Goal: Information Seeking & Learning: Compare options

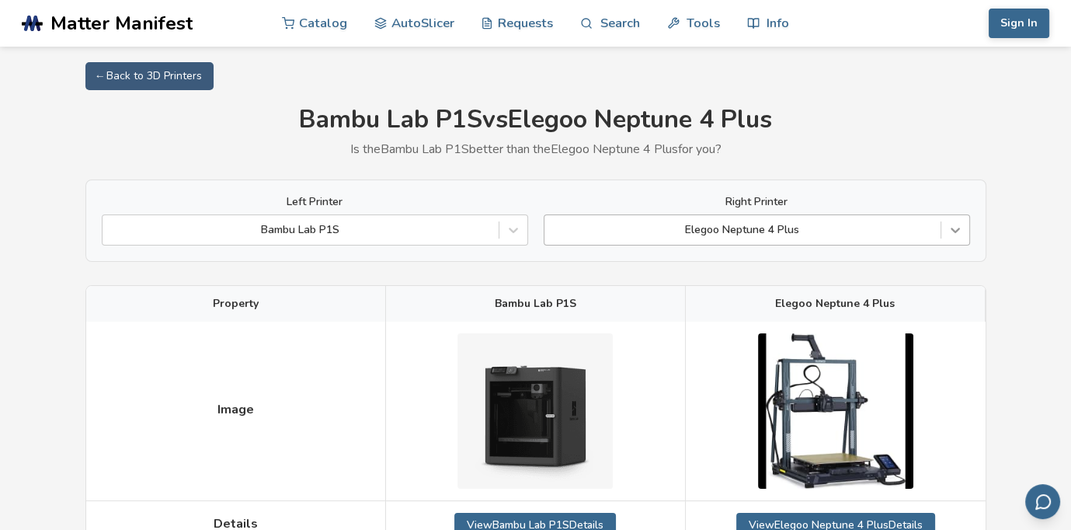
click at [954, 231] on icon at bounding box center [955, 230] width 9 height 5
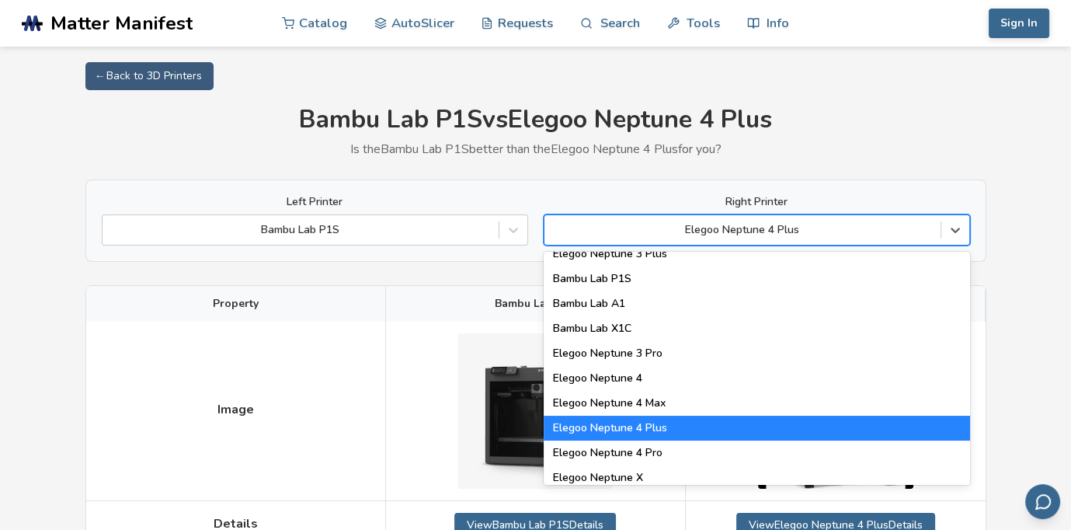
scroll to position [1167, 0]
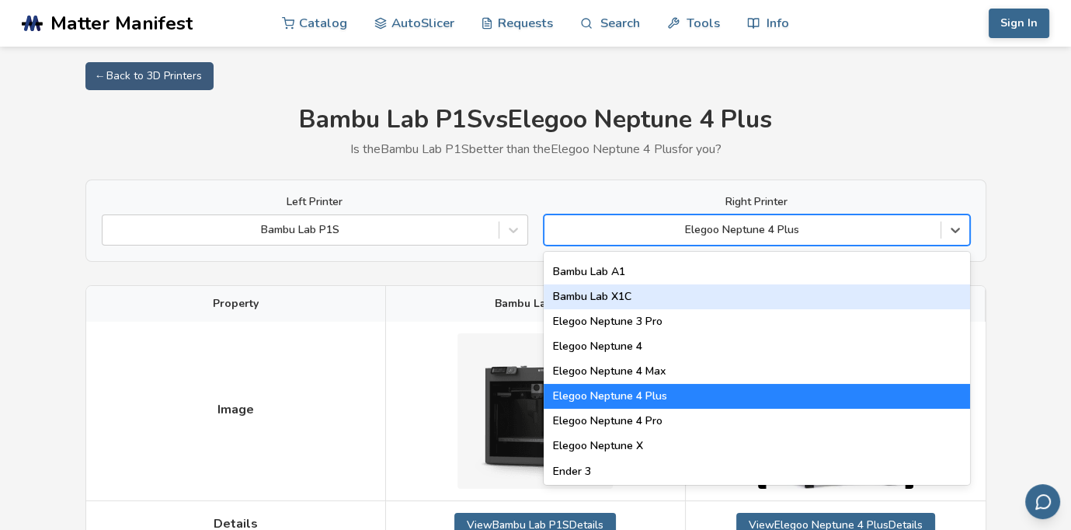
click at [927, 304] on div "Bambu Lab X1C" at bounding box center [757, 296] width 426 height 25
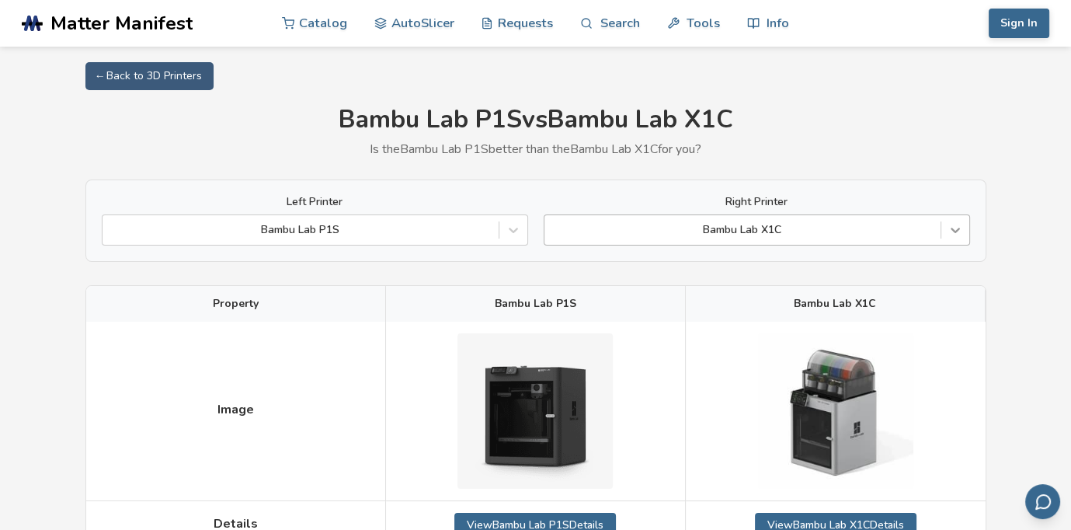
click at [957, 242] on div at bounding box center [955, 230] width 28 height 28
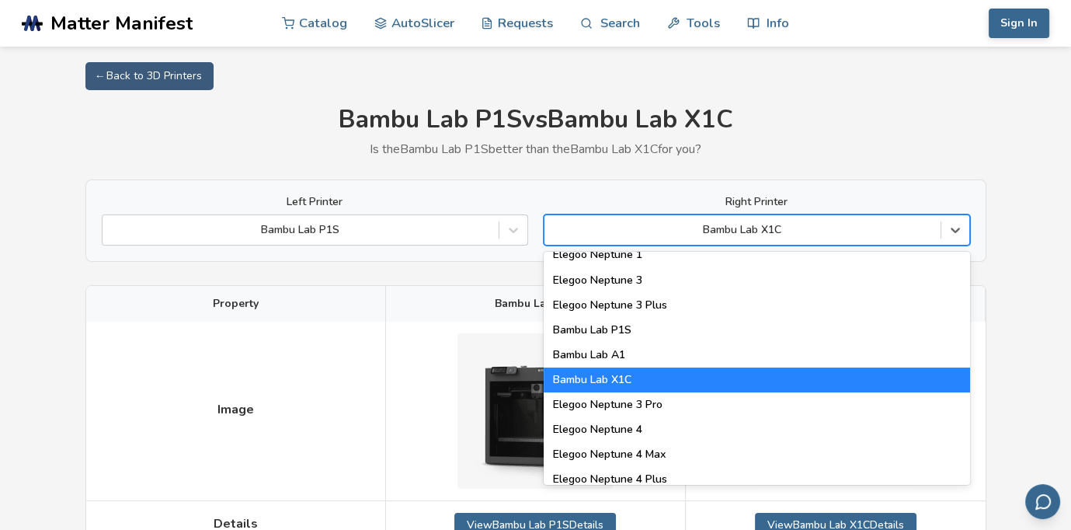
scroll to position [1078, 0]
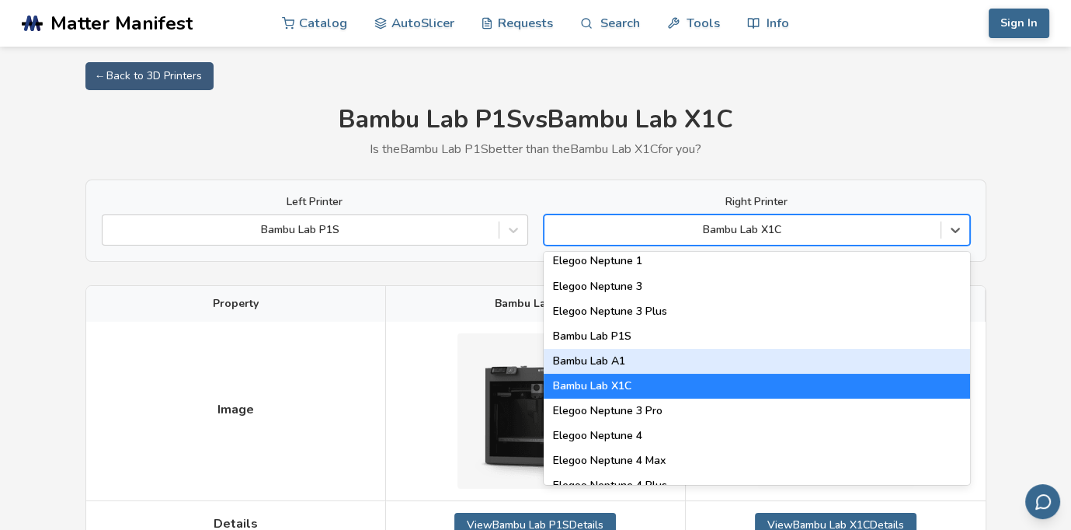
click at [918, 364] on div "Bambu Lab A1" at bounding box center [757, 361] width 426 height 25
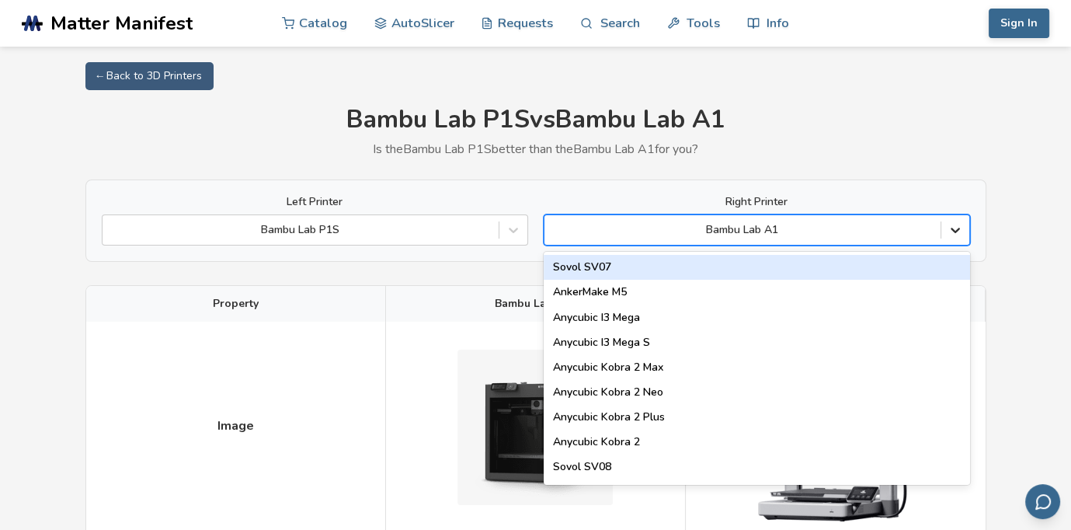
click at [960, 236] on icon at bounding box center [955, 230] width 16 height 16
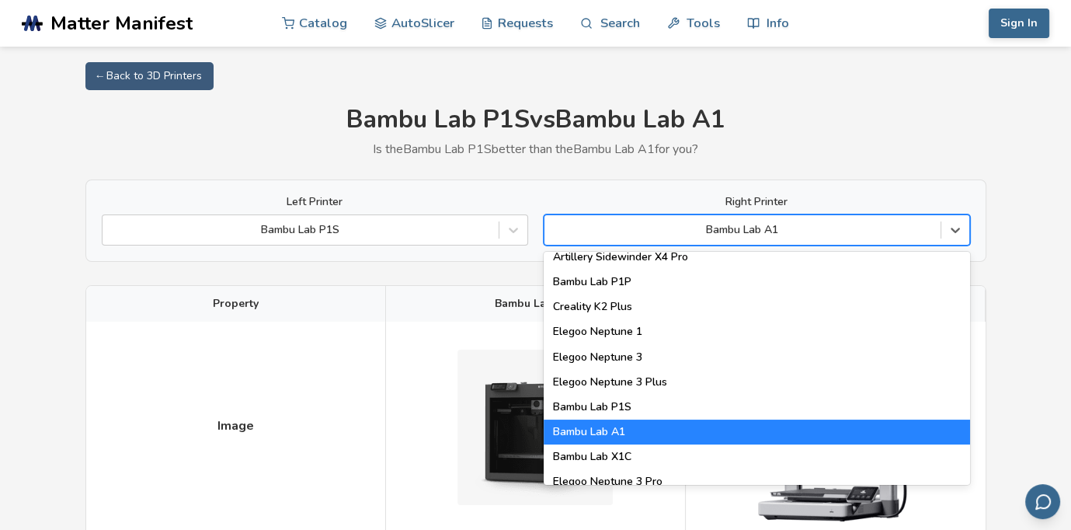
scroll to position [1001, 0]
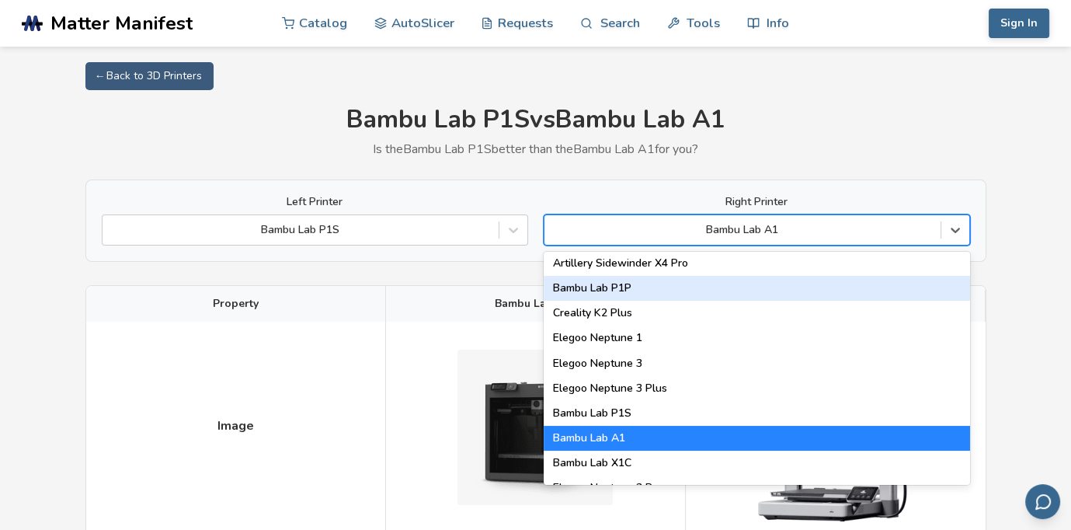
click at [924, 291] on div "Bambu Lab P1P" at bounding box center [757, 288] width 426 height 25
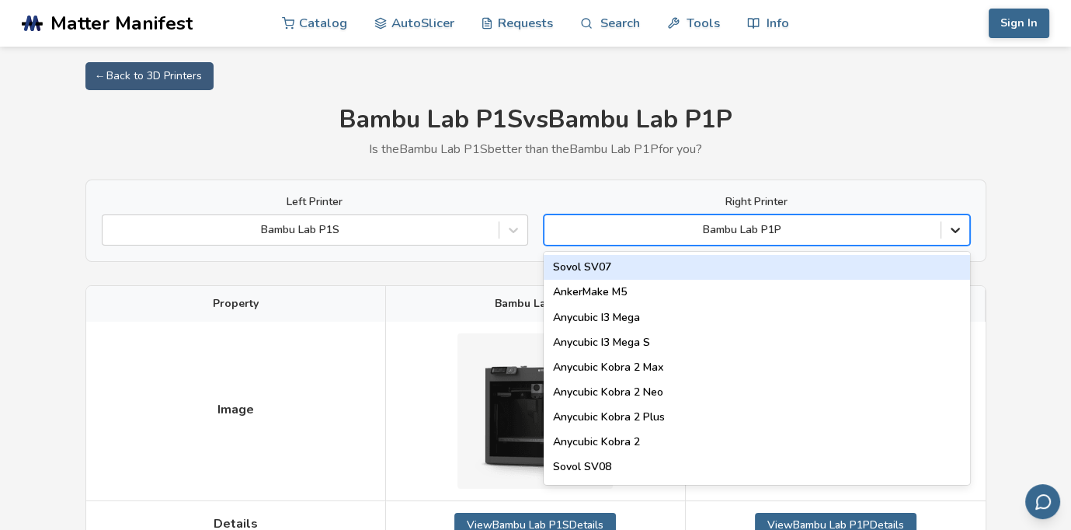
click at [961, 231] on icon at bounding box center [955, 230] width 16 height 16
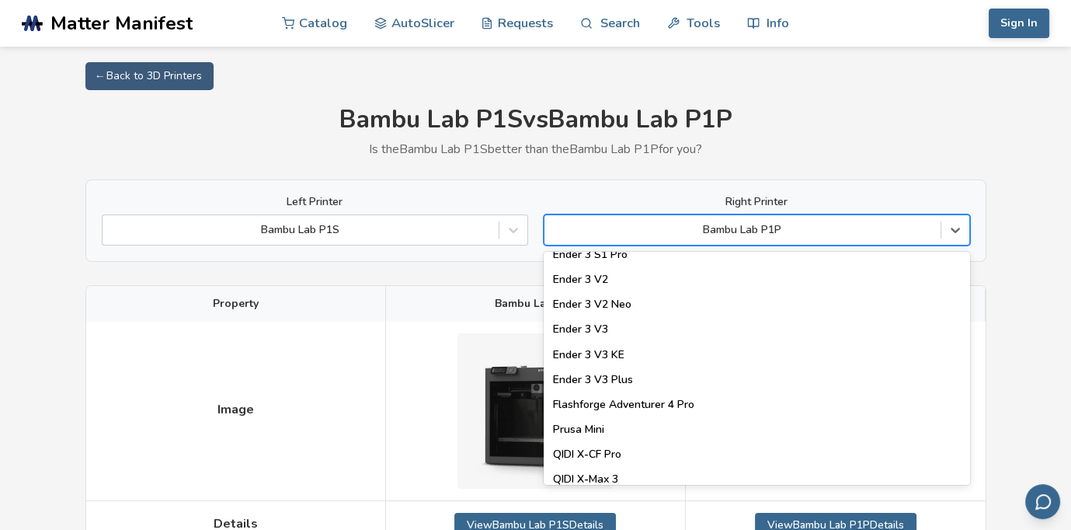
scroll to position [1577, 0]
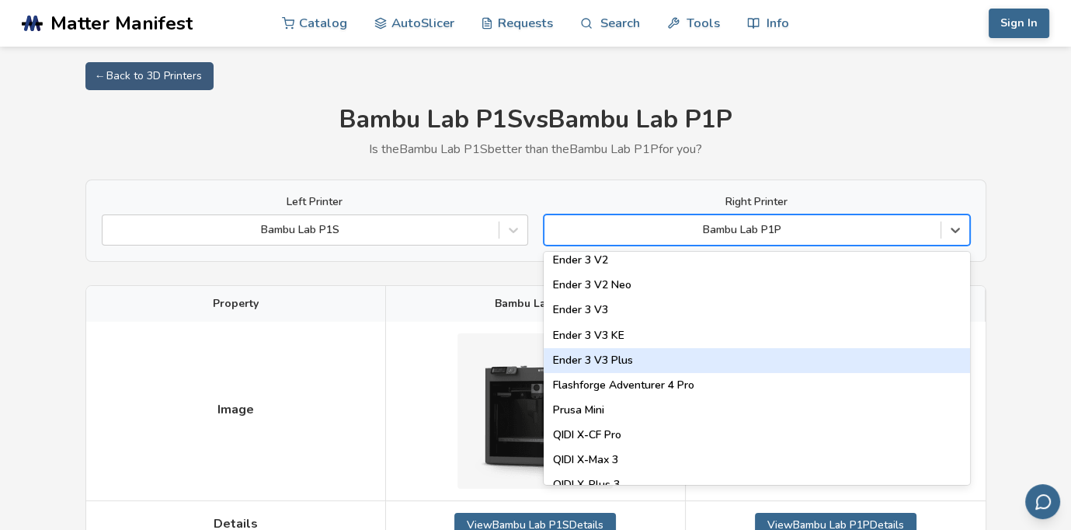
click at [930, 367] on div "Ender 3 V3 Plus" at bounding box center [757, 360] width 426 height 25
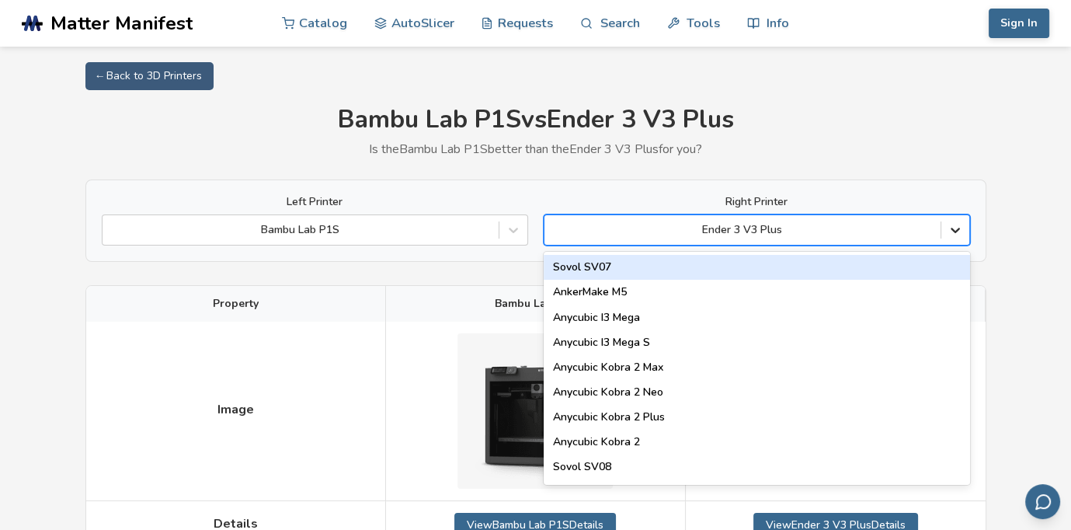
click at [961, 228] on icon at bounding box center [955, 230] width 16 height 16
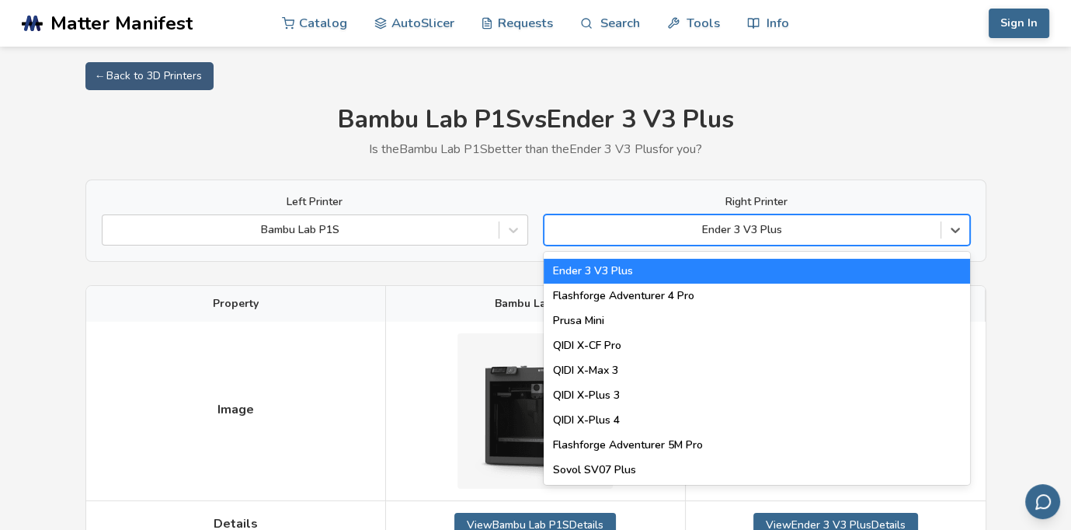
scroll to position [1673, 0]
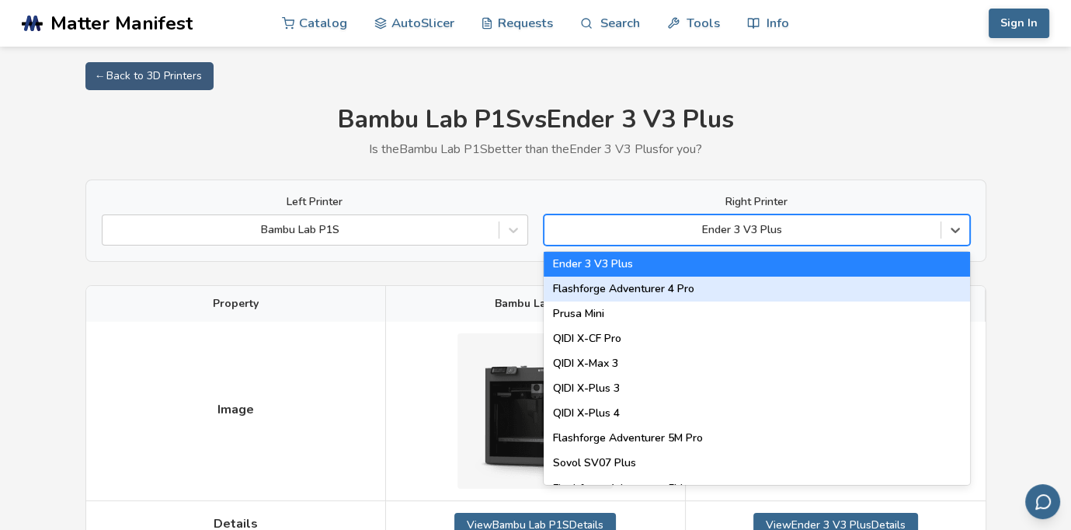
click at [825, 290] on div "Flashforge Adventurer 4 Pro" at bounding box center [757, 288] width 426 height 25
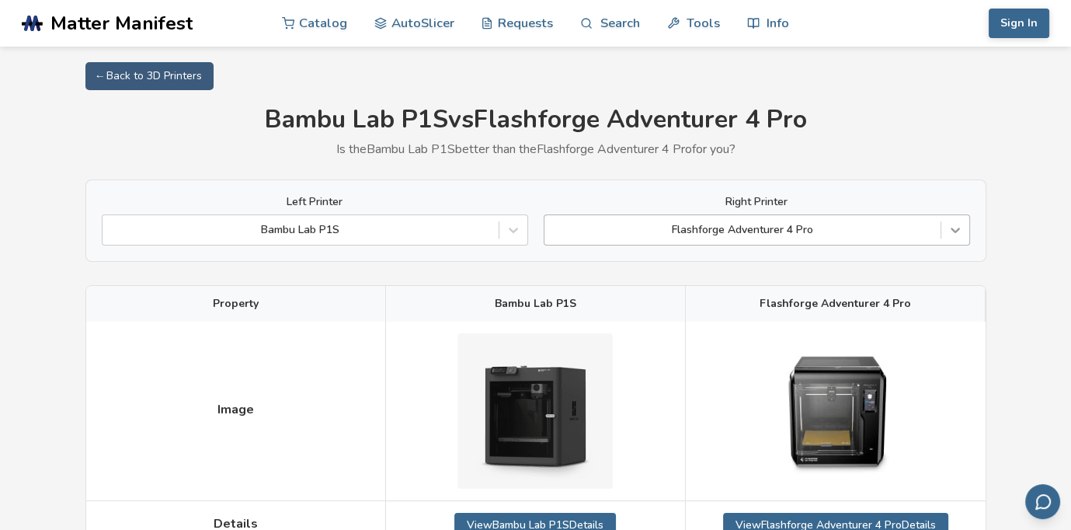
click at [957, 237] on icon at bounding box center [955, 230] width 16 height 16
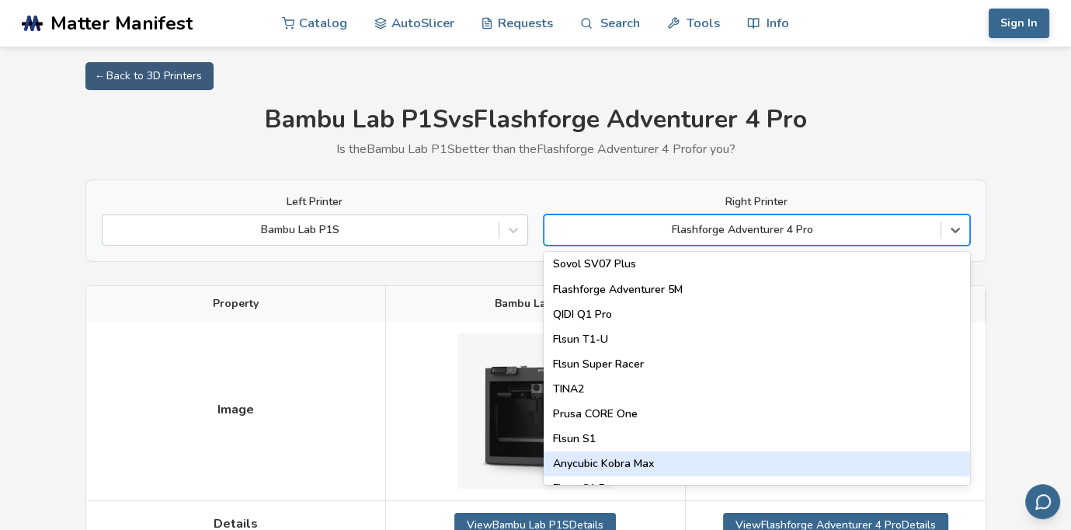
scroll to position [1836, 0]
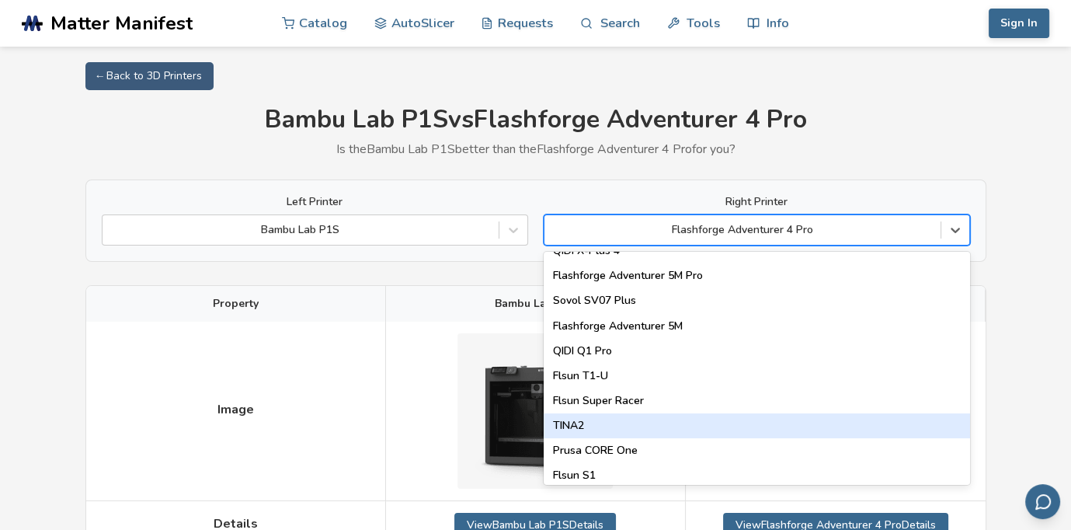
click at [802, 425] on div "TINA2" at bounding box center [757, 425] width 426 height 25
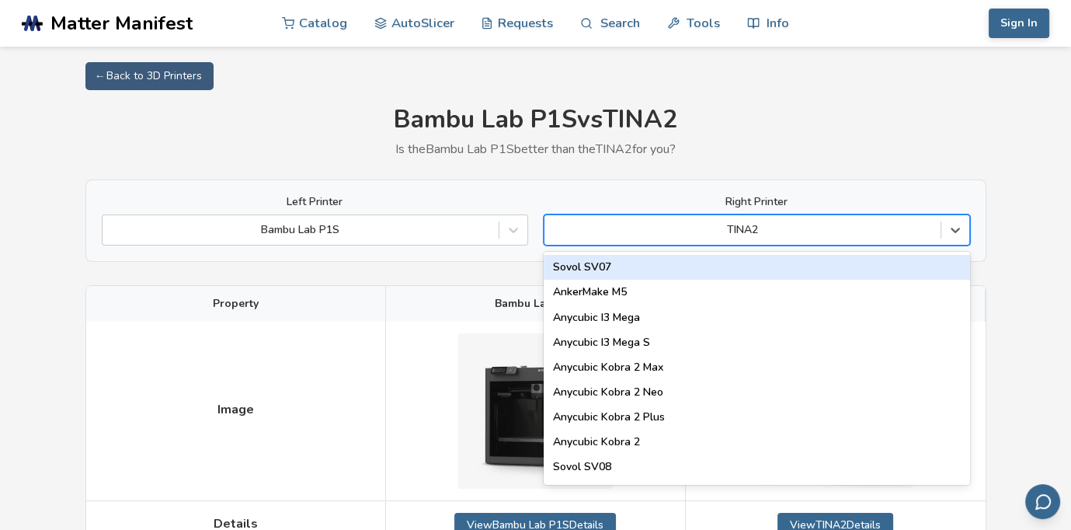
click at [863, 219] on div "TINA2" at bounding box center [742, 230] width 396 height 22
click at [891, 266] on div "Sovol SV07" at bounding box center [757, 267] width 426 height 25
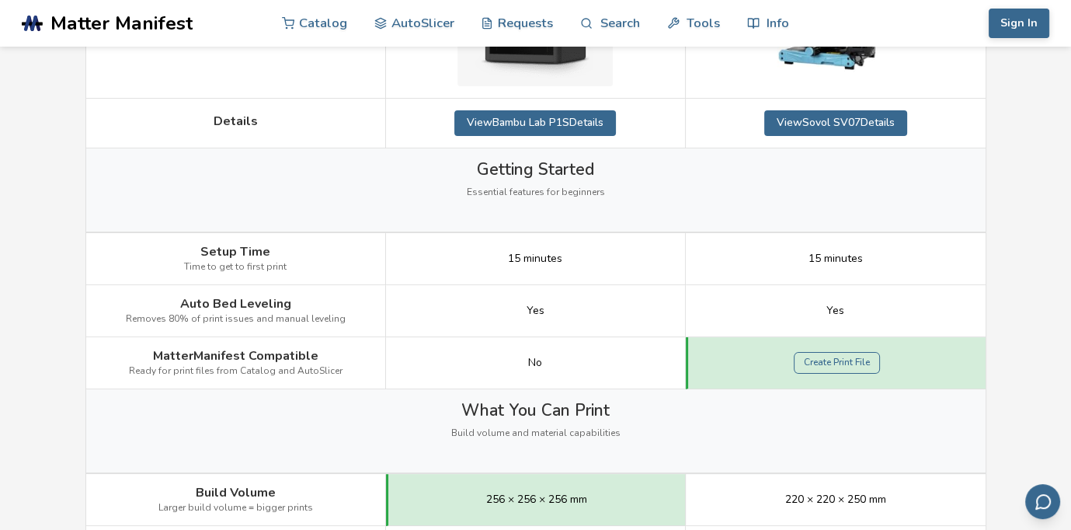
scroll to position [155, 0]
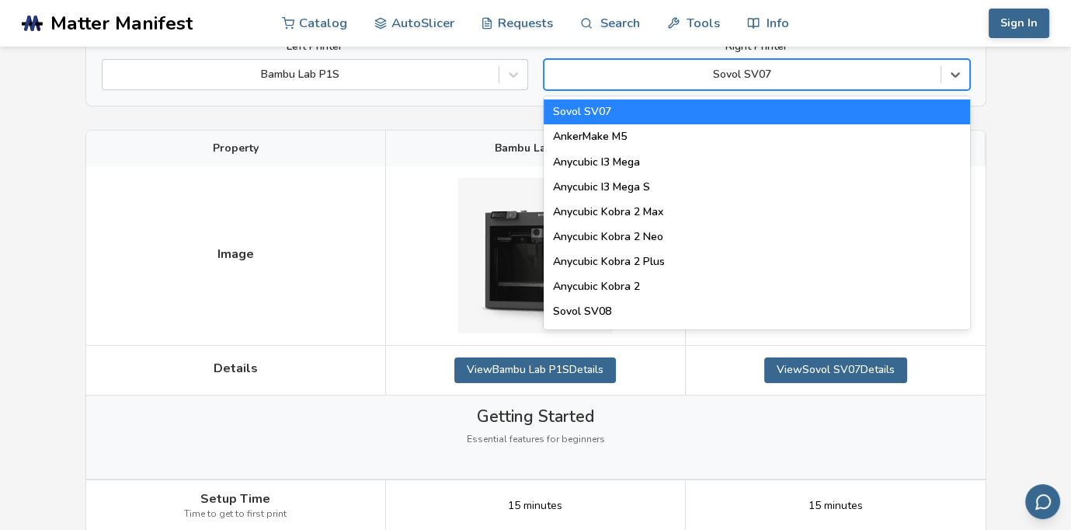
click at [874, 85] on div "Sovol SV07" at bounding box center [742, 75] width 396 height 22
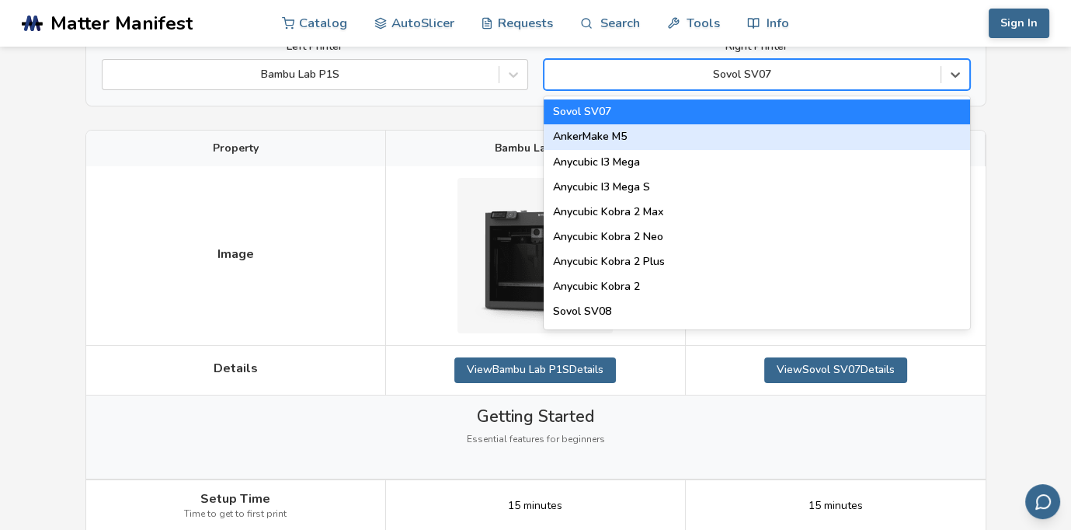
click at [862, 140] on div "AnkerMake M5" at bounding box center [757, 136] width 426 height 25
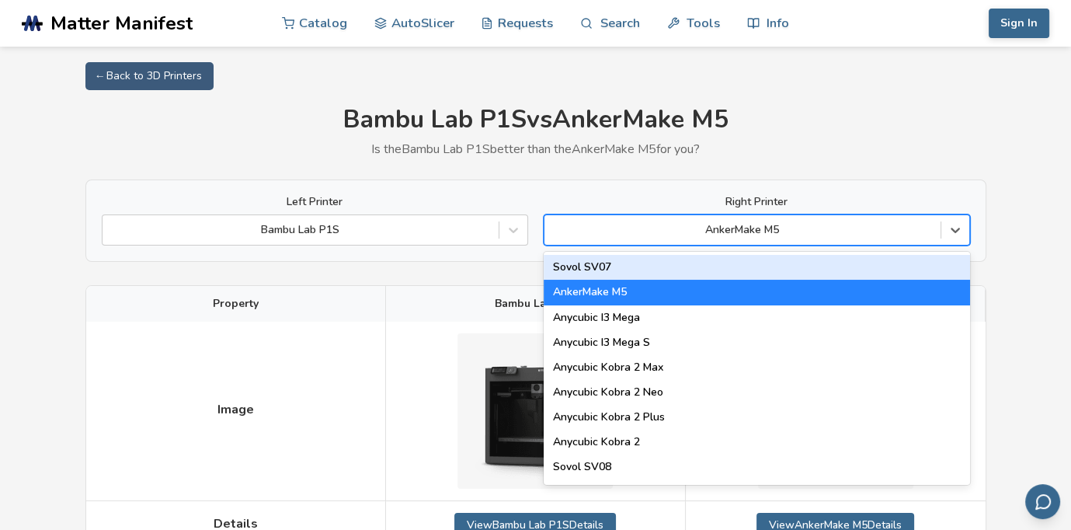
click at [880, 230] on div at bounding box center [742, 230] width 381 height 16
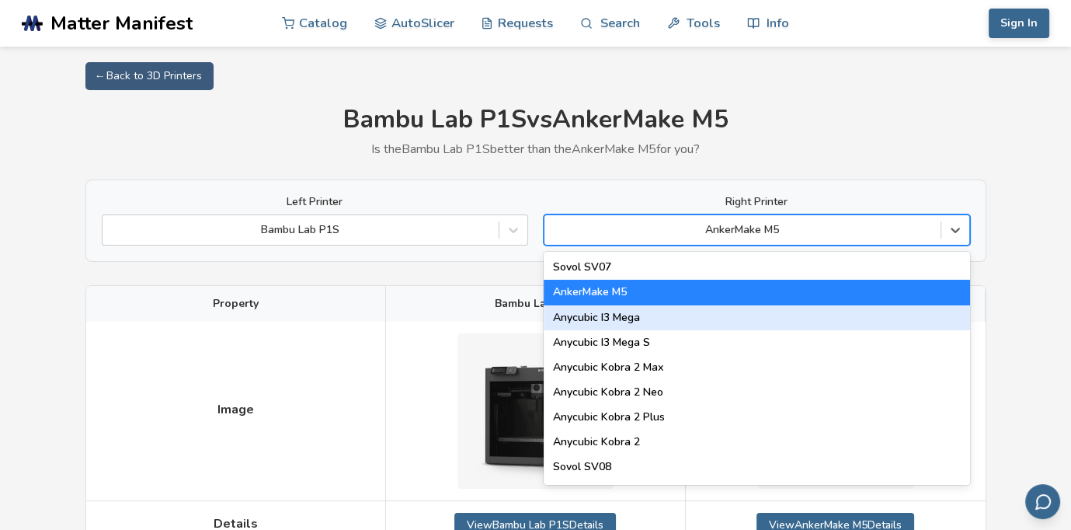
click at [859, 330] on div "Anycubic I3 Mega S" at bounding box center [757, 342] width 426 height 25
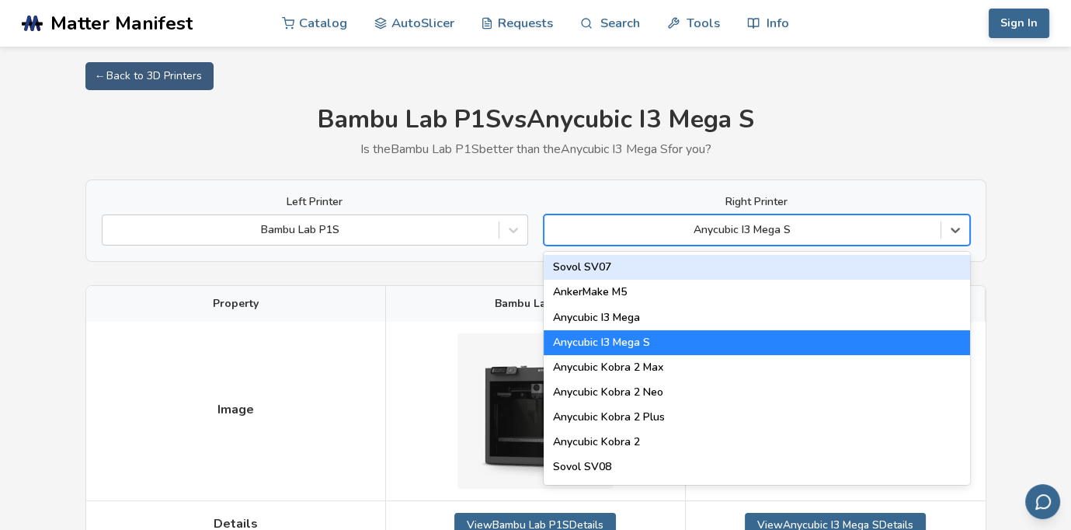
click at [866, 242] on div "Anycubic I3 Mega S" at bounding box center [757, 229] width 426 height 31
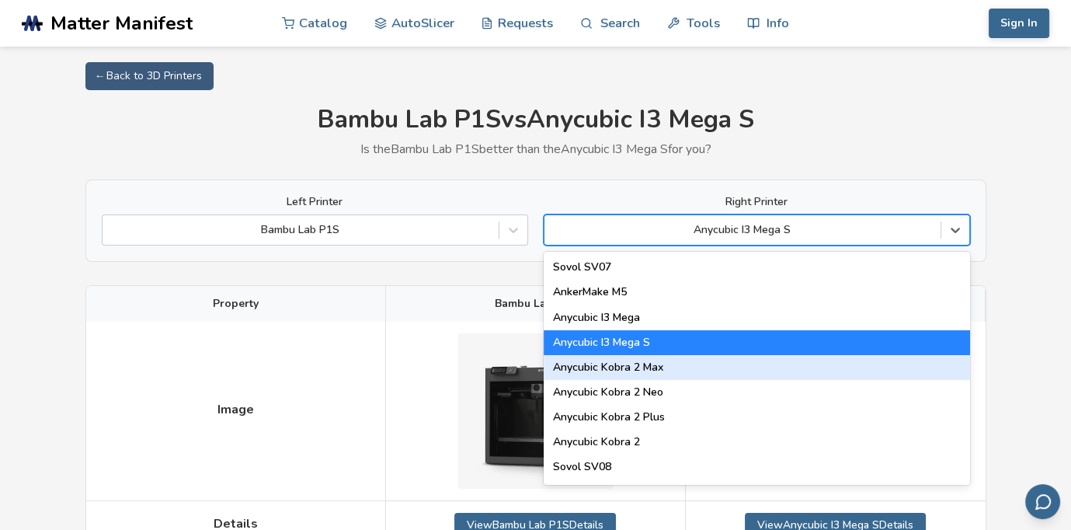
click at [828, 377] on div "Anycubic Kobra 2 Max" at bounding box center [757, 367] width 426 height 25
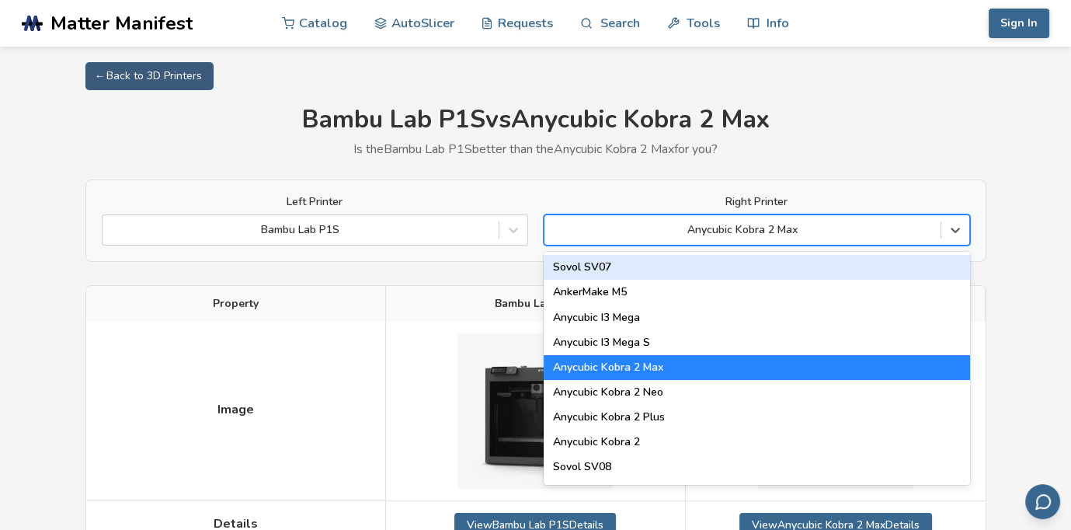
click at [848, 235] on div at bounding box center [742, 230] width 381 height 16
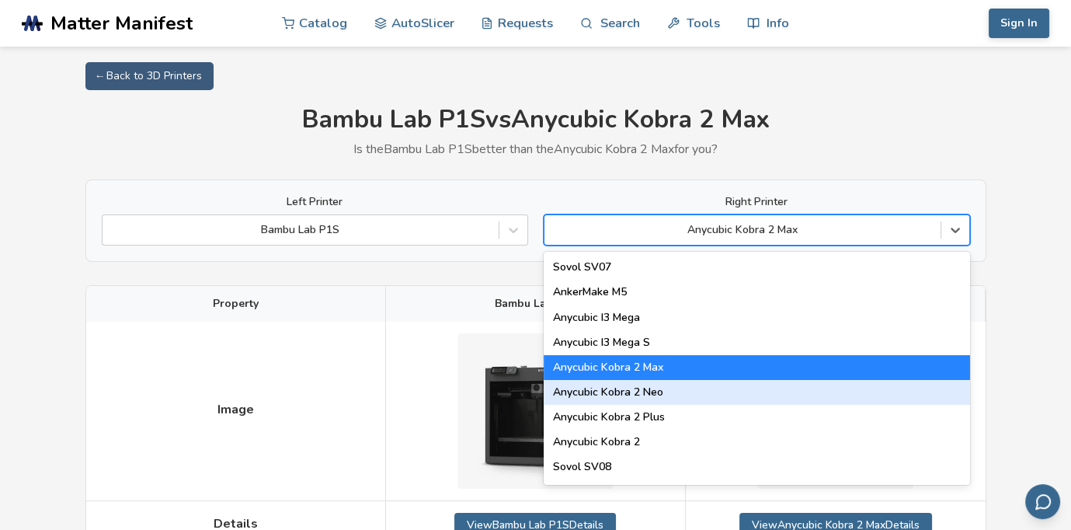
click at [744, 395] on div "Anycubic Kobra 2 Neo" at bounding box center [757, 392] width 426 height 25
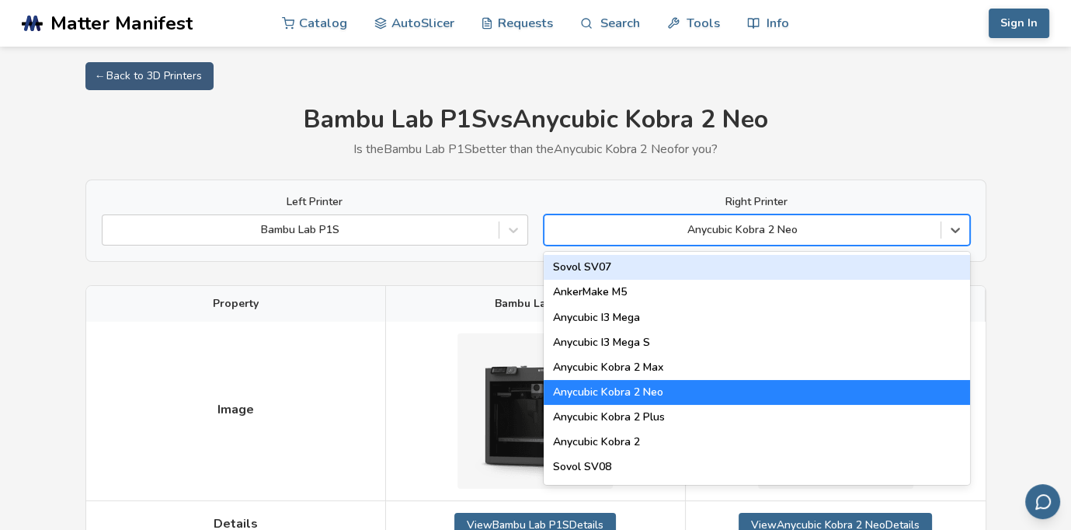
click at [832, 219] on div "Anycubic Kobra 2 Neo" at bounding box center [742, 230] width 396 height 22
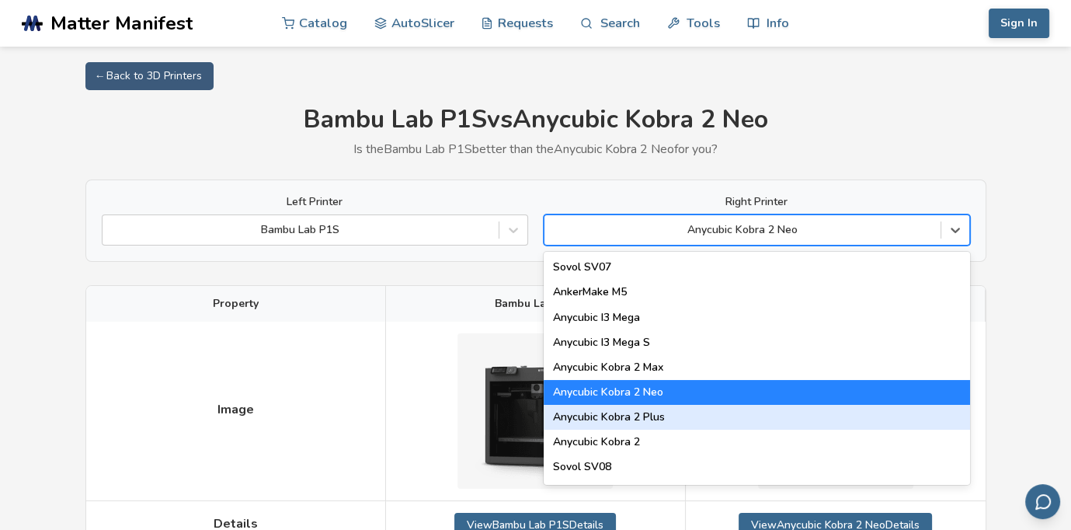
click at [749, 412] on div "Anycubic Kobra 2 Plus" at bounding box center [757, 417] width 426 height 25
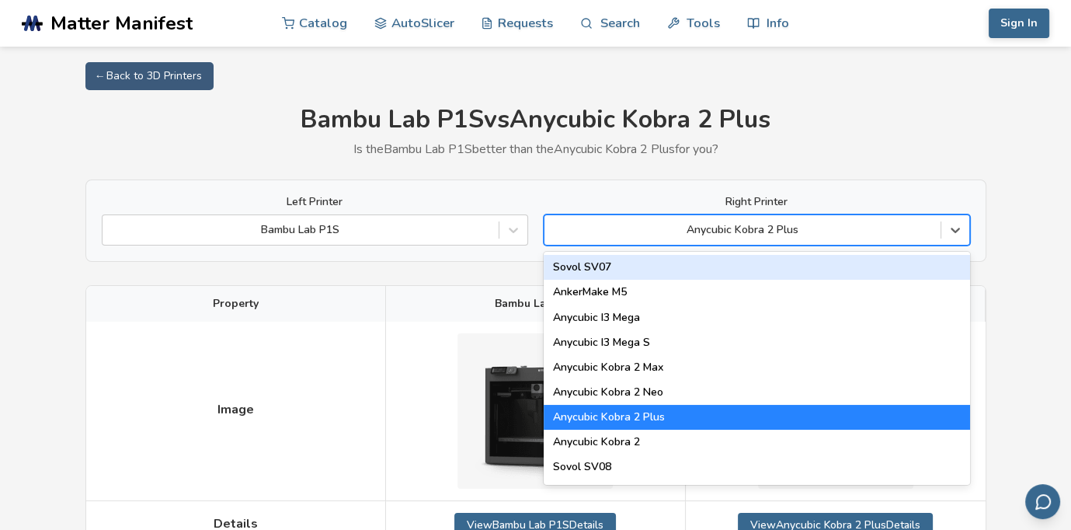
click at [777, 236] on div at bounding box center [742, 230] width 381 height 16
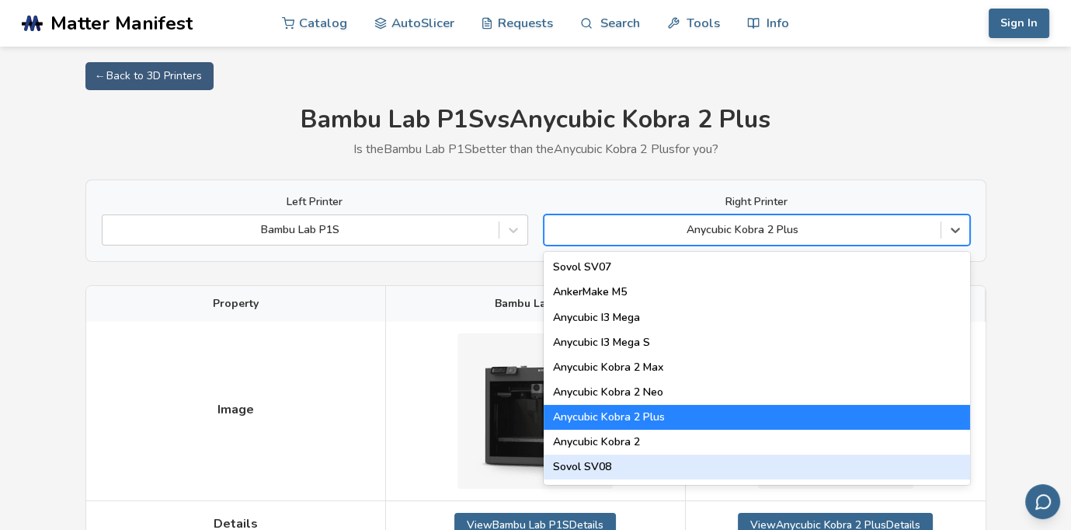
click at [721, 460] on div "Sovol SV08" at bounding box center [757, 466] width 426 height 25
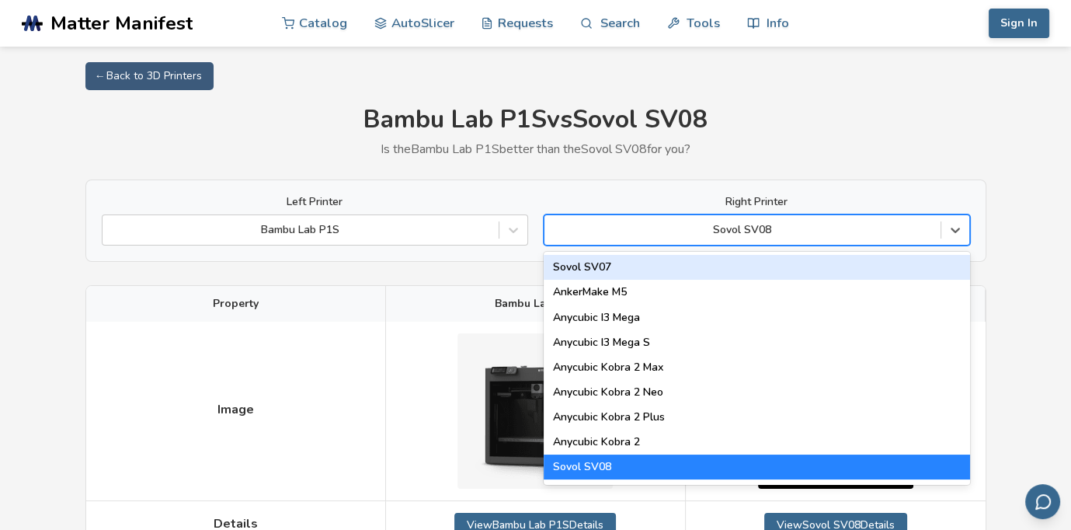
click at [760, 239] on div "Sovol SV08" at bounding box center [742, 230] width 396 height 22
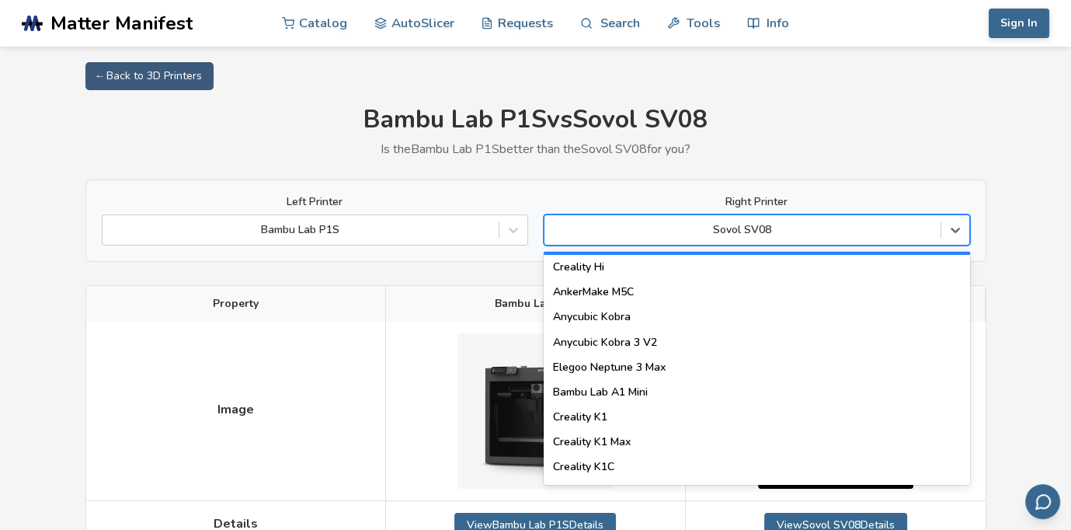
scroll to position [233, 0]
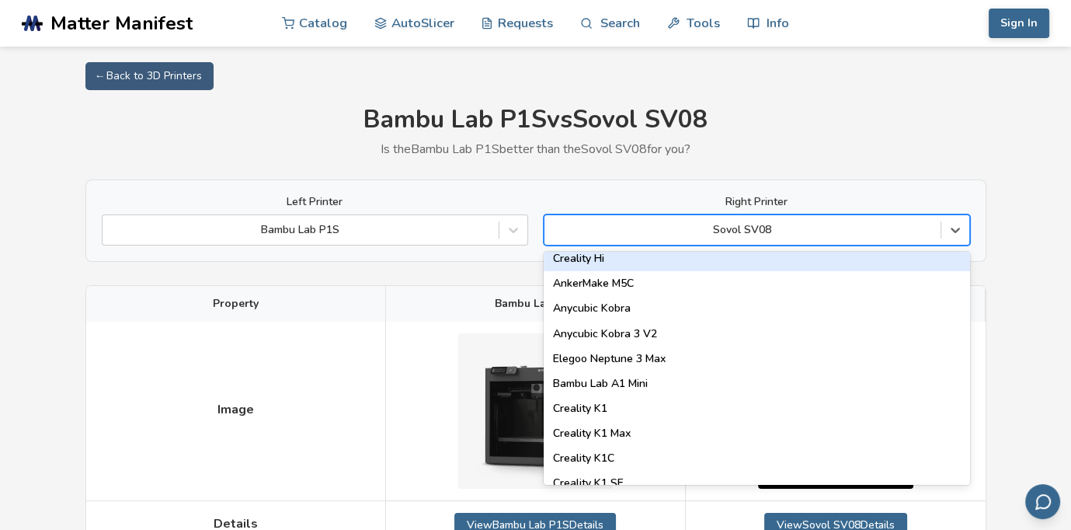
click at [742, 267] on div "Creality Hi" at bounding box center [757, 258] width 426 height 25
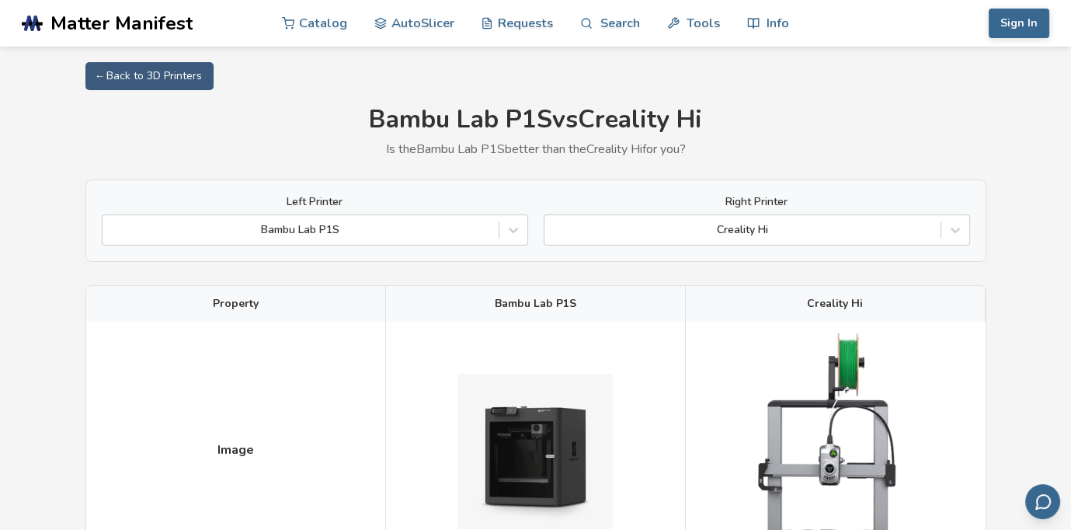
click at [752, 244] on div "Creality Hi" at bounding box center [757, 229] width 426 height 31
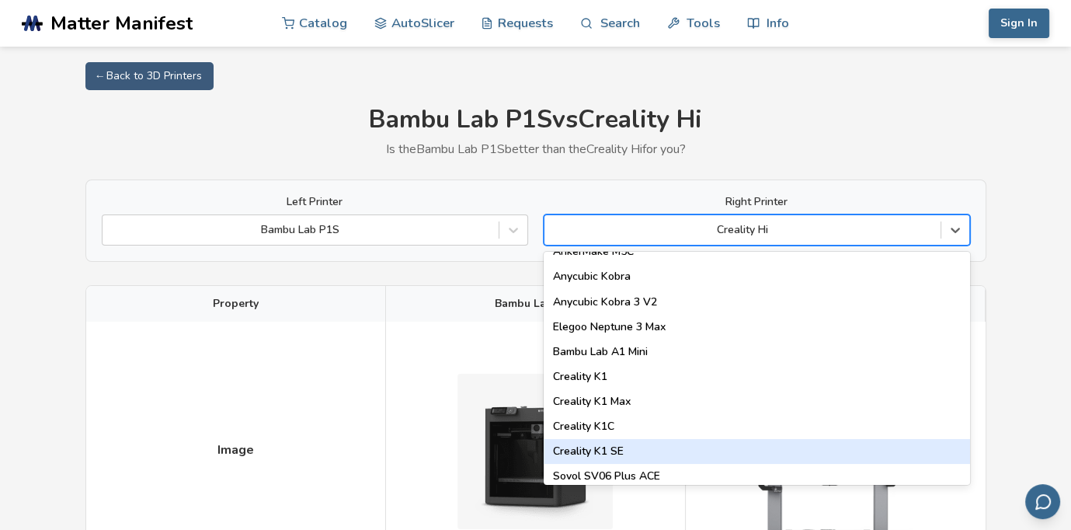
scroll to position [233, 0]
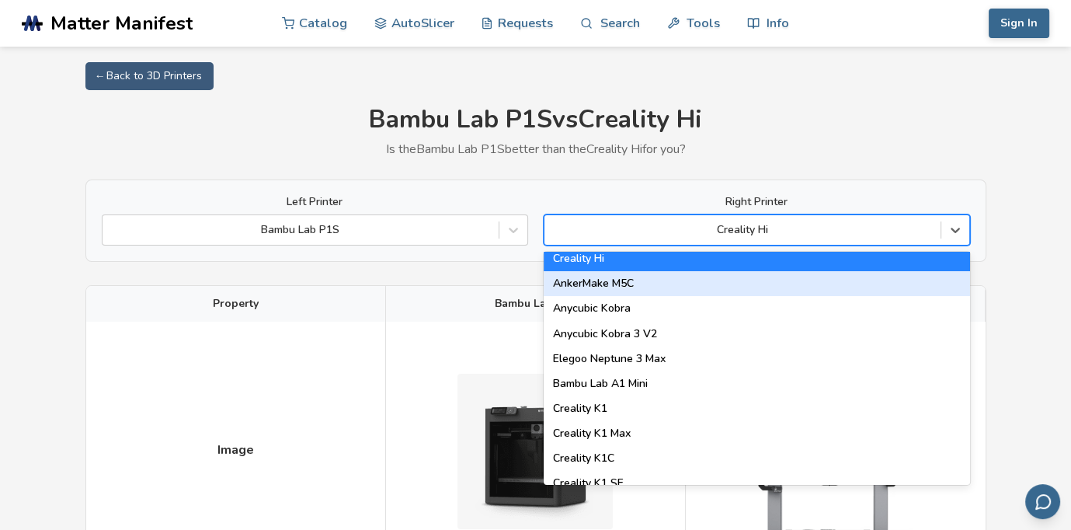
click at [710, 287] on div "AnkerMake M5C" at bounding box center [757, 283] width 426 height 25
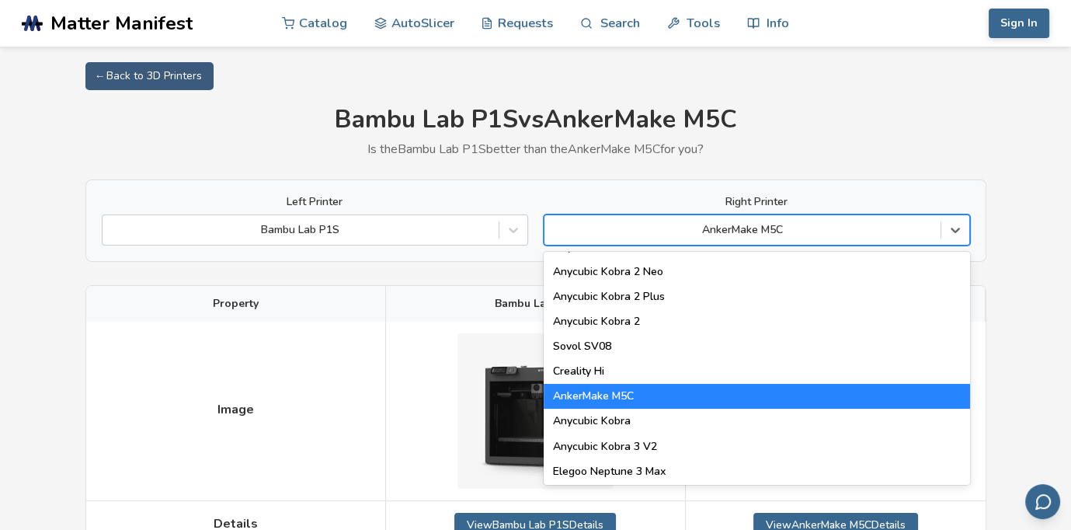
scroll to position [233, 0]
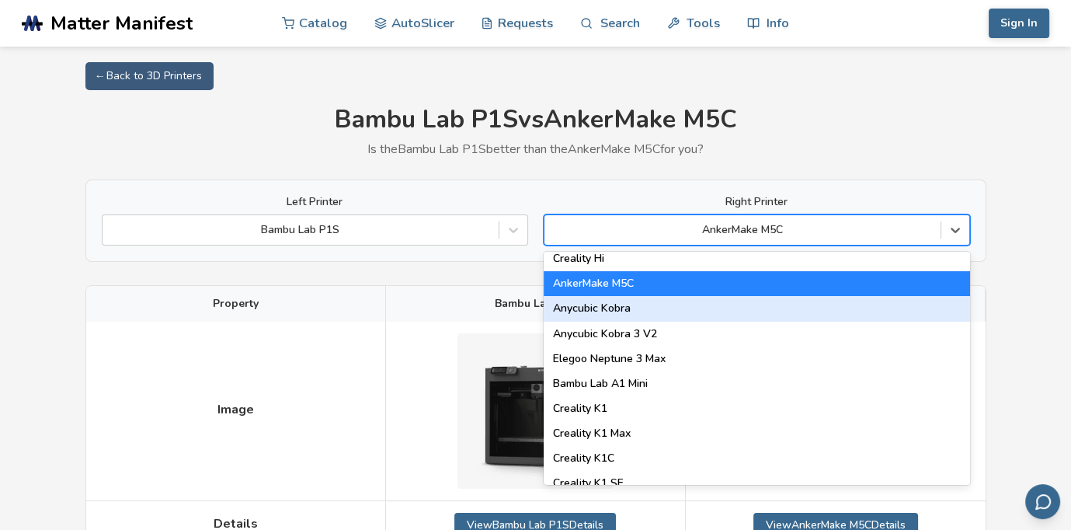
click at [703, 312] on div "Anycubic Kobra" at bounding box center [757, 308] width 426 height 25
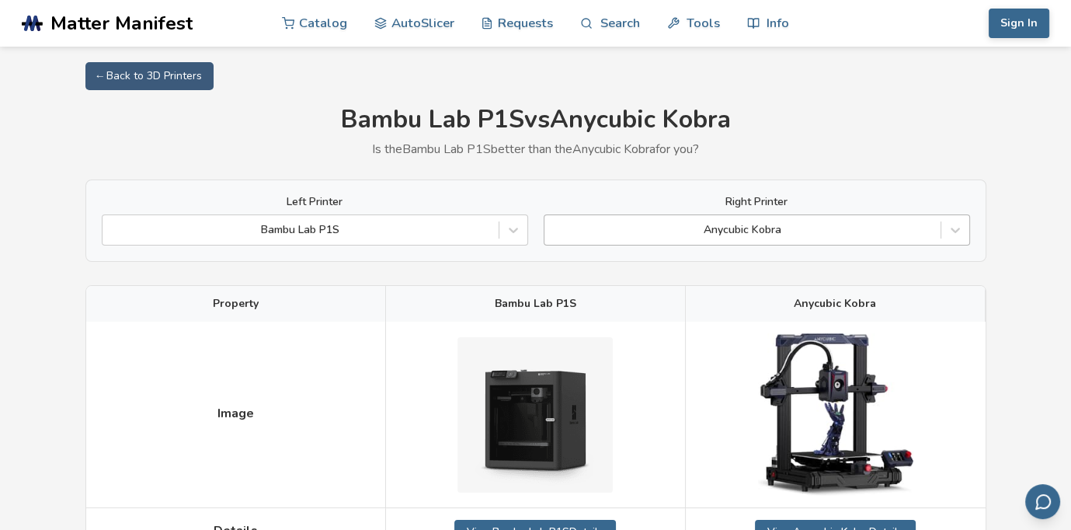
click at [727, 233] on div at bounding box center [742, 230] width 381 height 16
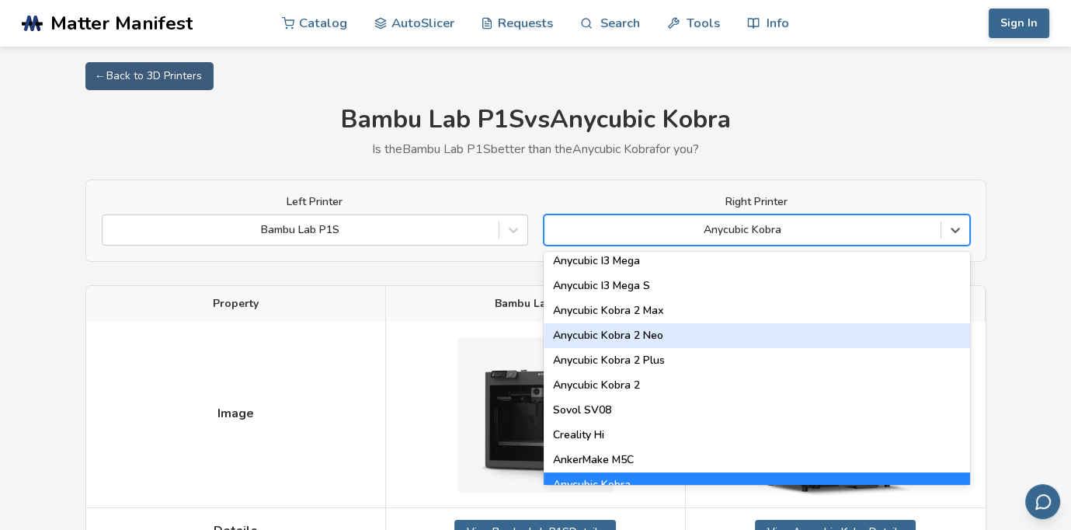
scroll to position [155, 0]
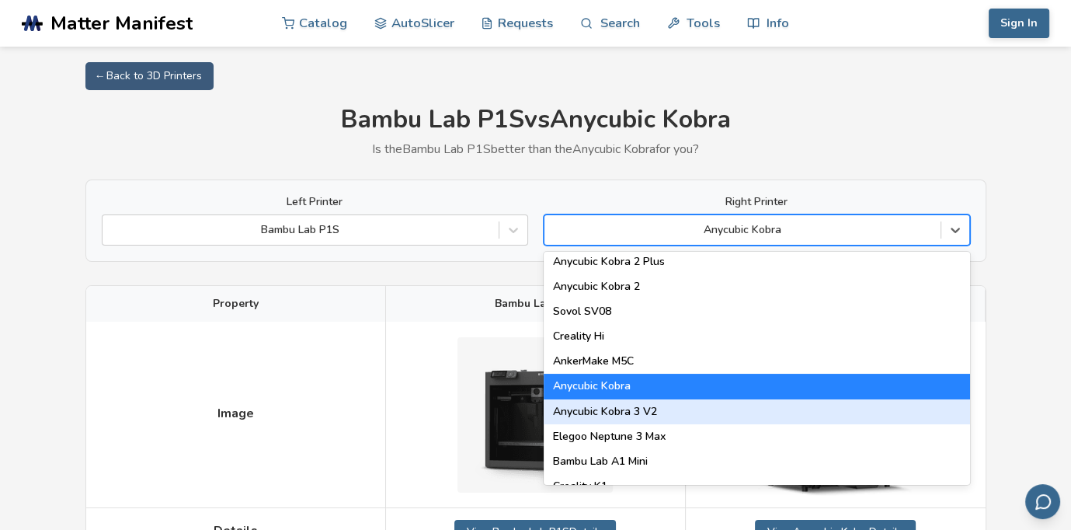
click at [685, 410] on div "Anycubic Kobra 3 V2" at bounding box center [757, 411] width 426 height 25
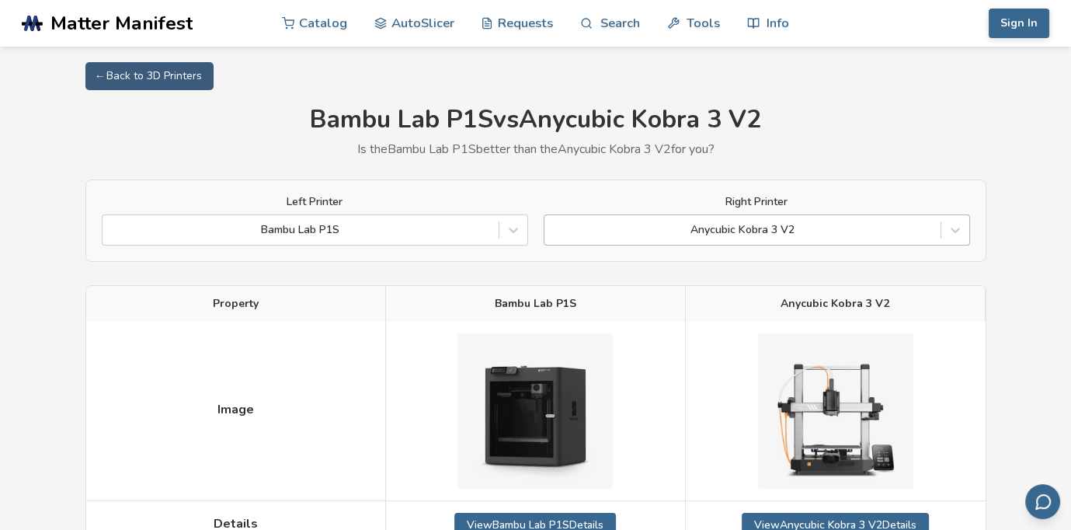
click at [715, 245] on div "Anycubic Kobra 3 V2" at bounding box center [757, 229] width 426 height 31
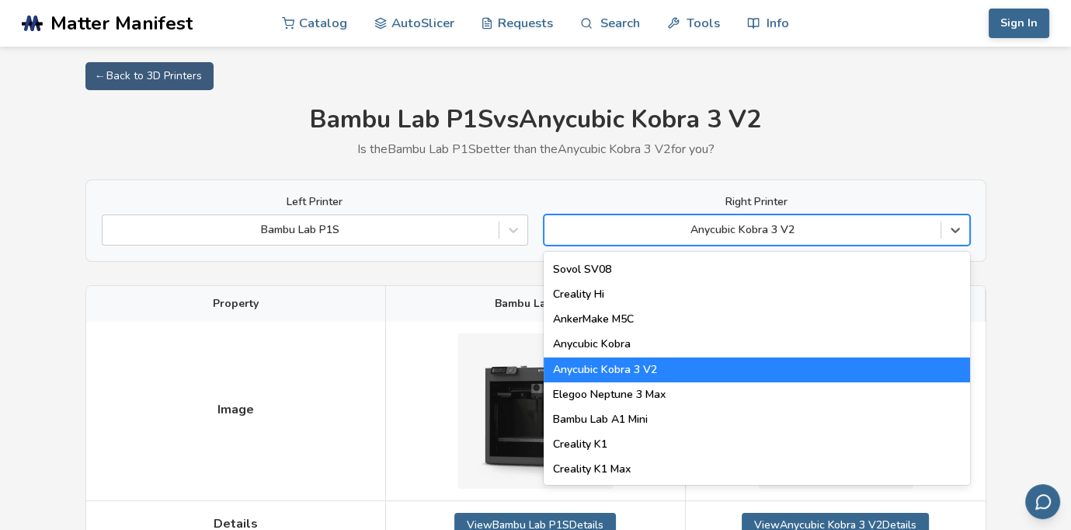
scroll to position [233, 0]
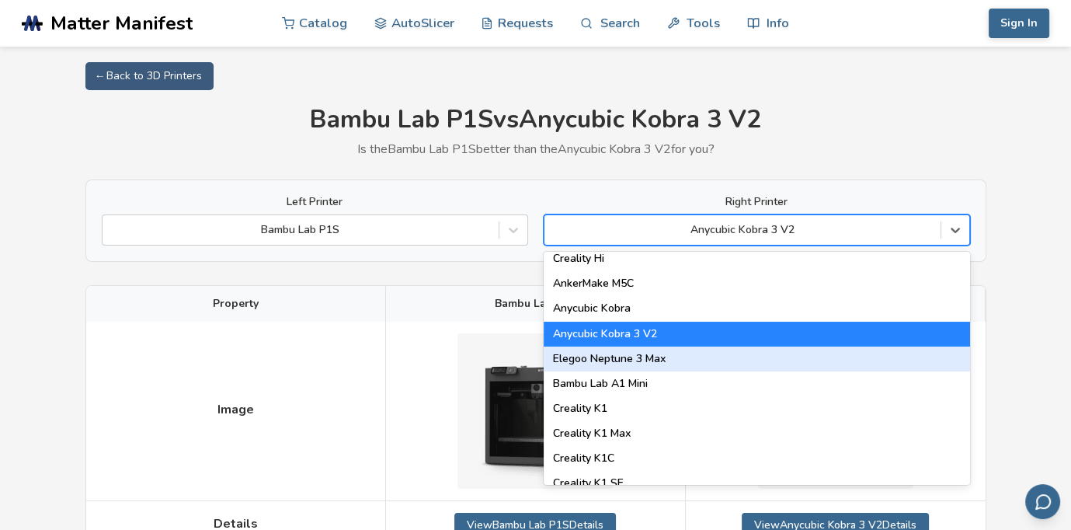
click at [677, 367] on div "Elegoo Neptune 3 Max" at bounding box center [757, 358] width 426 height 25
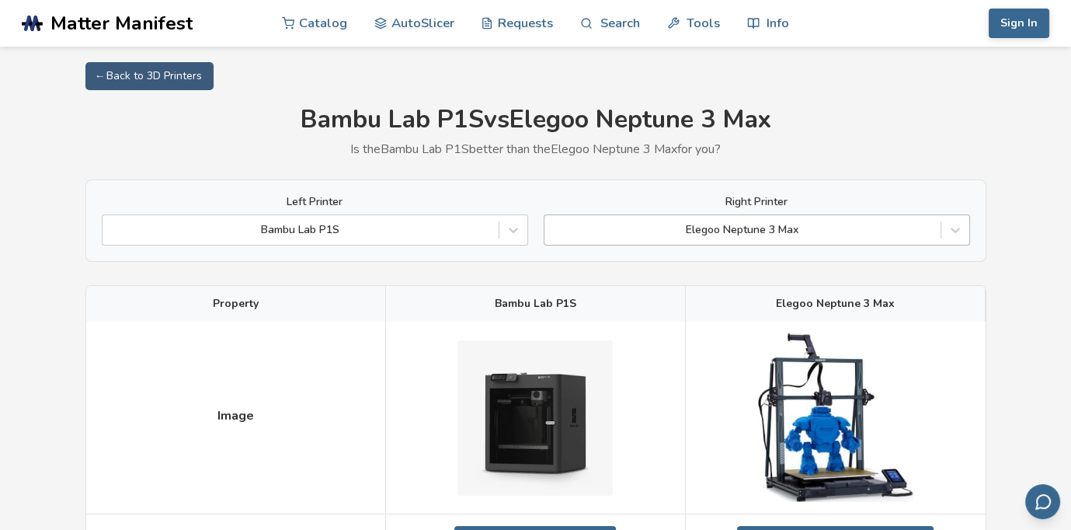
click at [702, 232] on div at bounding box center [742, 230] width 381 height 16
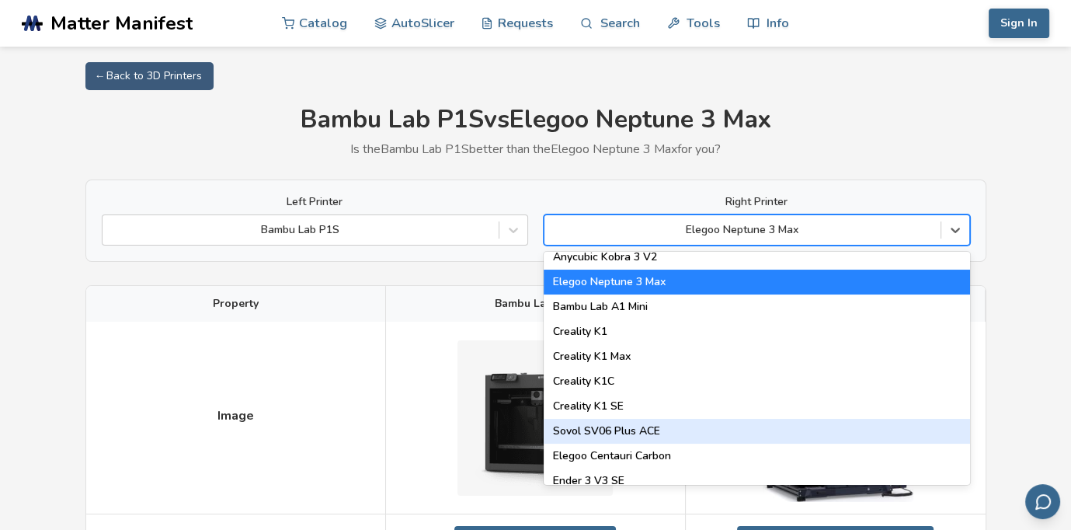
scroll to position [311, 0]
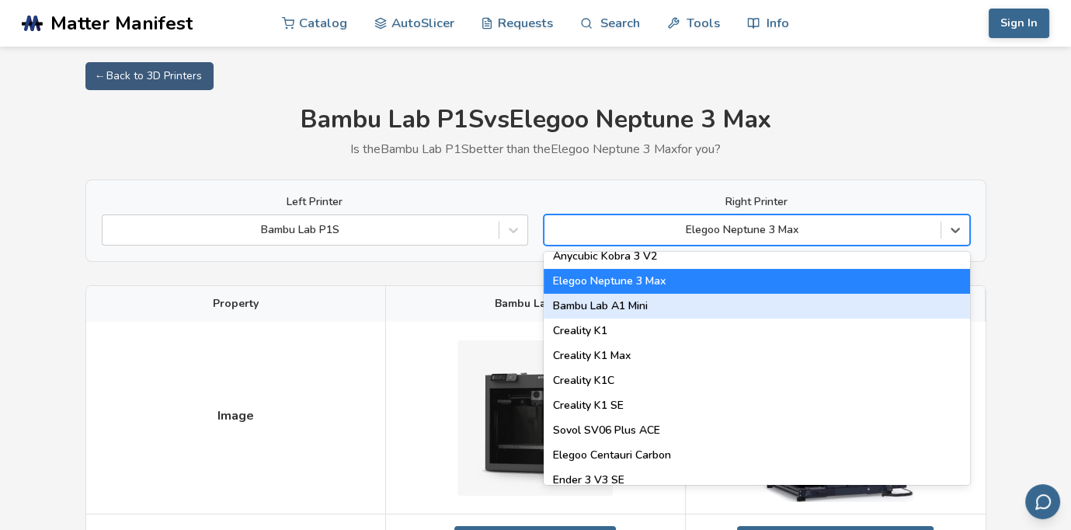
click at [666, 308] on div "Bambu Lab A1 Mini" at bounding box center [757, 306] width 426 height 25
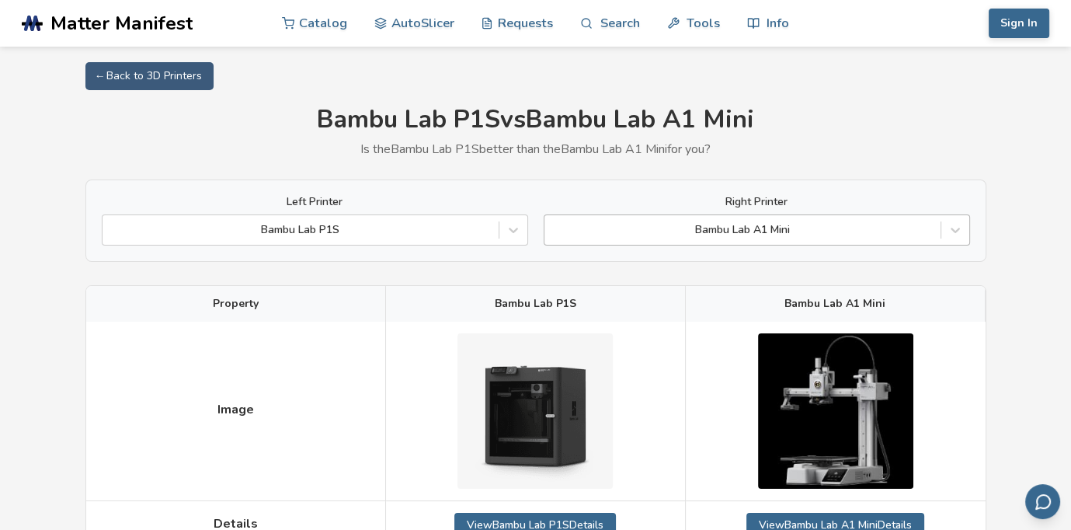
click at [691, 234] on div at bounding box center [742, 230] width 381 height 16
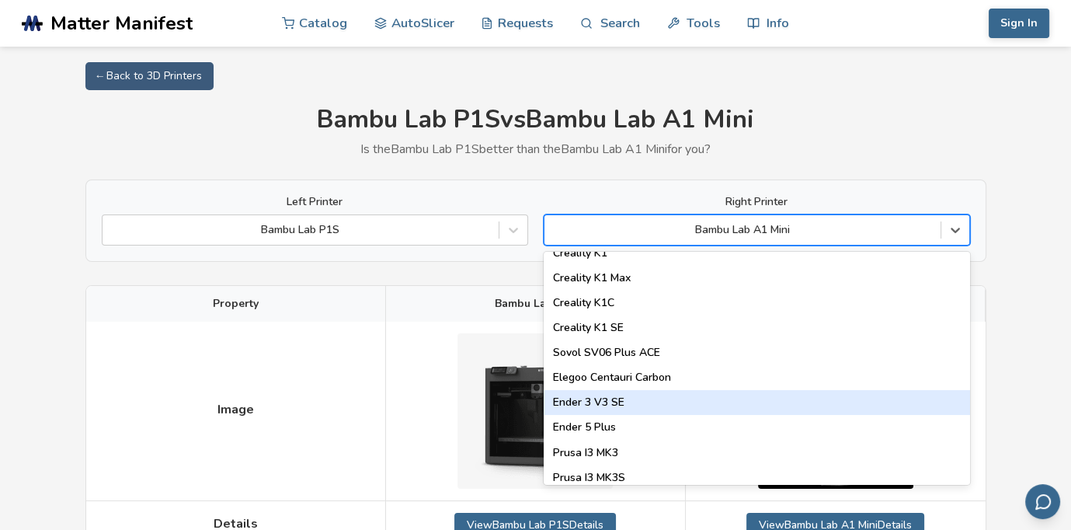
scroll to position [233, 0]
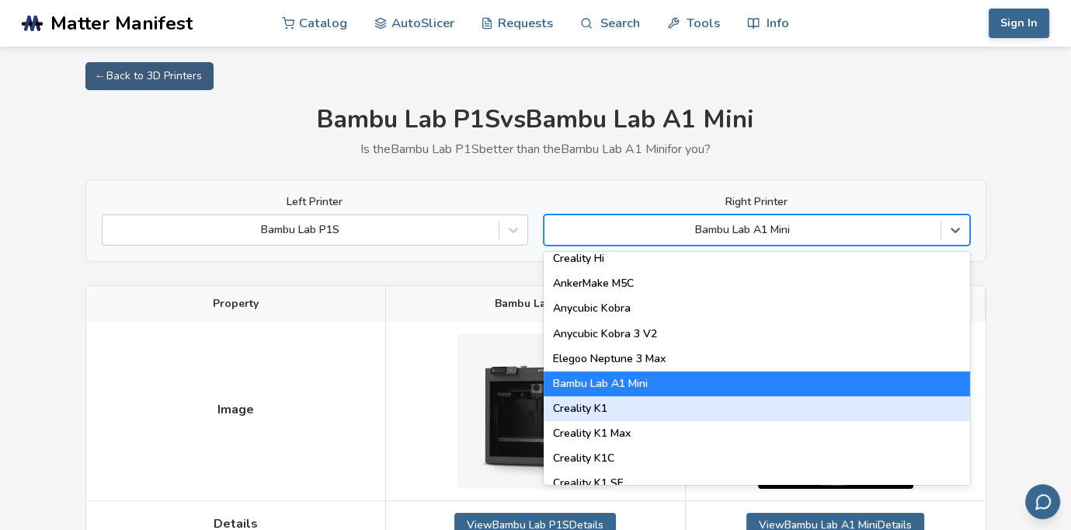
click at [670, 401] on div "Creality K1" at bounding box center [757, 408] width 426 height 25
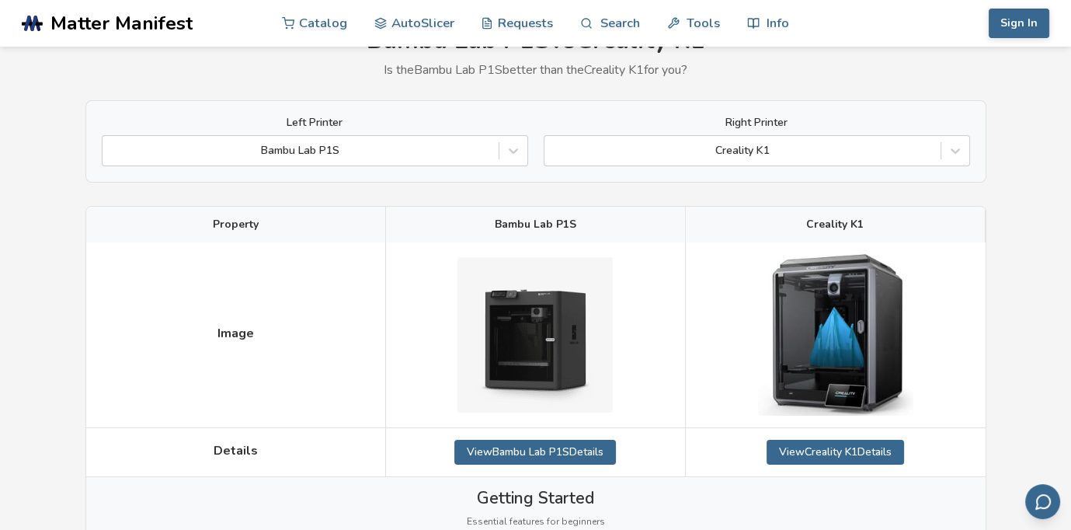
scroll to position [63, 0]
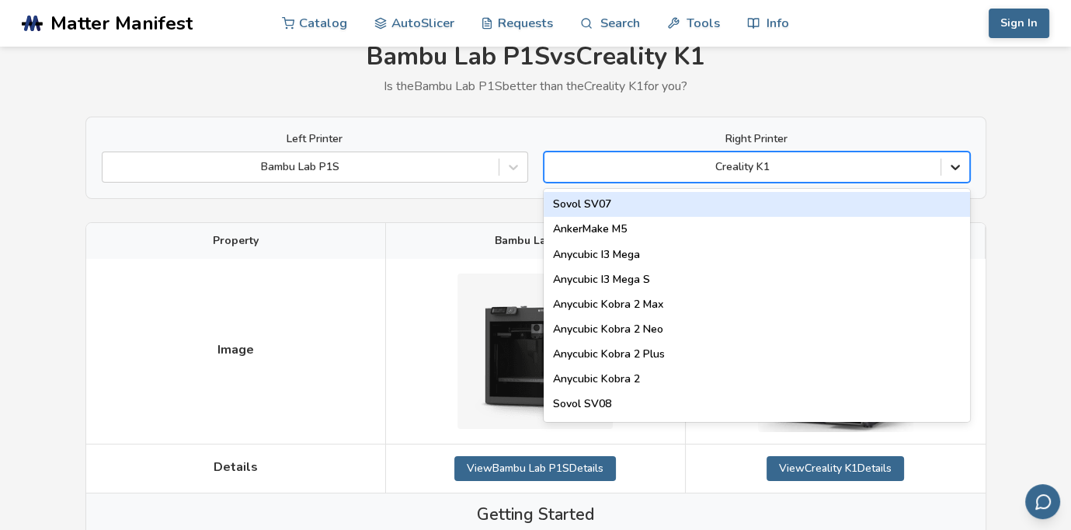
click at [957, 159] on icon at bounding box center [955, 167] width 16 height 16
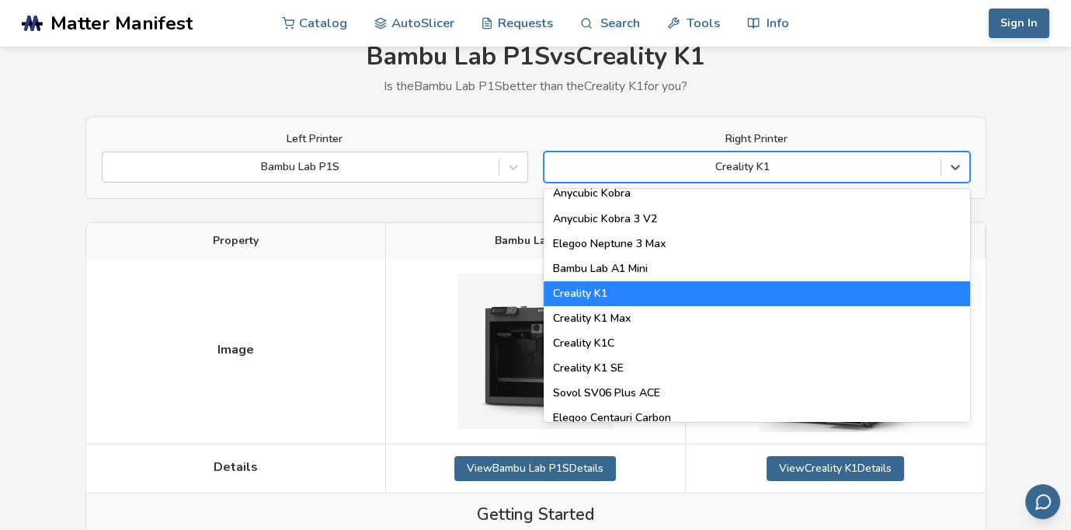
scroll to position [311, 0]
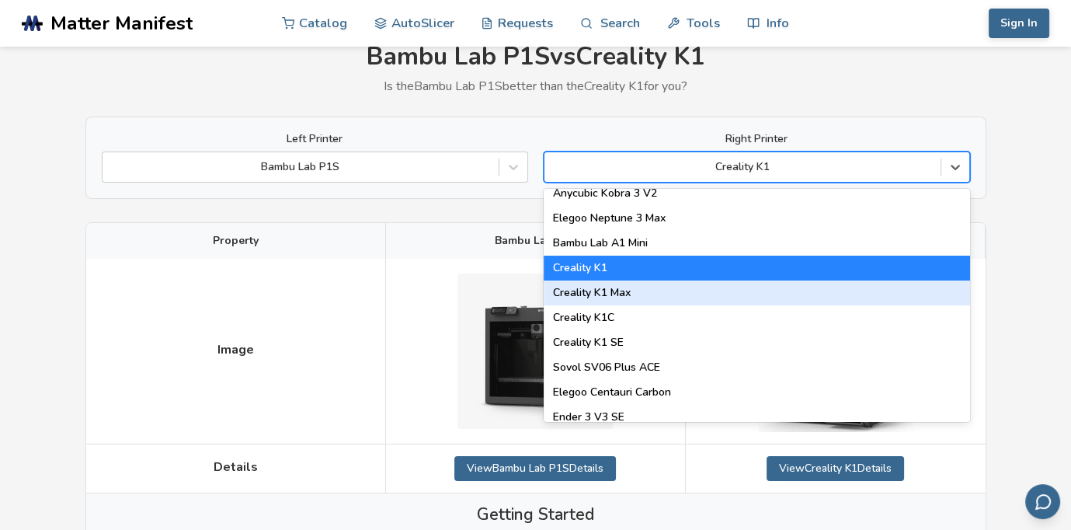
click at [869, 290] on div "Creality K1 Max" at bounding box center [757, 292] width 426 height 25
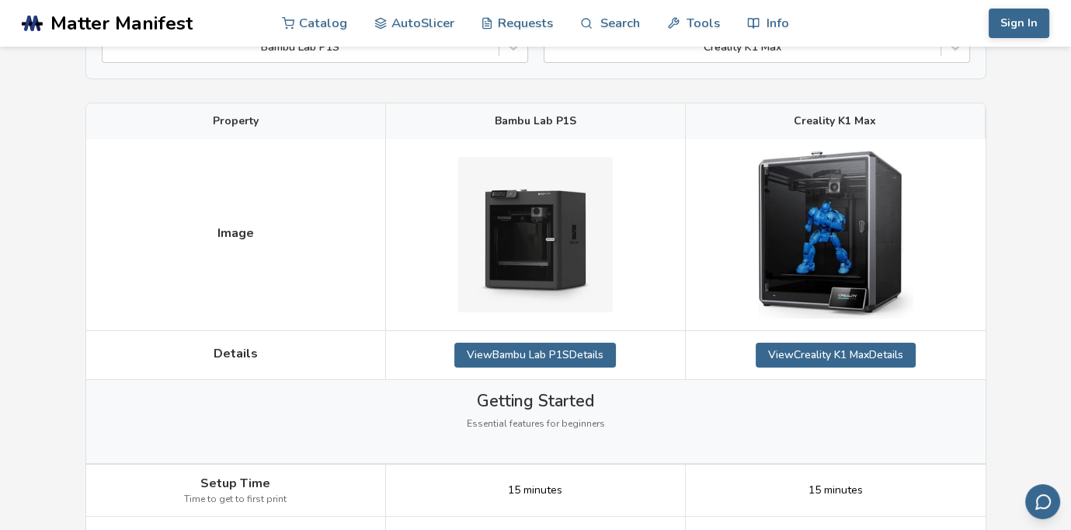
scroll to position [120, 0]
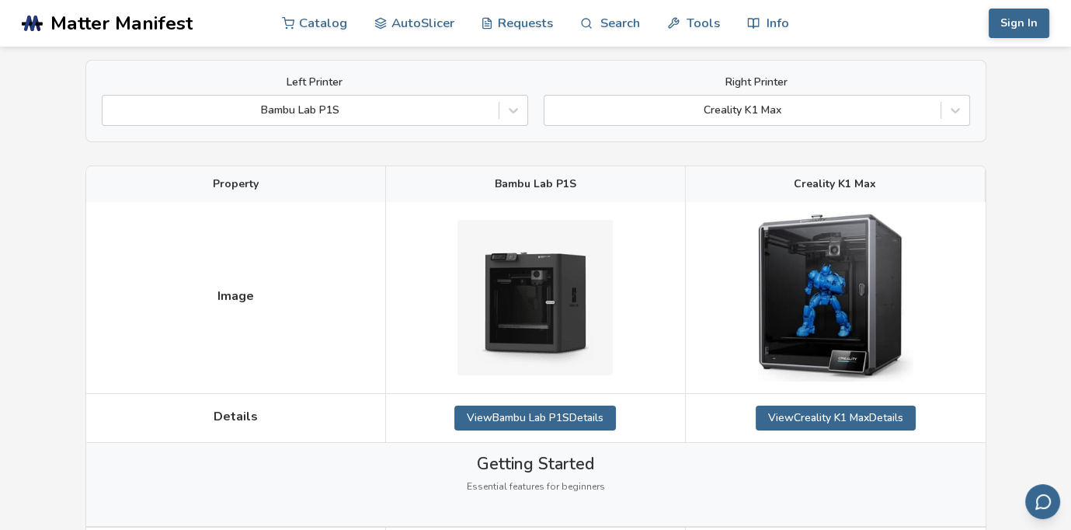
click at [970, 111] on div "Left Printer Bambu Lab P1S Right Printer Creality K1 Max" at bounding box center [535, 101] width 901 height 82
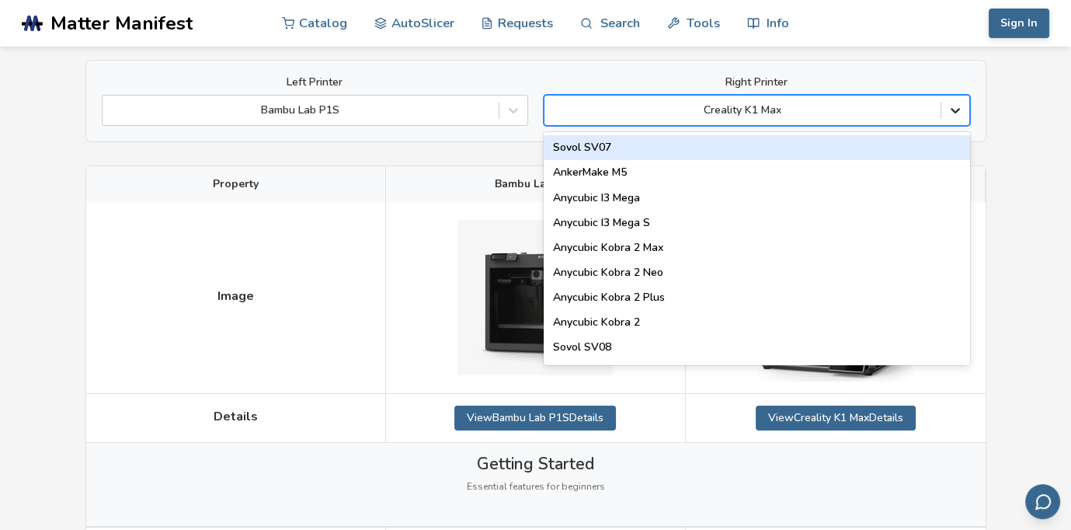
click at [952, 123] on div at bounding box center [955, 110] width 28 height 28
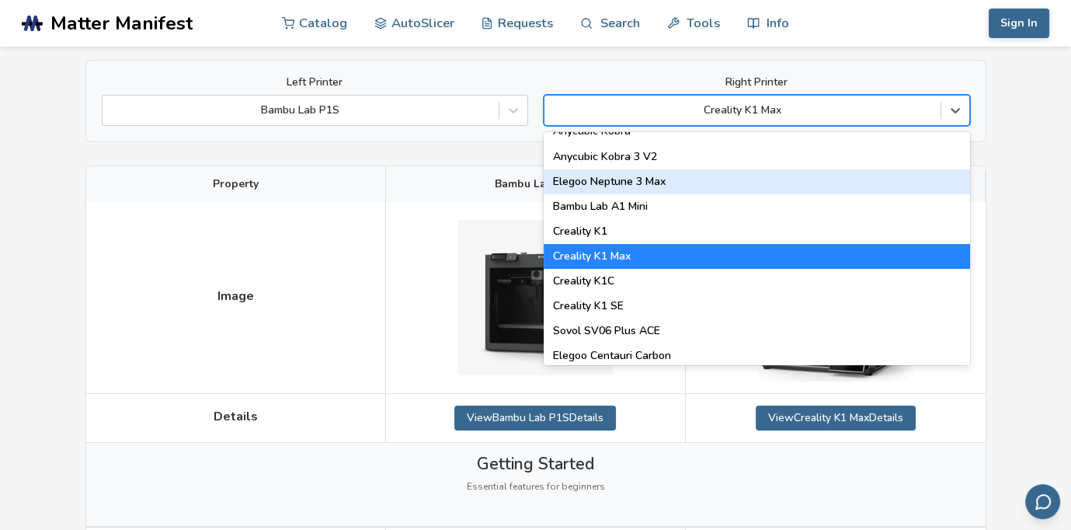
scroll to position [388, 0]
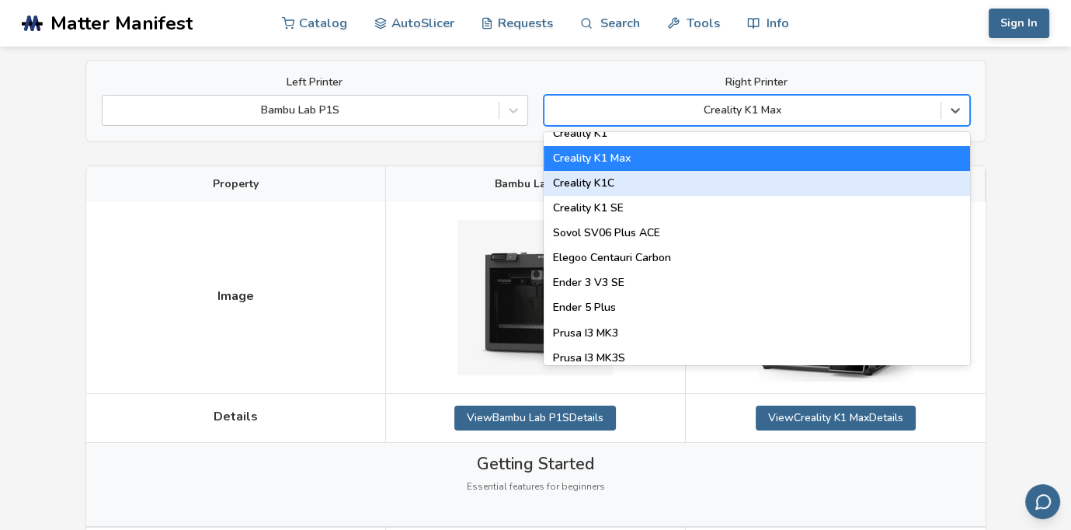
click at [864, 193] on div "Creality K1C" at bounding box center [757, 183] width 426 height 25
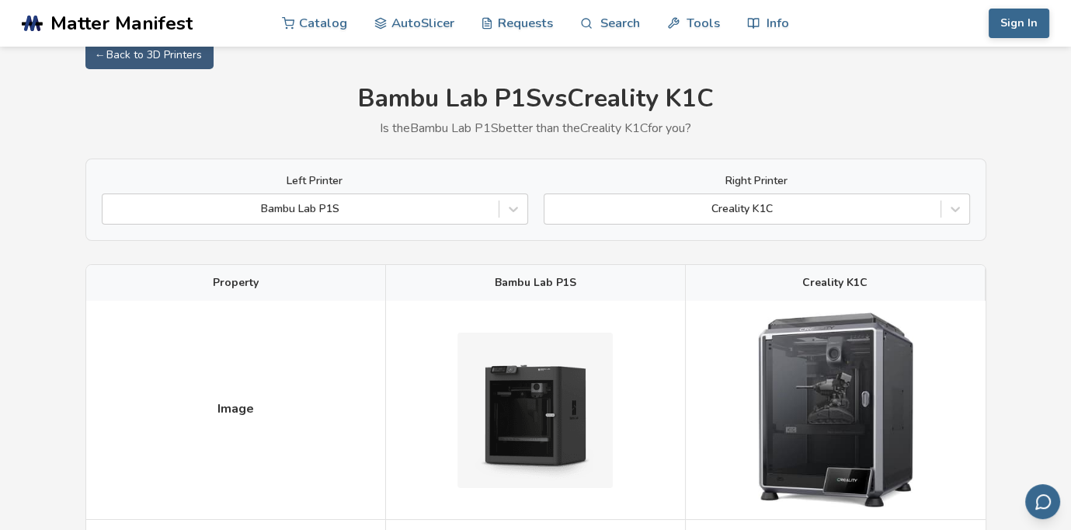
scroll to position [16, 0]
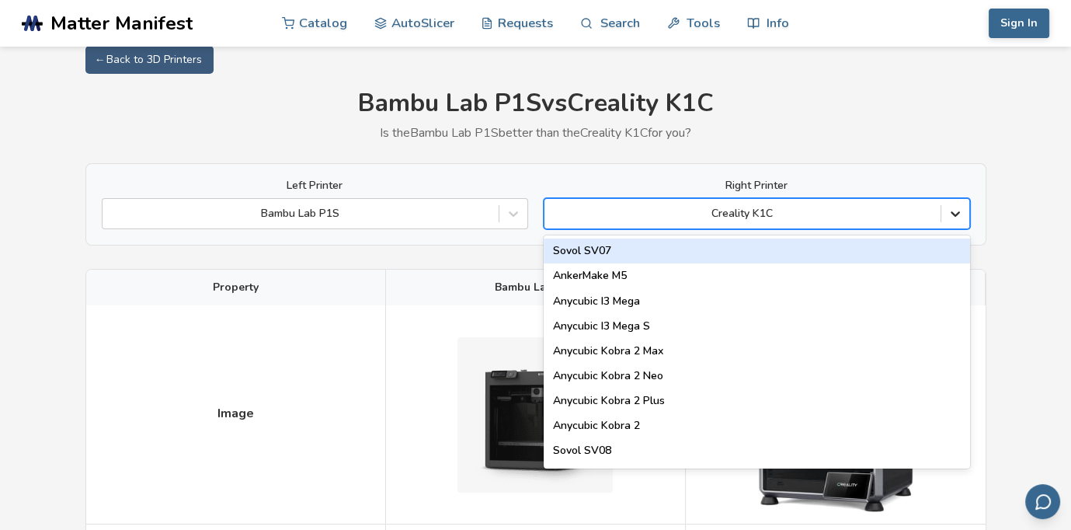
click at [956, 215] on icon at bounding box center [955, 214] width 9 height 5
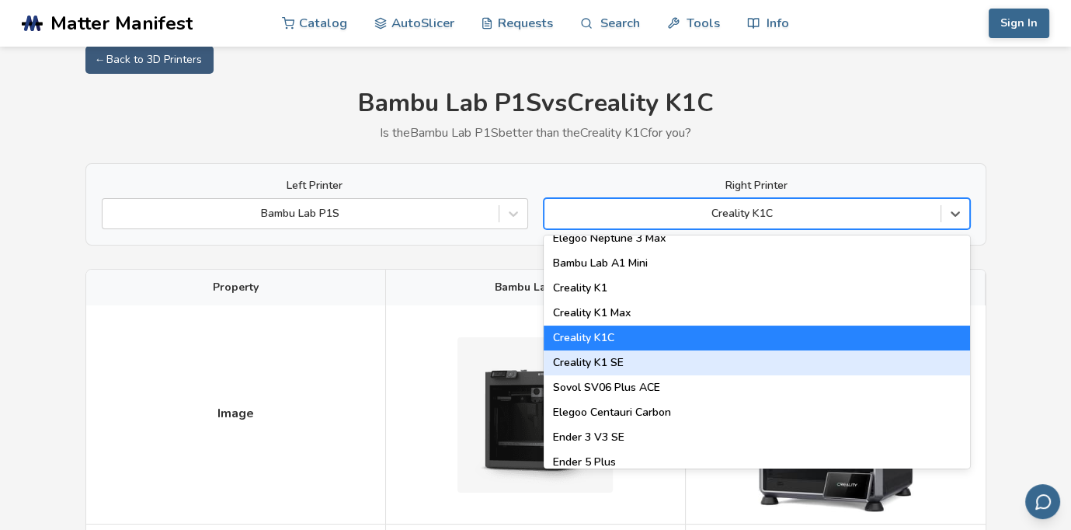
scroll to position [388, 0]
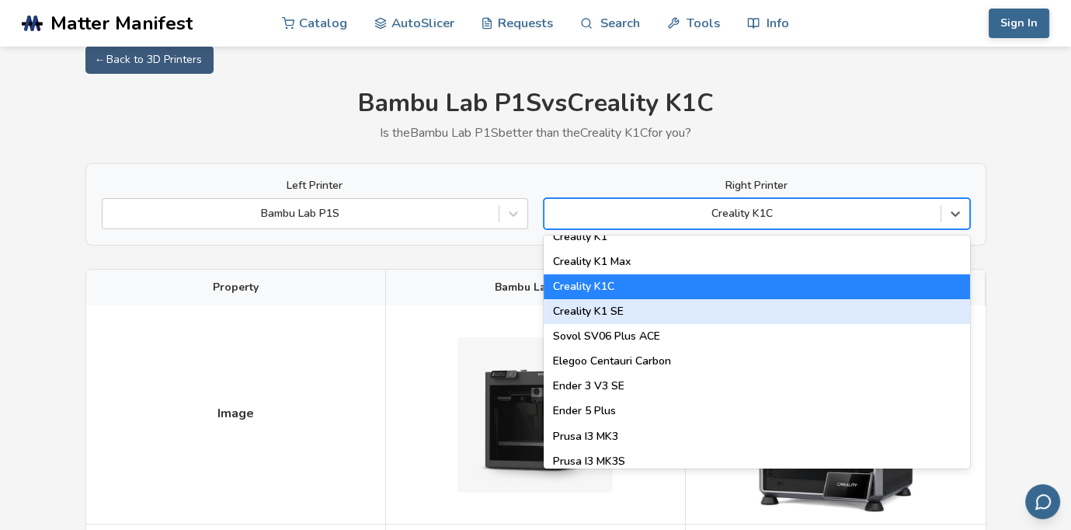
click at [780, 318] on div "Creality K1 SE" at bounding box center [757, 311] width 426 height 25
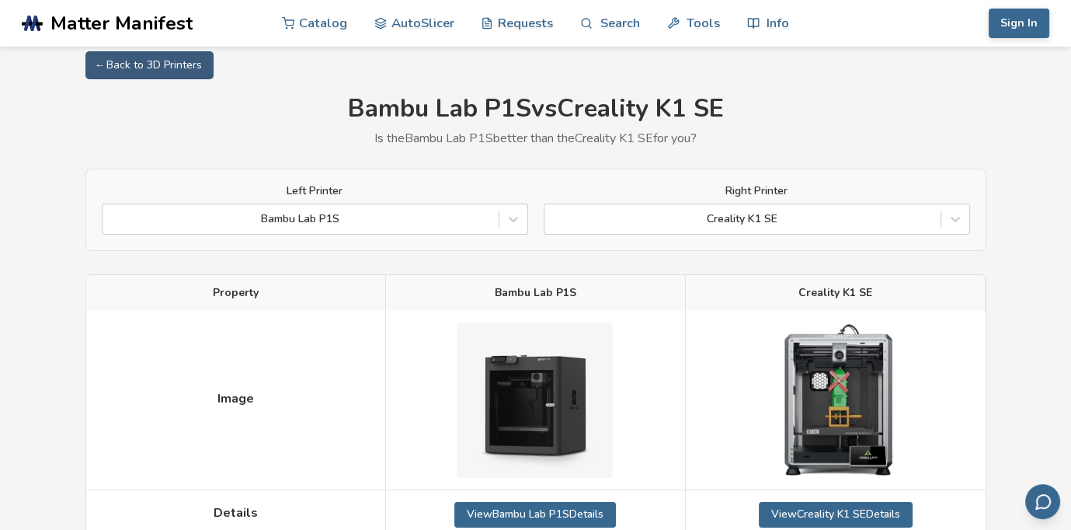
scroll to position [78, 0]
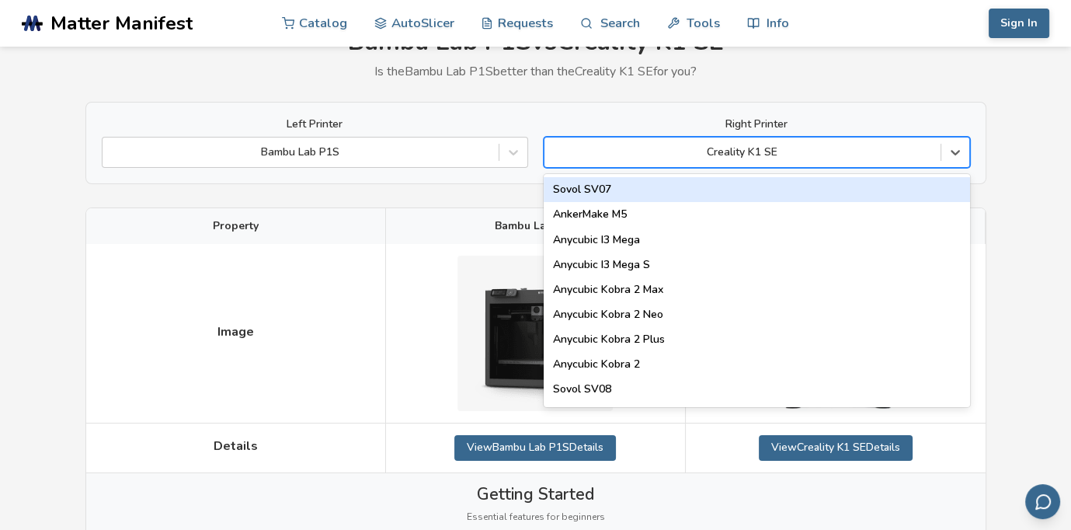
click at [932, 161] on div "Creality K1 SE" at bounding box center [742, 152] width 396 height 22
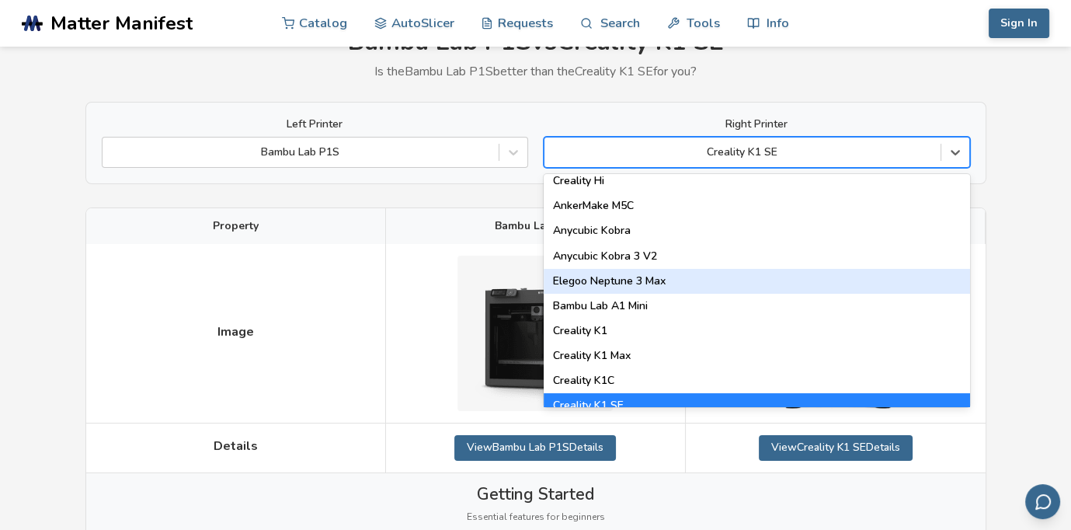
scroll to position [388, 0]
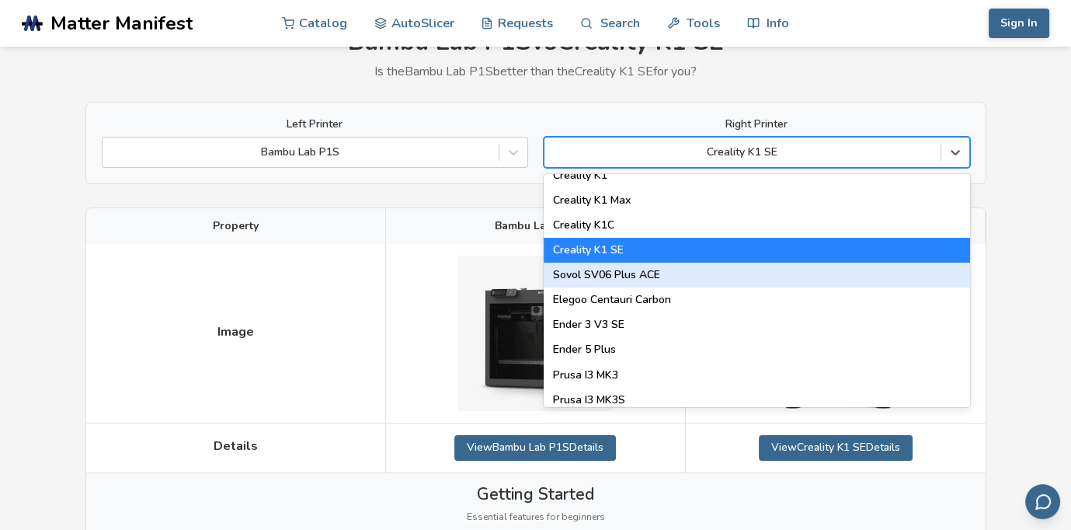
click at [892, 278] on div "Sovol SV06 Plus ACE" at bounding box center [757, 274] width 426 height 25
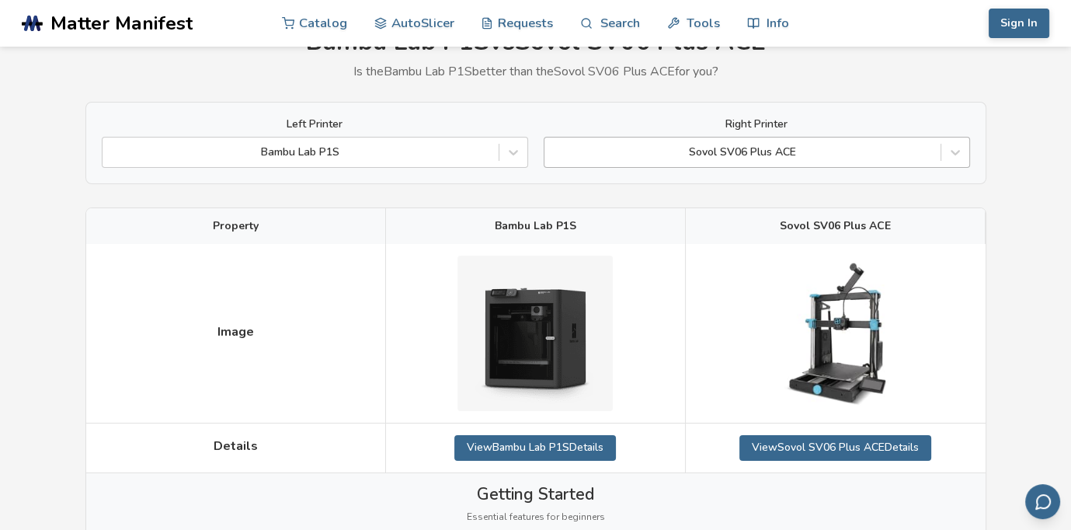
click at [905, 165] on div "Sovol SV06 Plus ACE" at bounding box center [757, 152] width 426 height 31
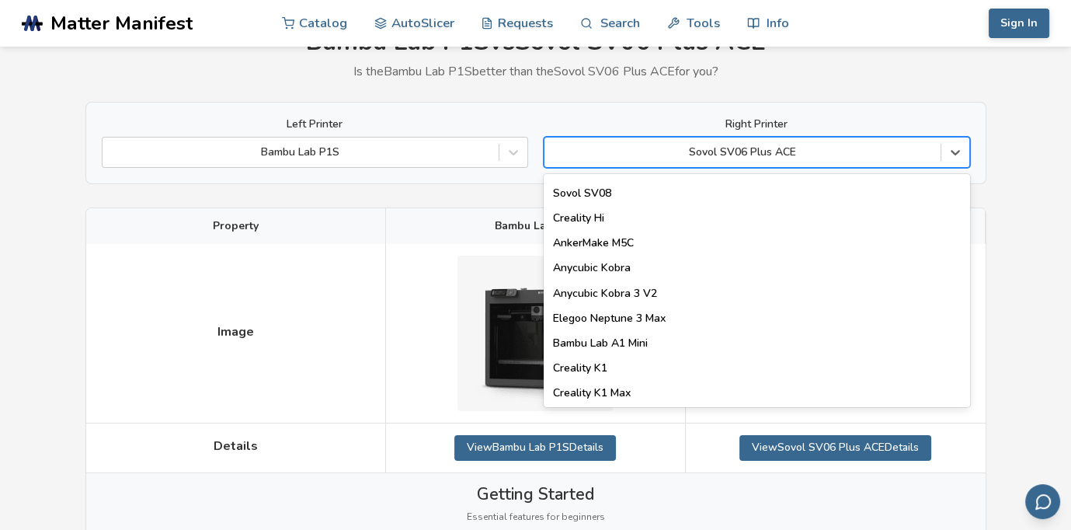
scroll to position [311, 0]
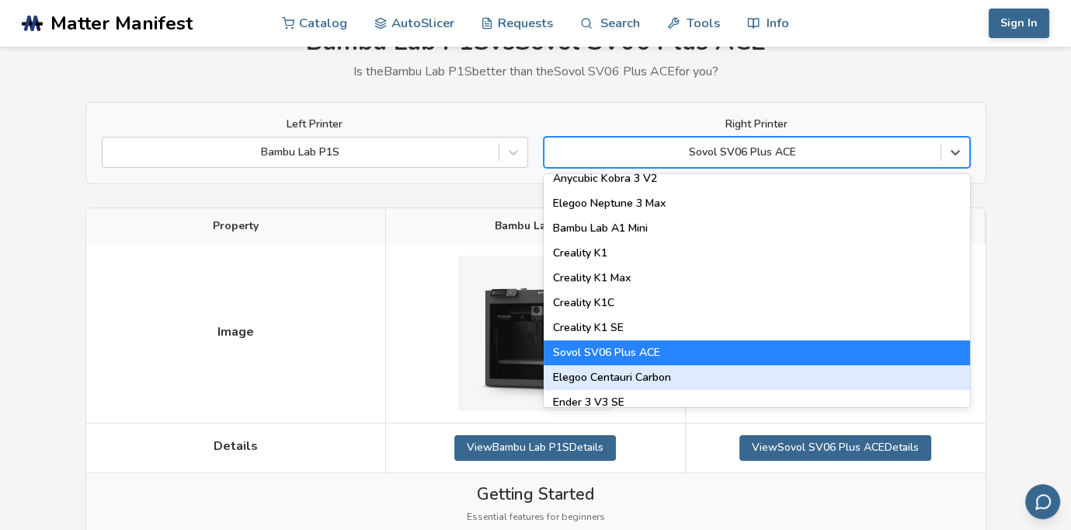
click at [850, 387] on div "Elegoo Centauri Carbon" at bounding box center [757, 377] width 426 height 25
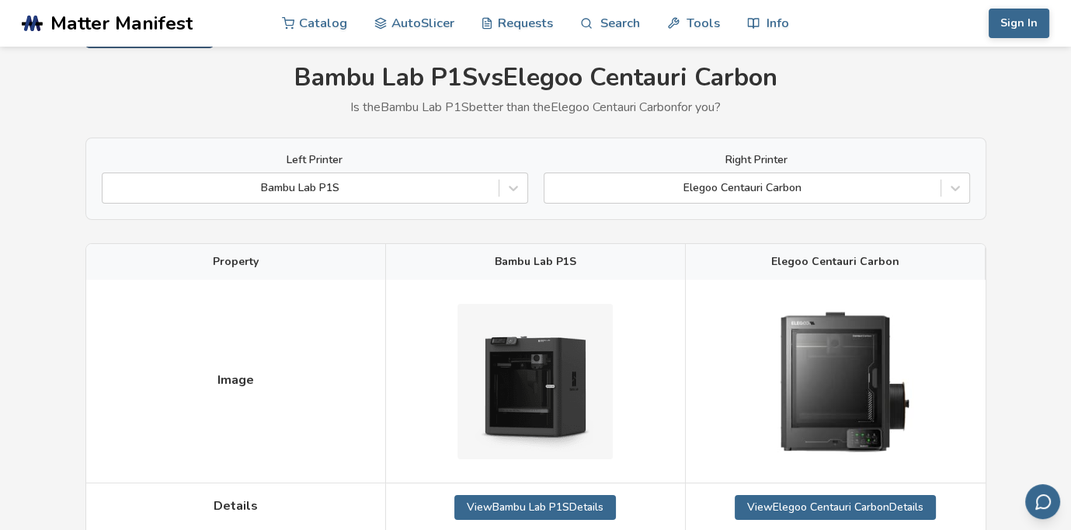
scroll to position [30, 0]
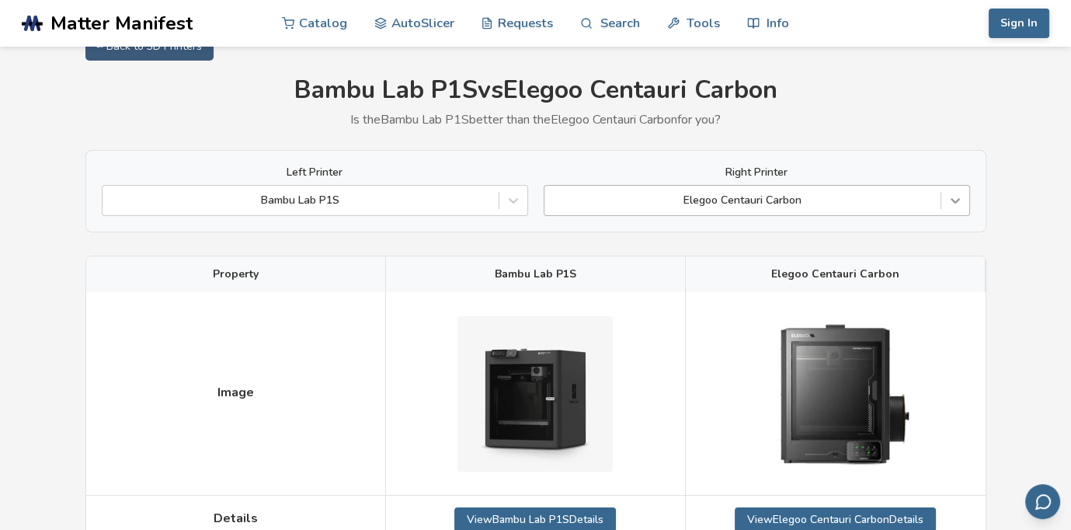
click at [964, 206] on div at bounding box center [955, 200] width 28 height 28
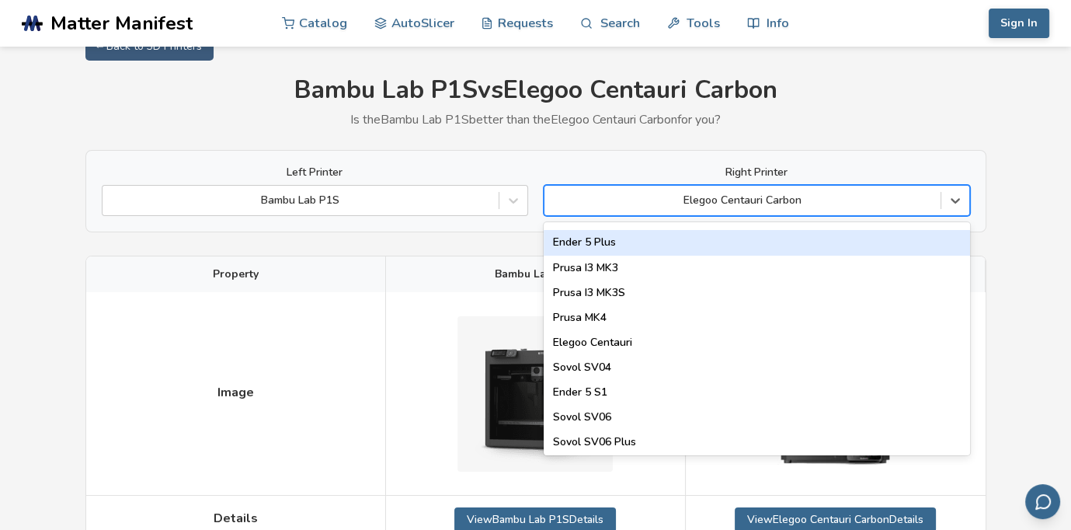
scroll to position [466, 0]
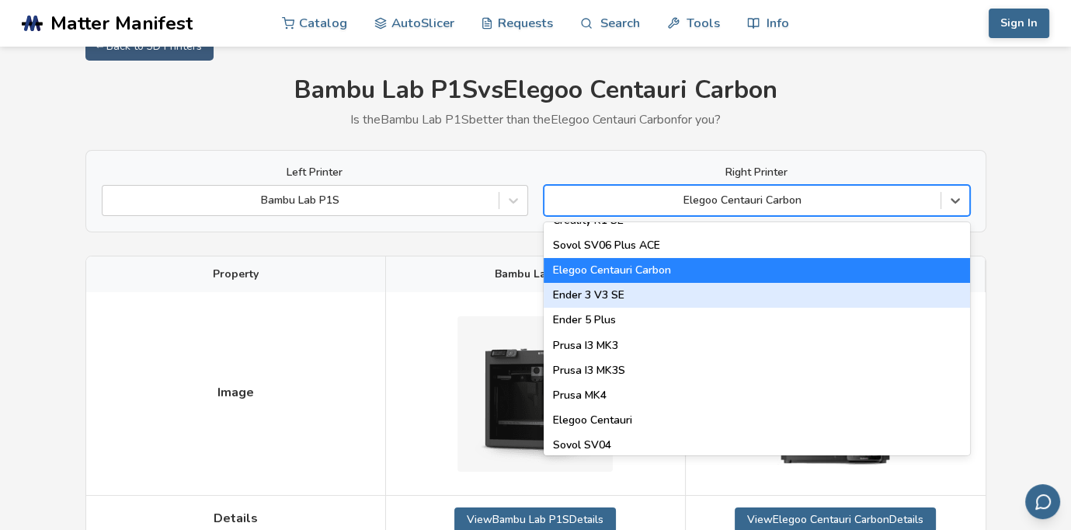
click at [834, 293] on div "Ender 3 V3 SE" at bounding box center [757, 295] width 426 height 25
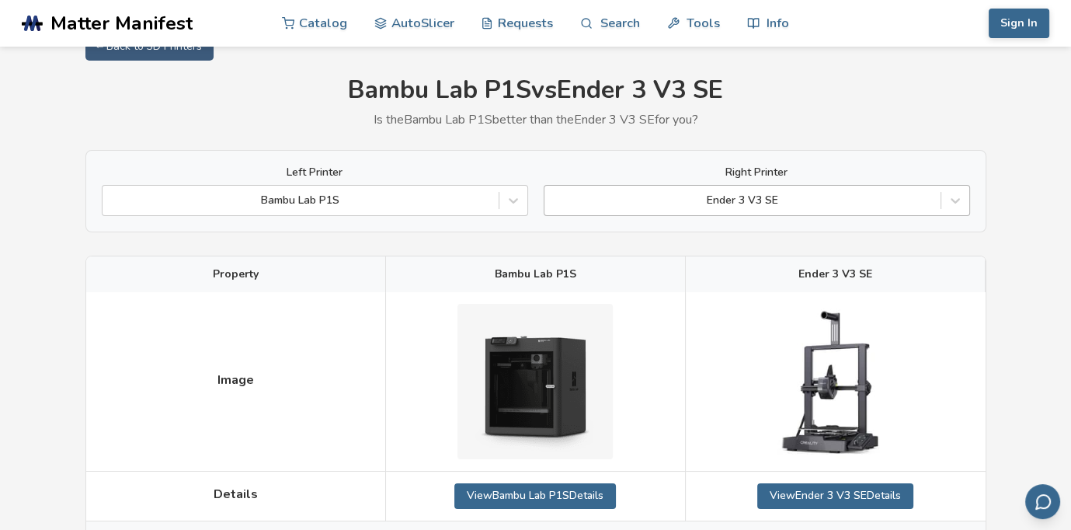
click at [891, 206] on div at bounding box center [742, 201] width 381 height 16
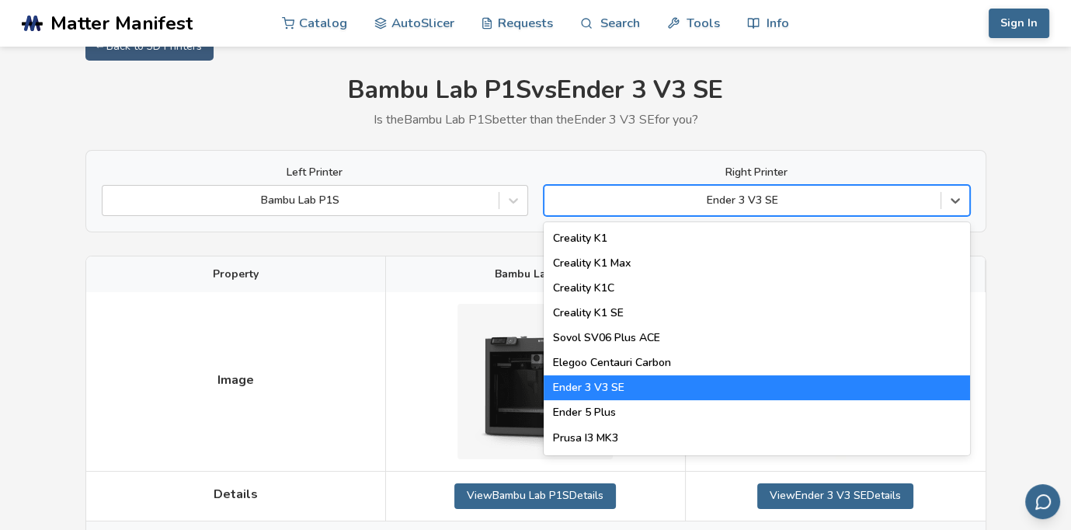
scroll to position [388, 0]
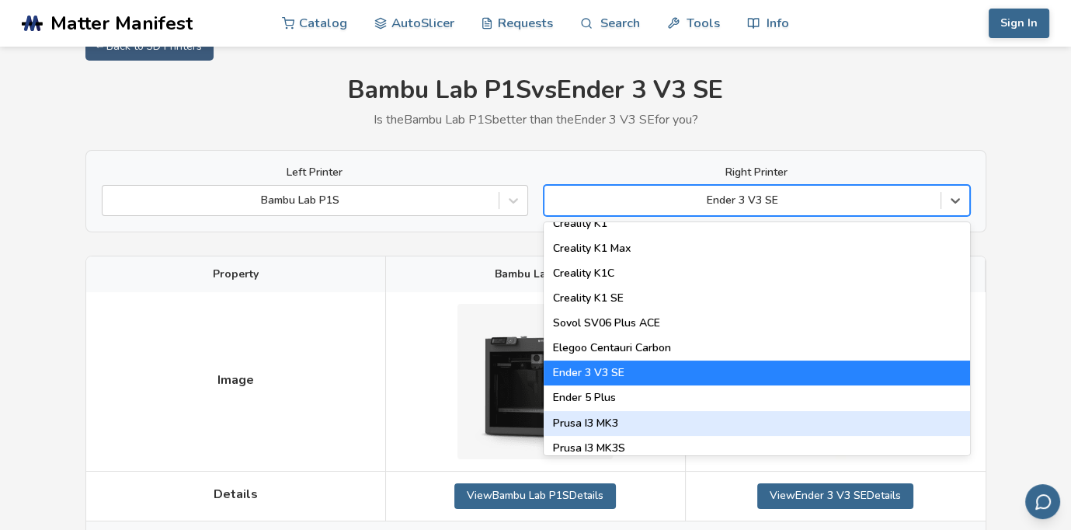
click at [798, 420] on div "Prusa I3 MK3" at bounding box center [757, 423] width 426 height 25
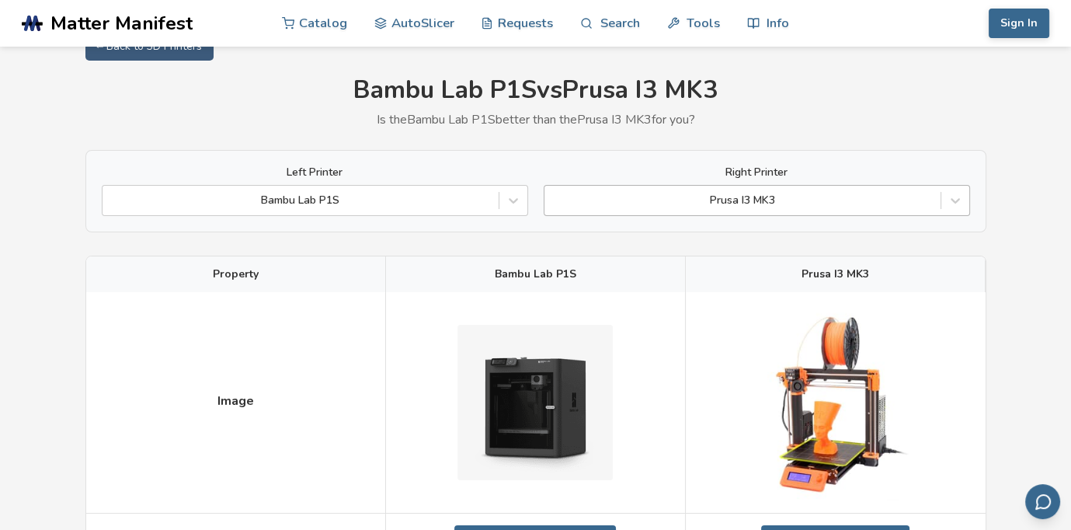
click at [878, 207] on div at bounding box center [742, 201] width 381 height 16
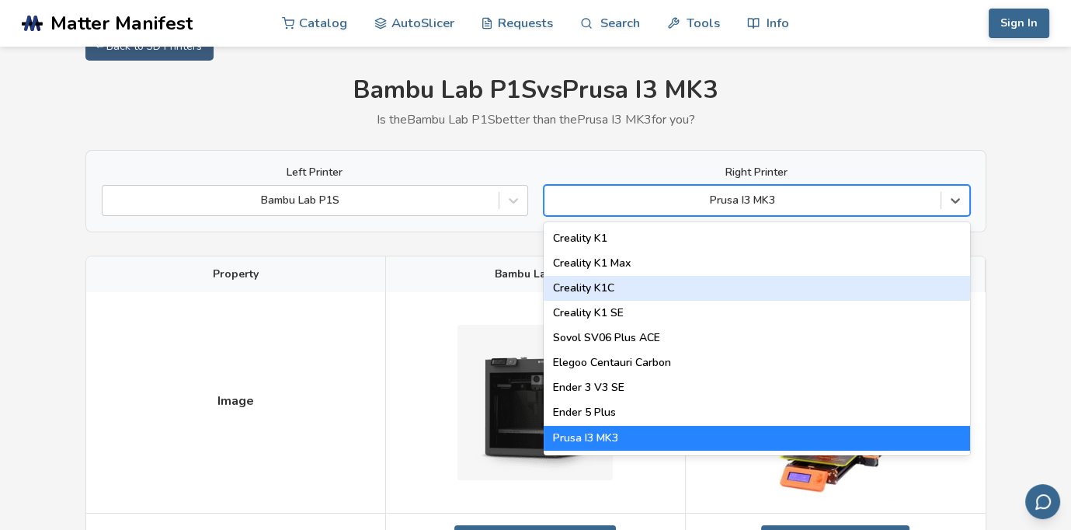
scroll to position [466, 0]
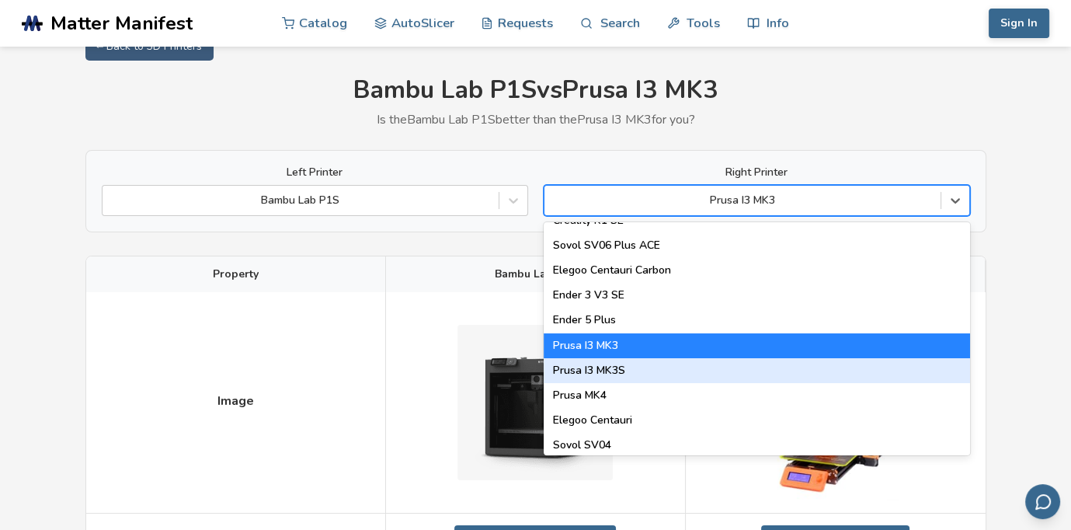
click at [772, 374] on div "Prusa I3 MK3S" at bounding box center [757, 370] width 426 height 25
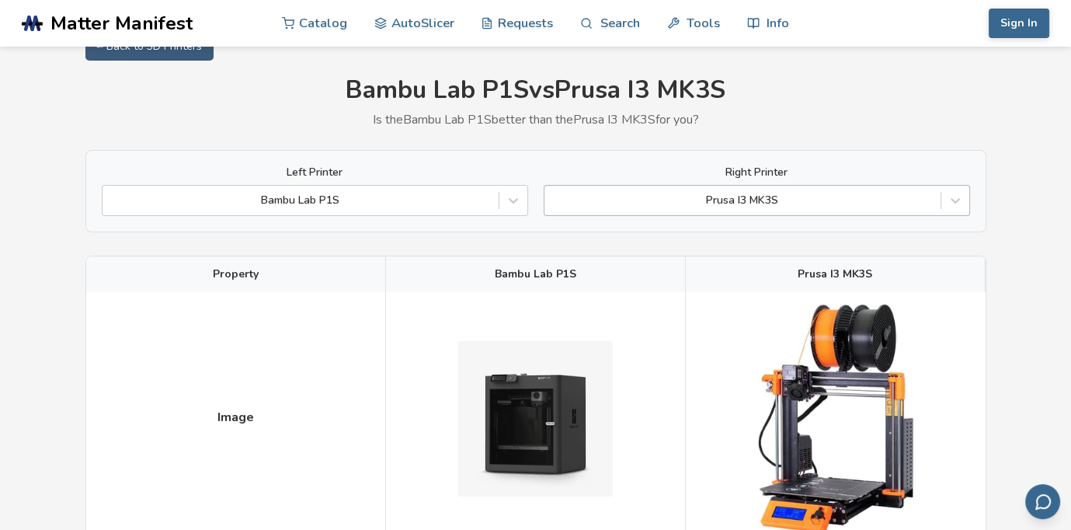
click at [780, 207] on div at bounding box center [742, 201] width 381 height 16
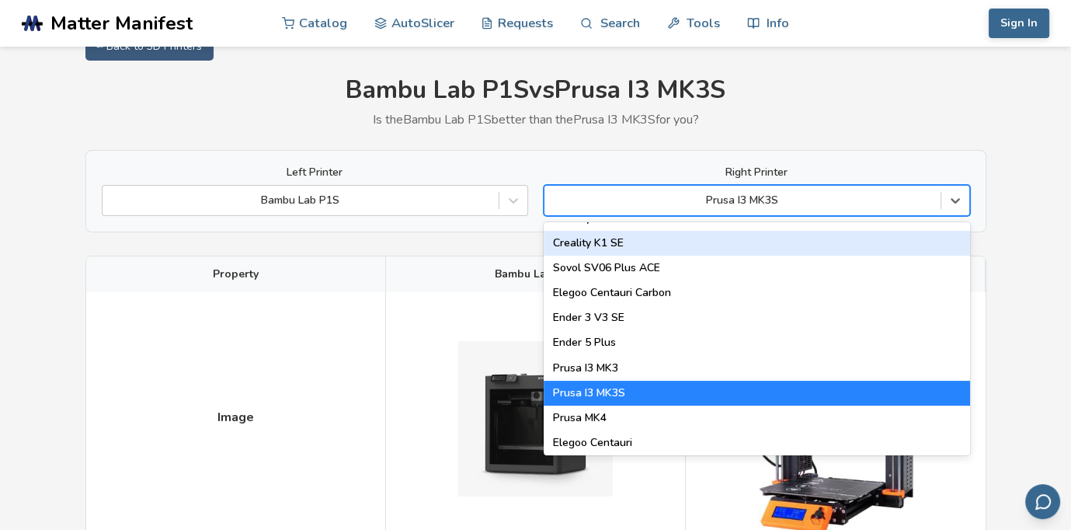
scroll to position [466, 0]
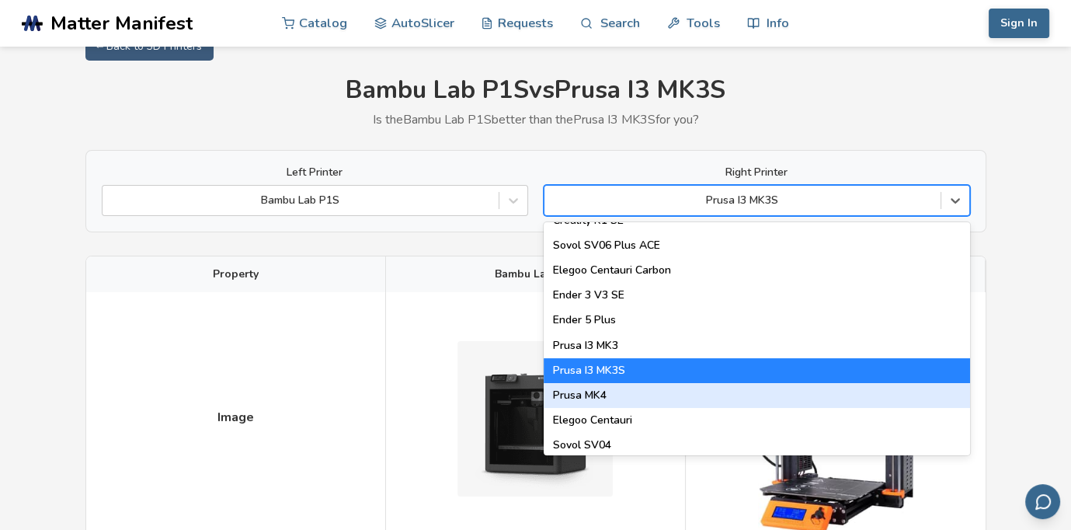
click at [719, 395] on div "Prusa MK4" at bounding box center [757, 395] width 426 height 25
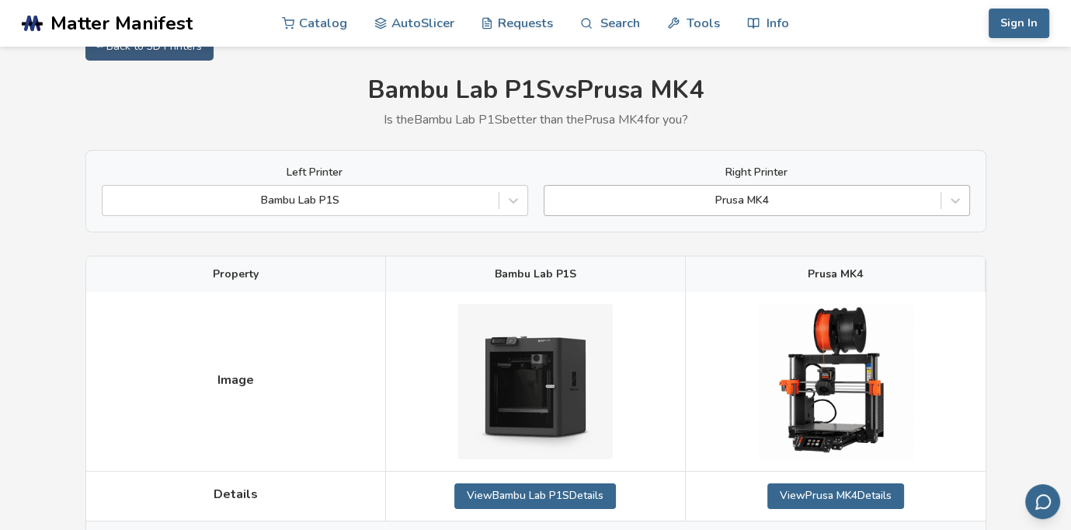
click at [796, 204] on div at bounding box center [742, 201] width 381 height 16
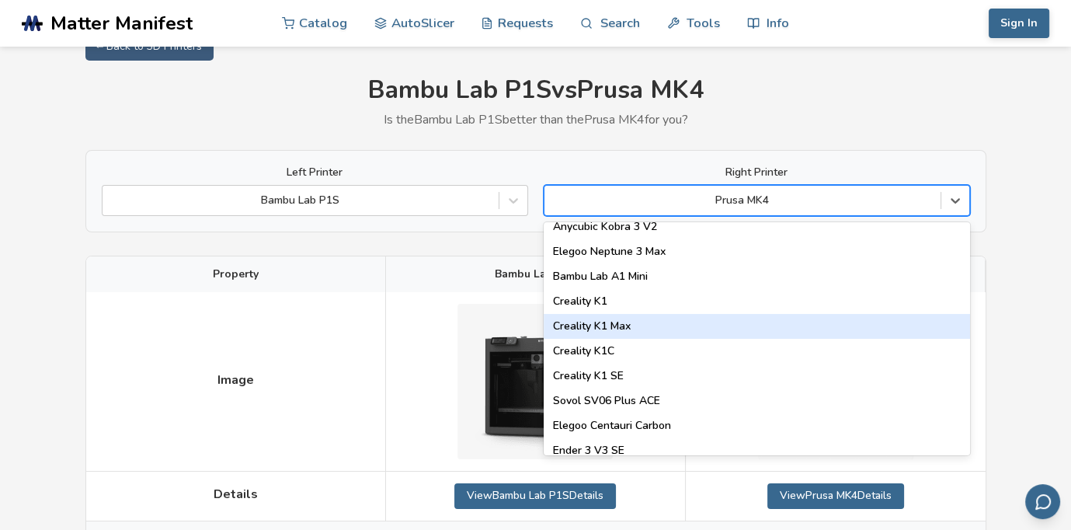
scroll to position [544, 0]
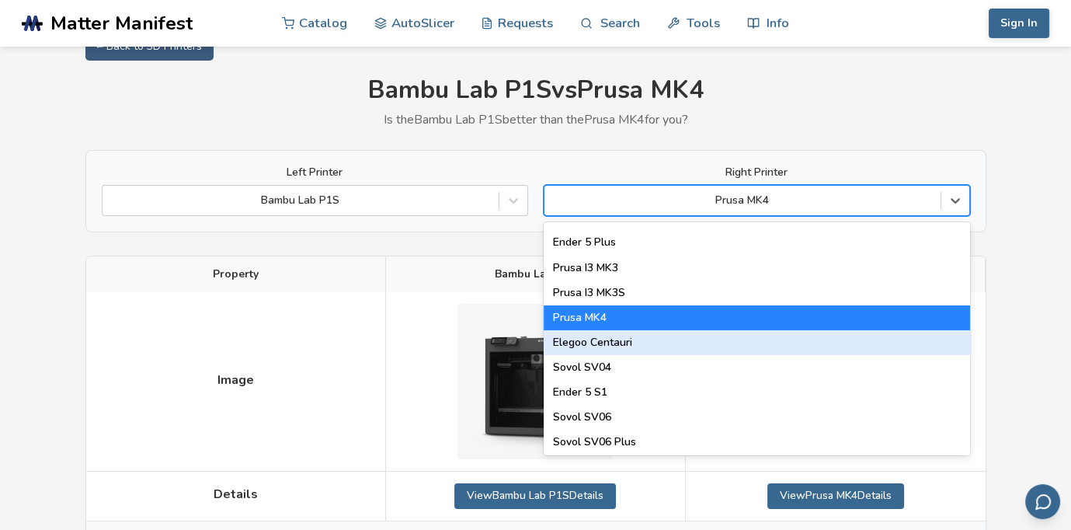
click at [766, 337] on div "Elegoo Centauri" at bounding box center [757, 342] width 426 height 25
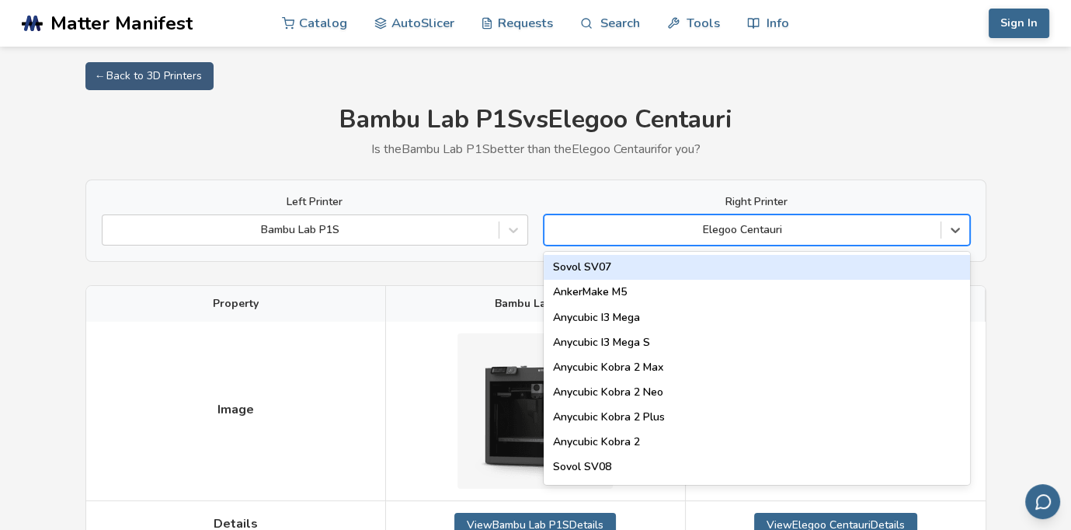
click at [901, 235] on div at bounding box center [742, 230] width 381 height 16
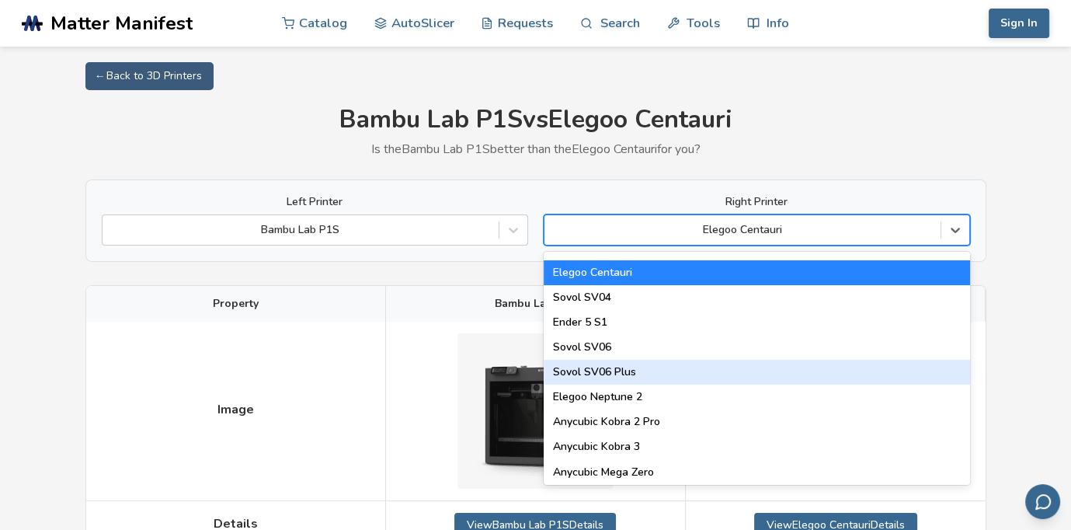
scroll to position [621, 0]
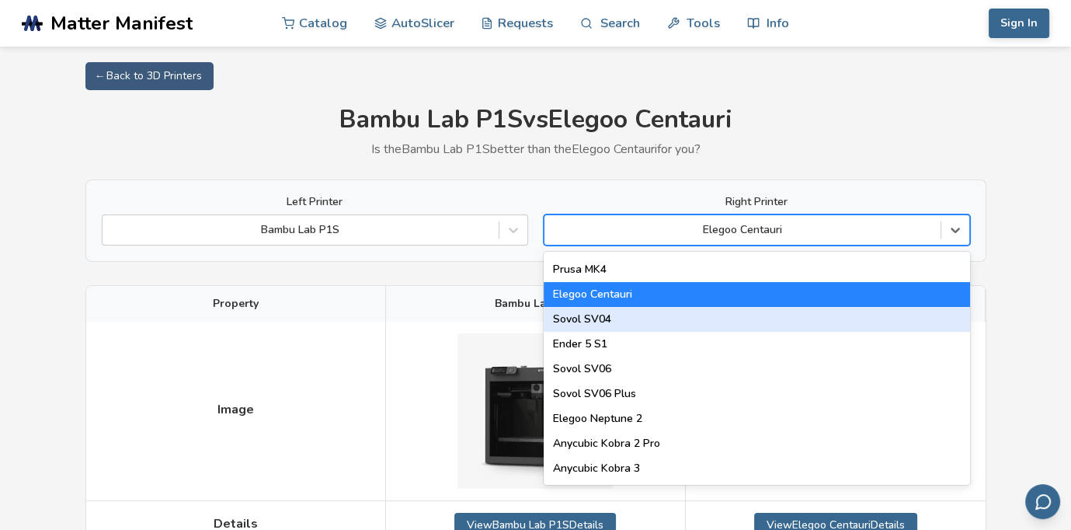
click at [859, 321] on div "Sovol SV04" at bounding box center [757, 319] width 426 height 25
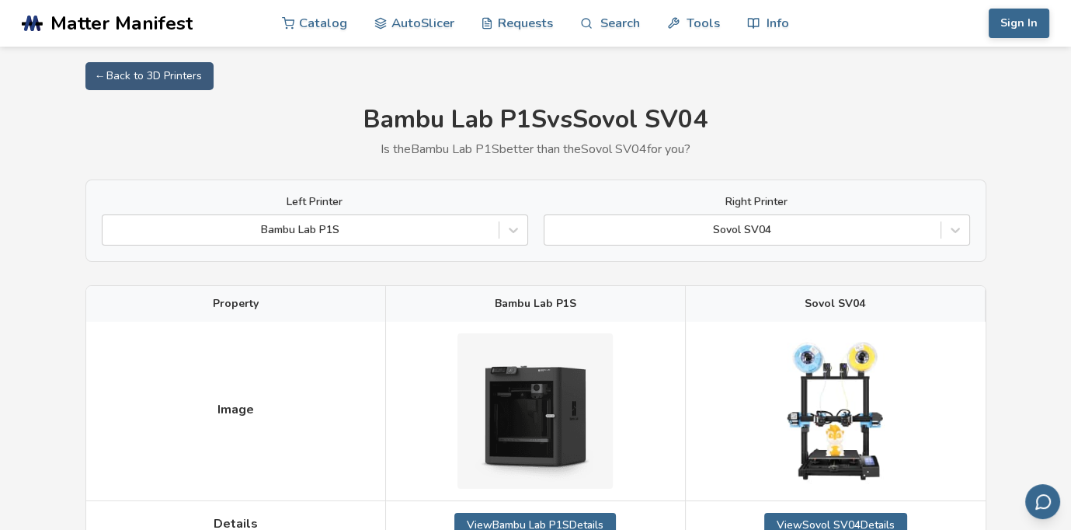
click at [861, 253] on div "Left Printer Bambu Lab P1S Right Printer Sovol SV04" at bounding box center [535, 220] width 901 height 82
click at [864, 245] on div "Left Printer Bambu Lab P1S Right Printer Sovol SV04" at bounding box center [535, 220] width 901 height 82
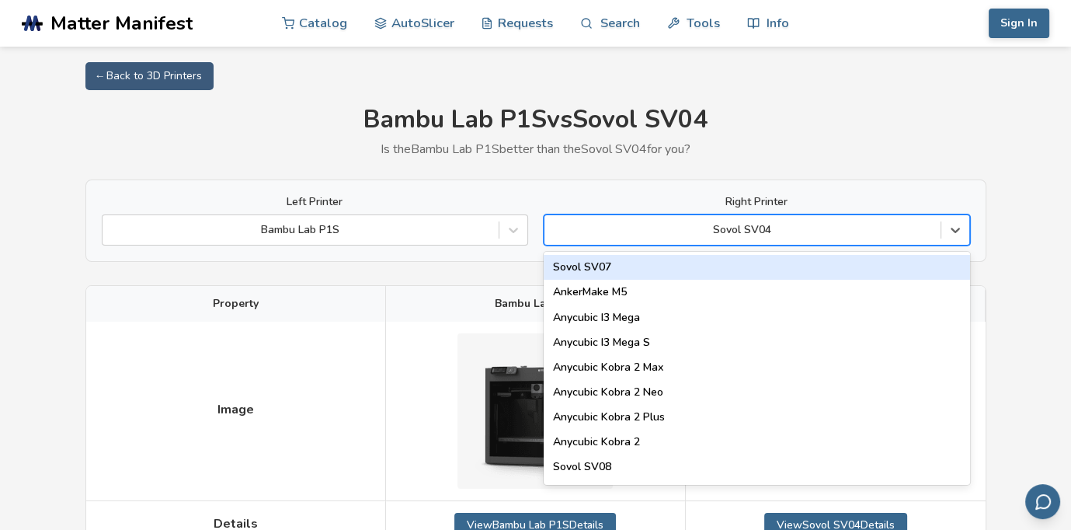
click at [863, 236] on div at bounding box center [742, 230] width 381 height 16
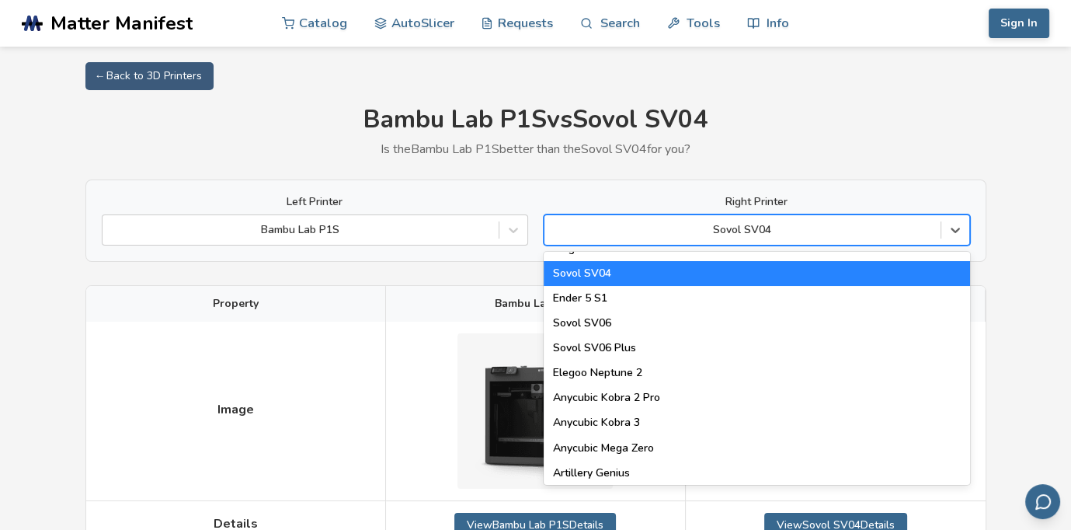
scroll to position [699, 0]
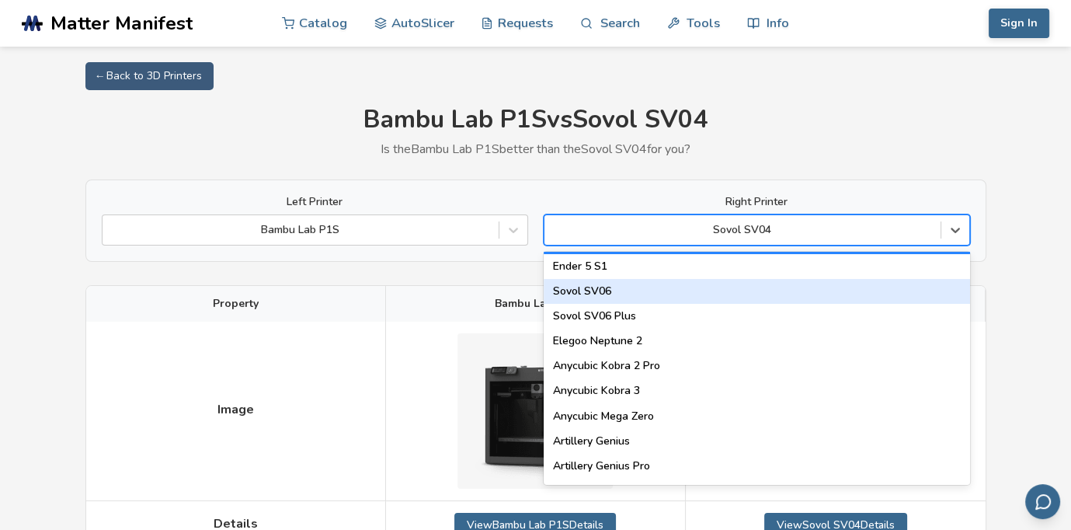
click at [825, 287] on div "Sovol SV06" at bounding box center [757, 291] width 426 height 25
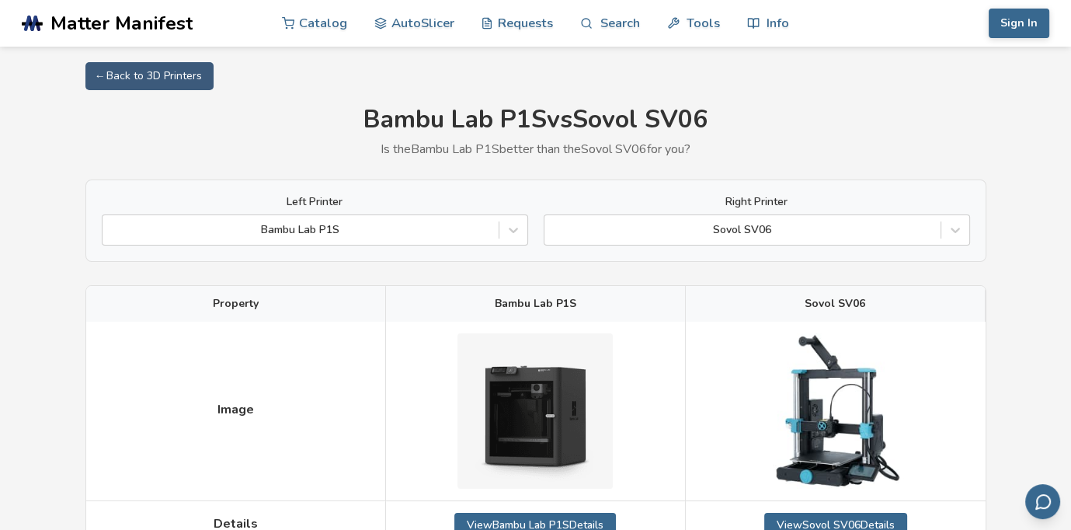
click at [836, 245] on div "Left Printer Bambu Lab P1S Right Printer Sovol SV06" at bounding box center [535, 220] width 901 height 82
click at [840, 228] on div at bounding box center [742, 230] width 381 height 16
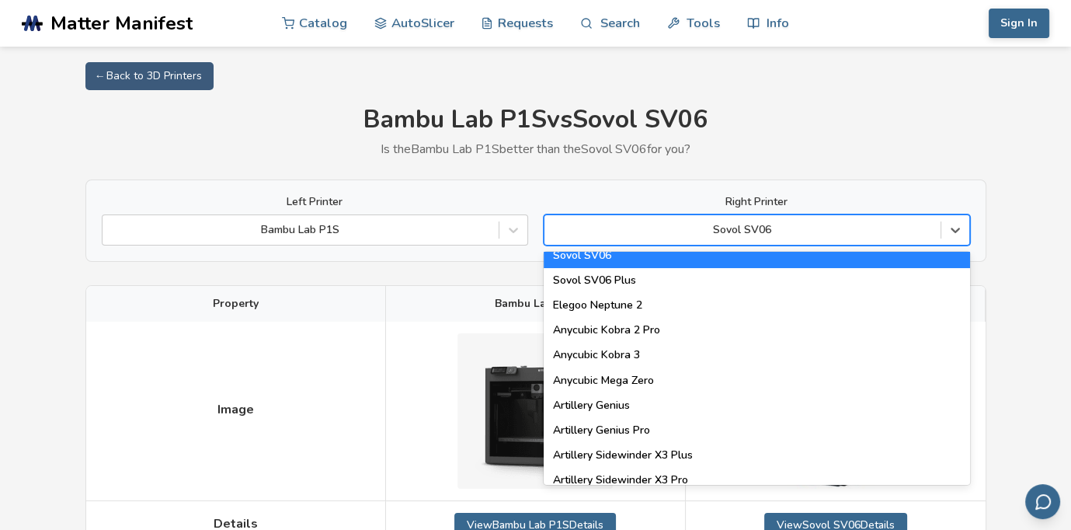
scroll to position [777, 0]
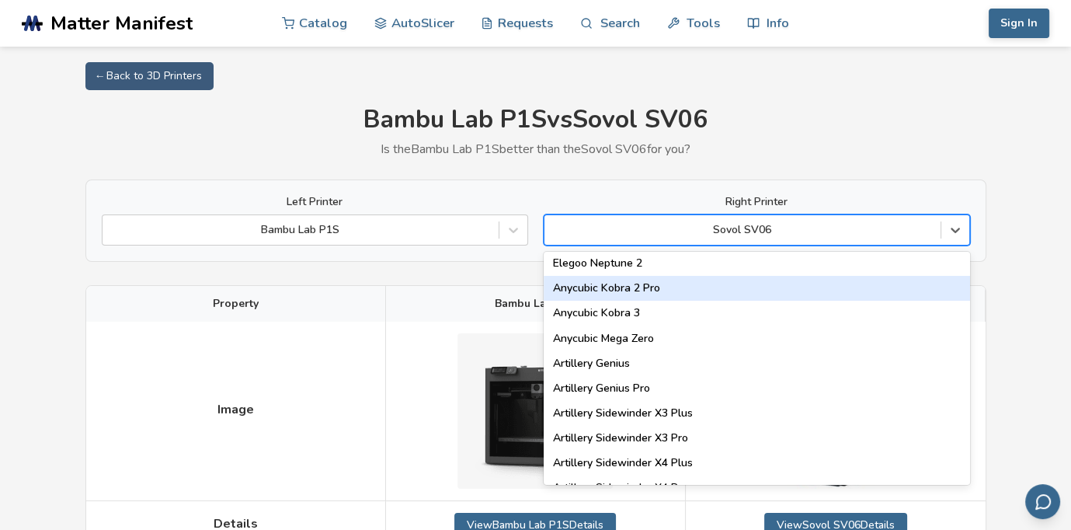
click at [796, 286] on div "Anycubic Kobra 2 Pro" at bounding box center [757, 288] width 426 height 25
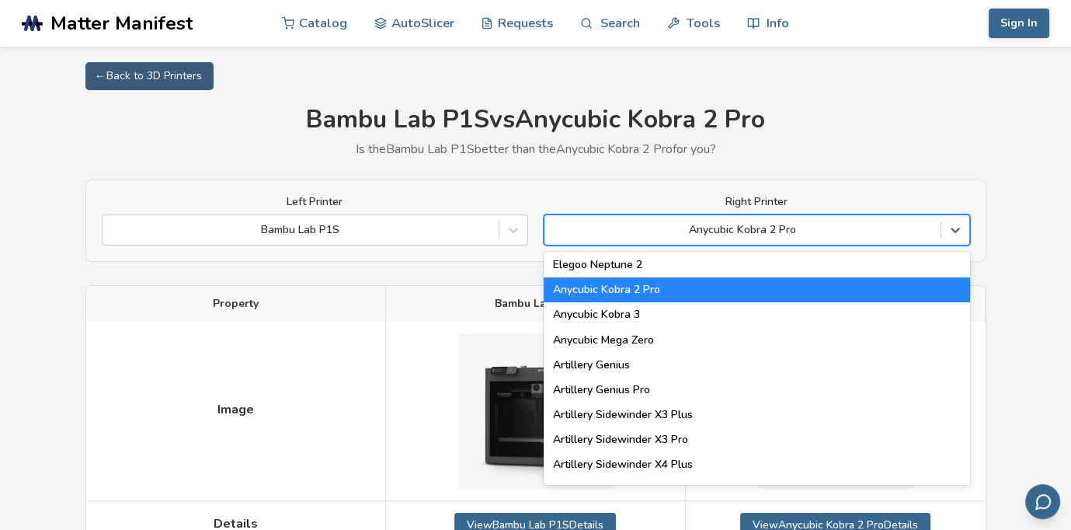
scroll to position [777, 0]
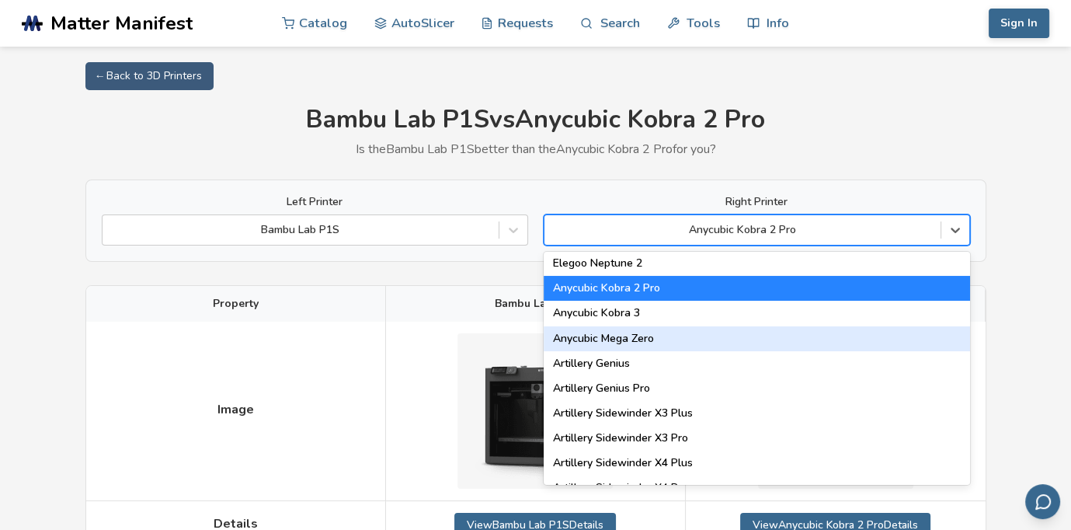
click at [787, 332] on div "Anycubic Mega Zero" at bounding box center [757, 338] width 426 height 25
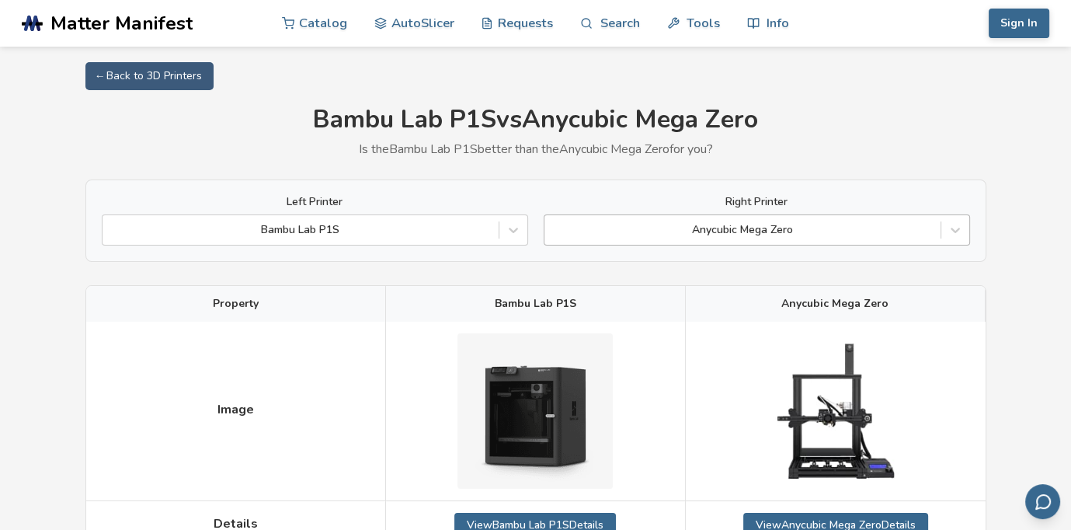
click at [805, 235] on div at bounding box center [742, 230] width 381 height 16
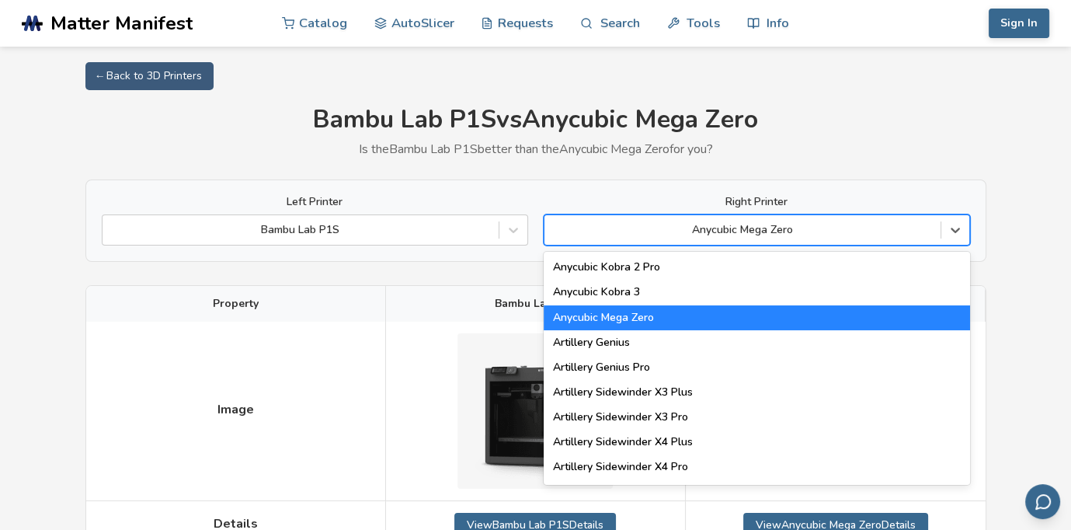
scroll to position [777, 0]
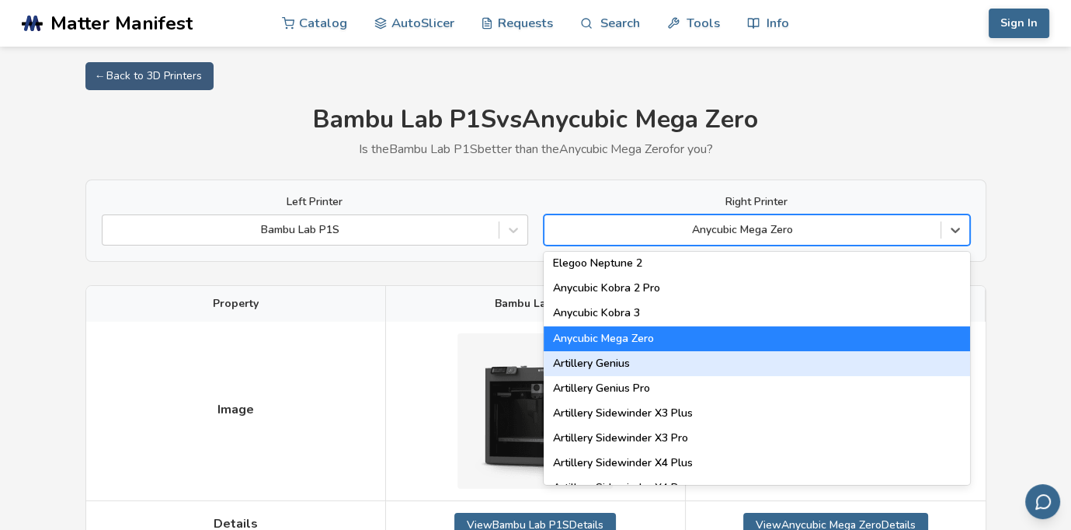
click at [771, 364] on div "Artillery Genius" at bounding box center [757, 363] width 426 height 25
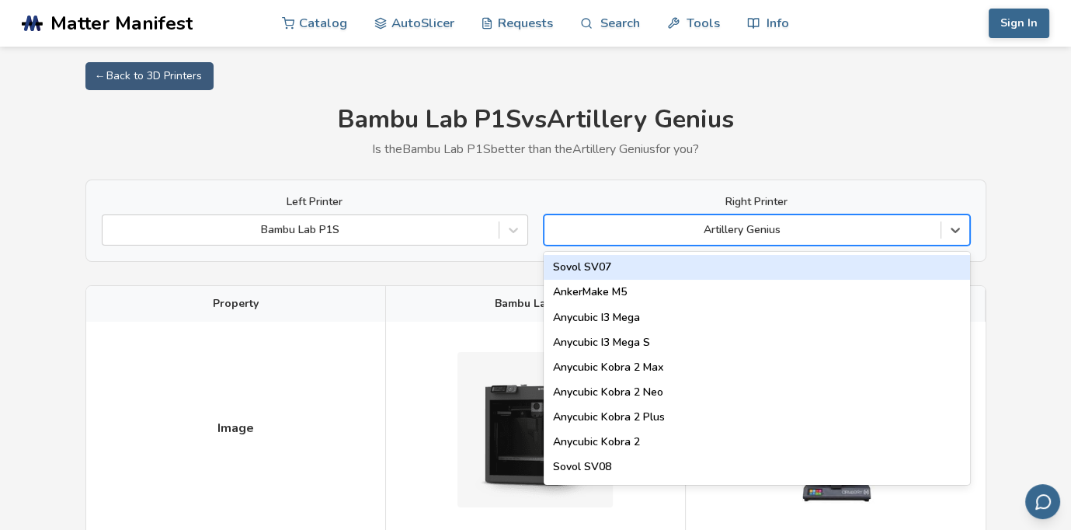
click at [799, 225] on div at bounding box center [742, 230] width 381 height 16
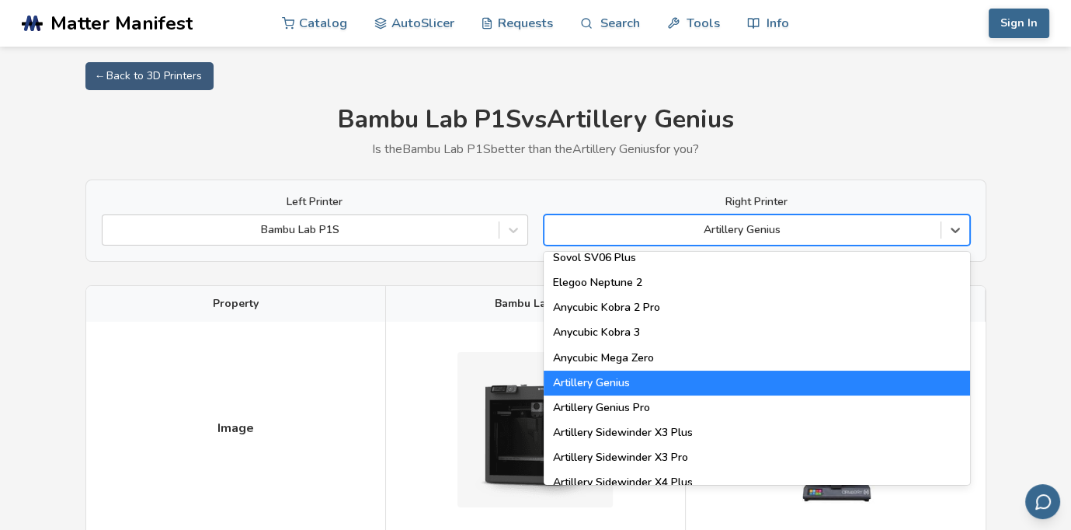
scroll to position [777, 0]
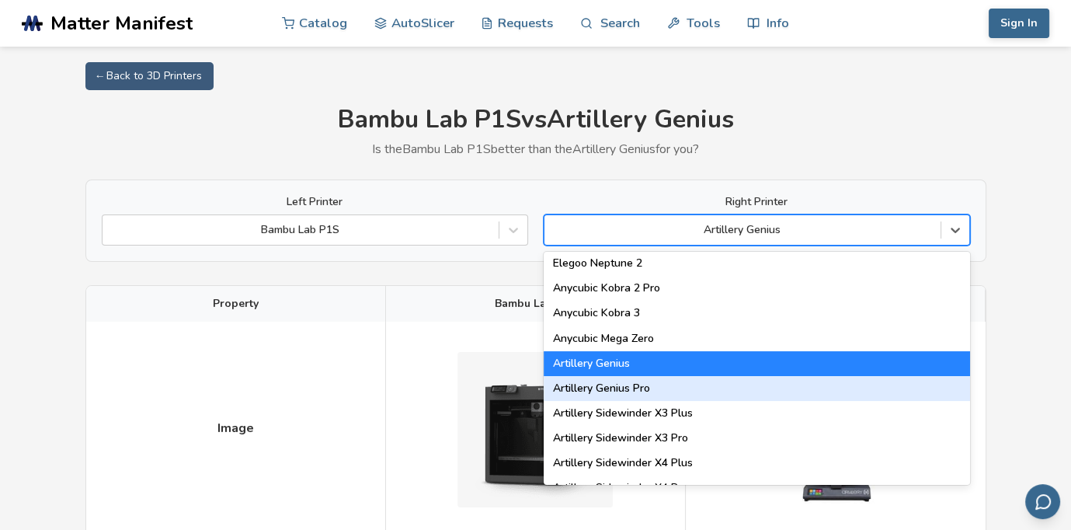
click at [785, 385] on div "Artillery Genius Pro" at bounding box center [757, 388] width 426 height 25
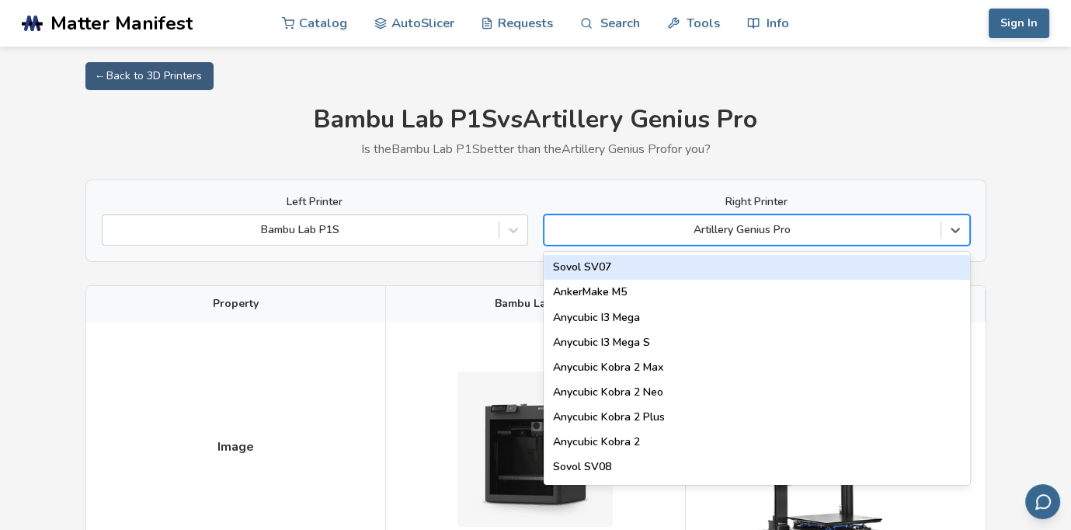
click at [796, 231] on div at bounding box center [742, 230] width 381 height 16
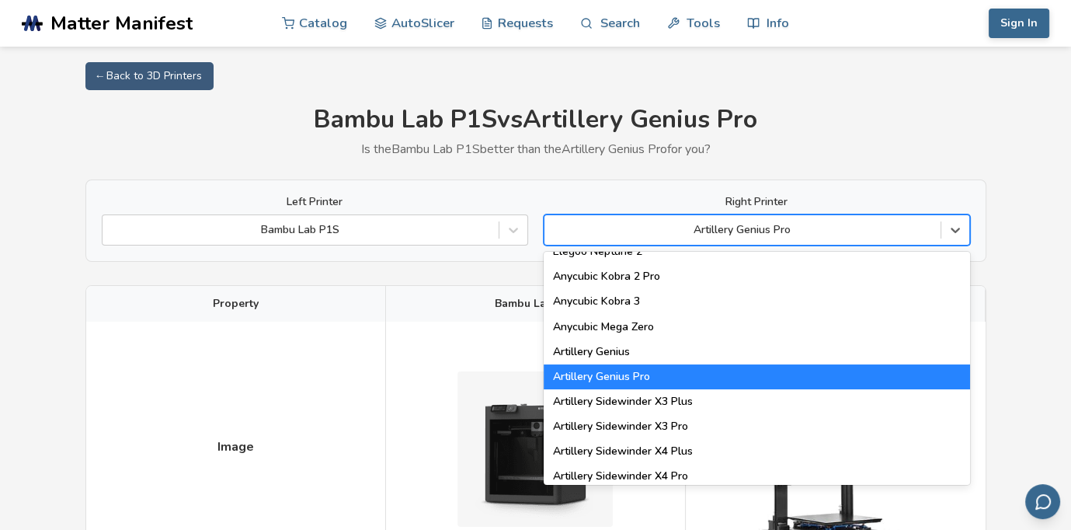
scroll to position [854, 0]
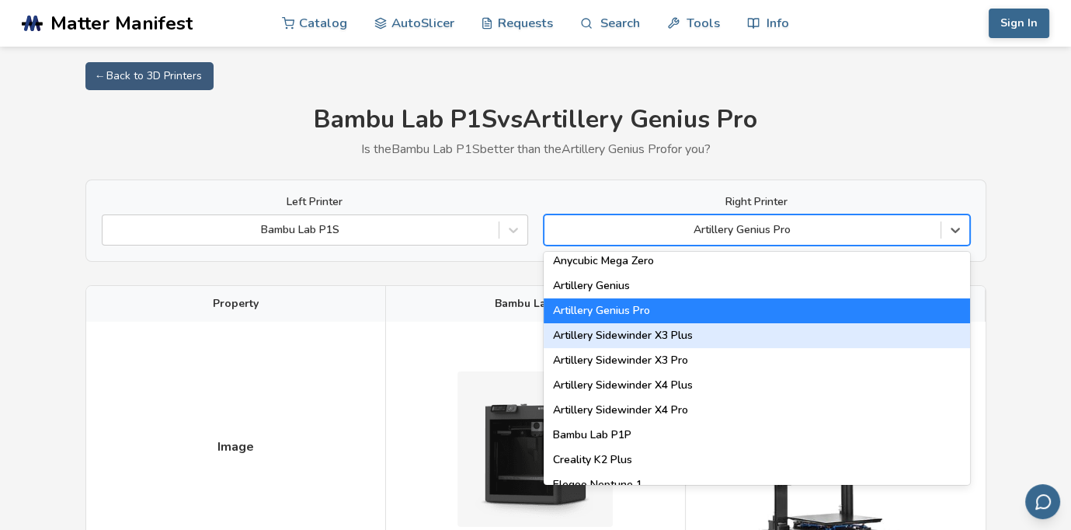
click at [799, 326] on div "Artillery Sidewinder X3 Plus" at bounding box center [757, 335] width 426 height 25
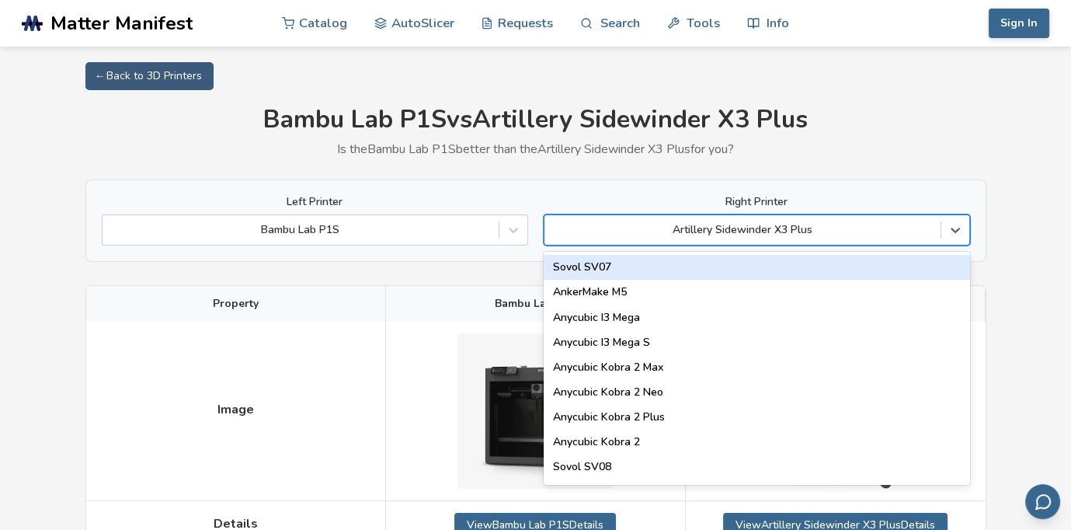
click at [805, 235] on div at bounding box center [742, 230] width 381 height 16
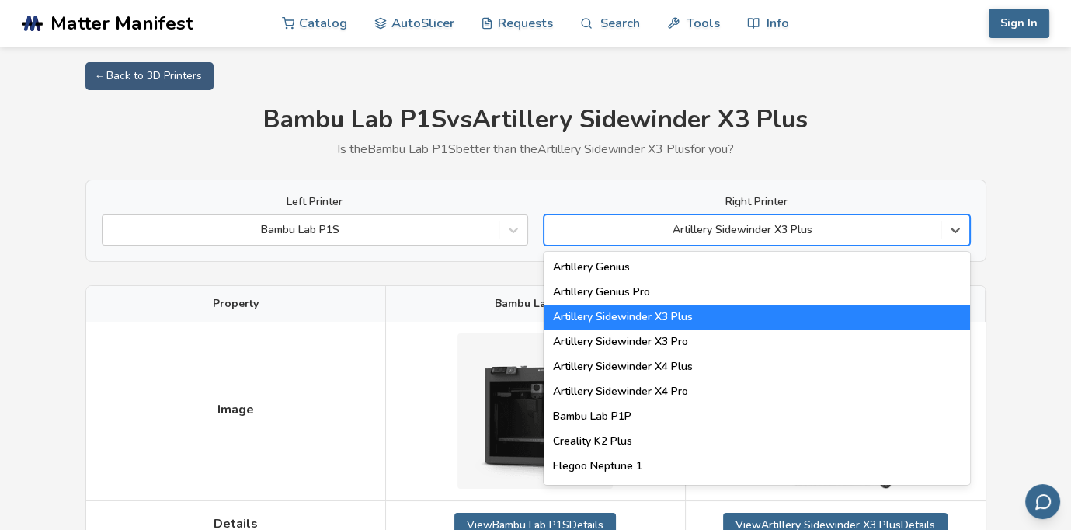
scroll to position [932, 0]
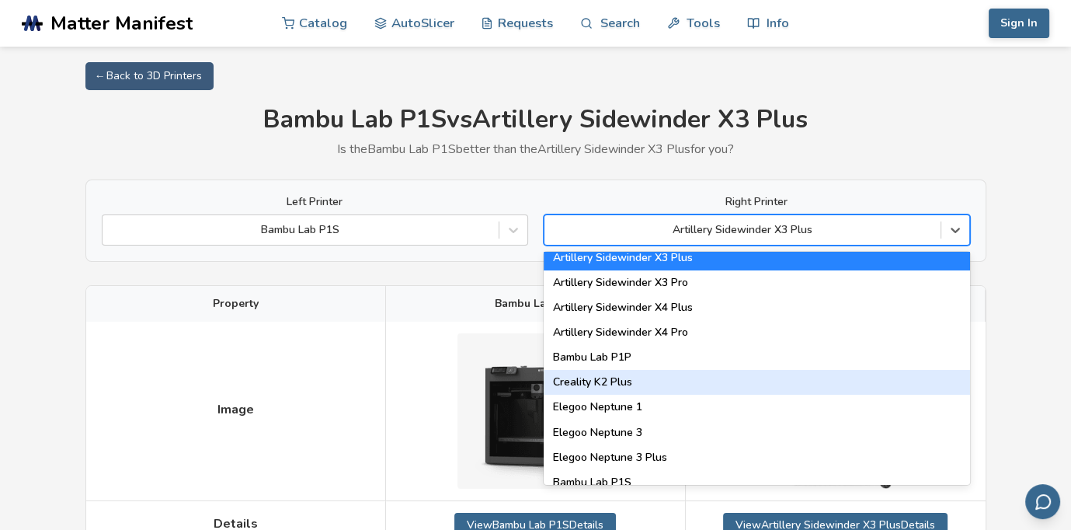
click at [777, 378] on div "Creality K2 Plus" at bounding box center [757, 382] width 426 height 25
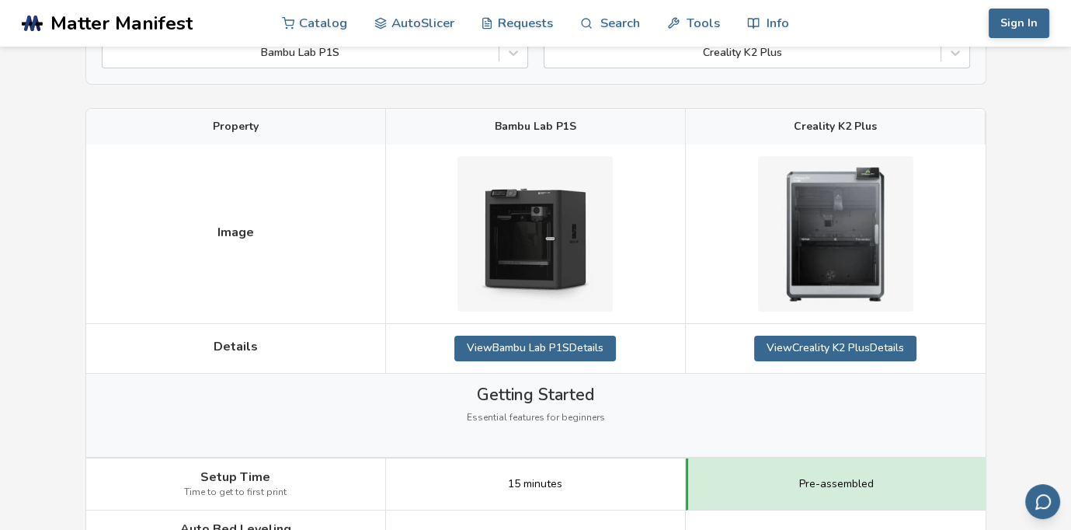
scroll to position [155, 0]
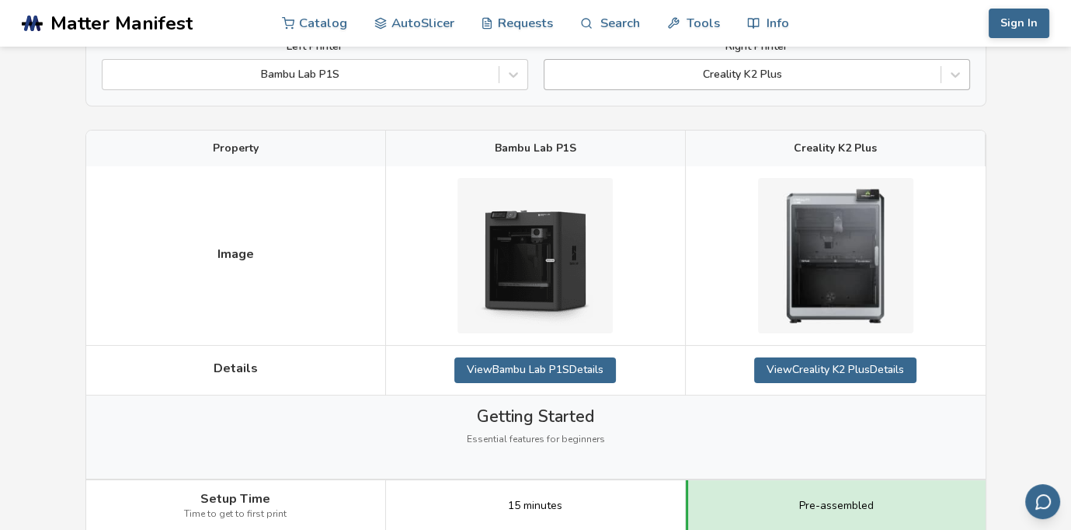
click at [864, 83] on div "Creality K2 Plus" at bounding box center [742, 75] width 396 height 22
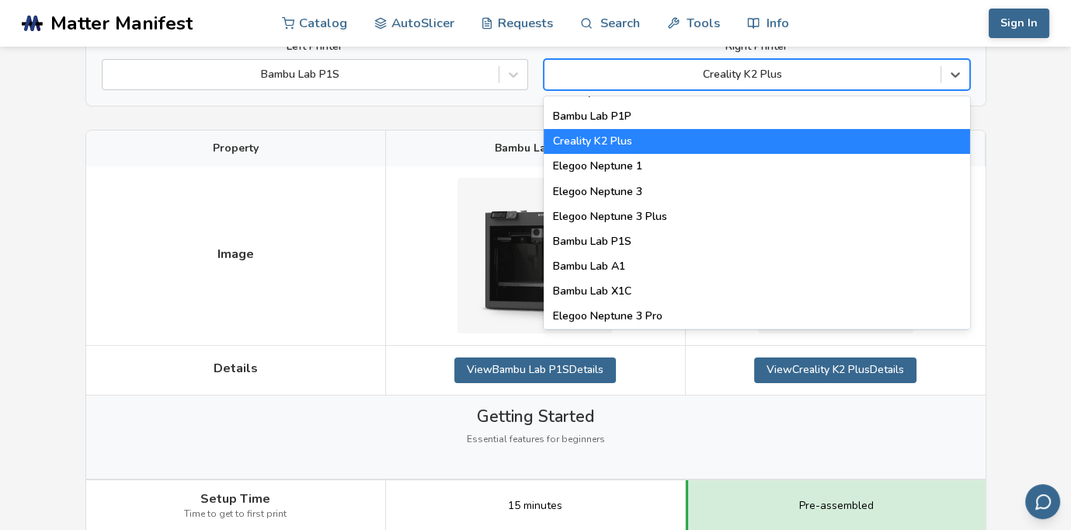
scroll to position [1010, 0]
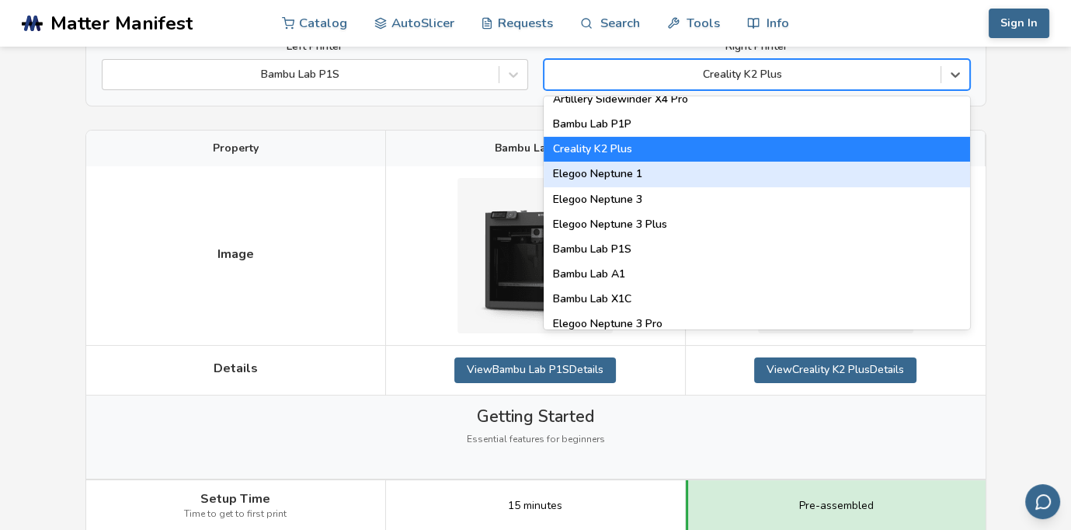
click at [820, 180] on div "Elegoo Neptune 1" at bounding box center [757, 174] width 426 height 25
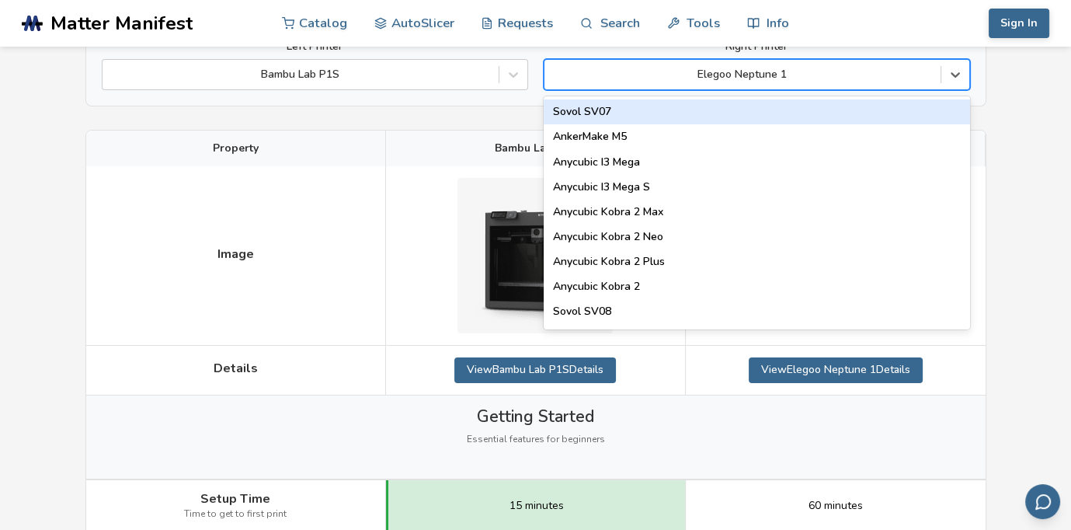
click at [881, 78] on div at bounding box center [742, 75] width 381 height 16
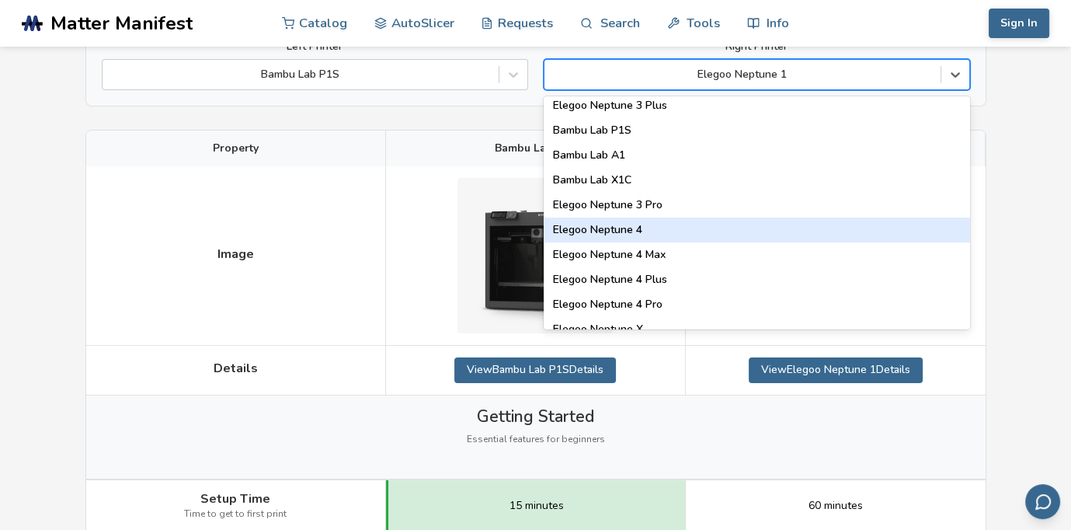
scroll to position [1165, 0]
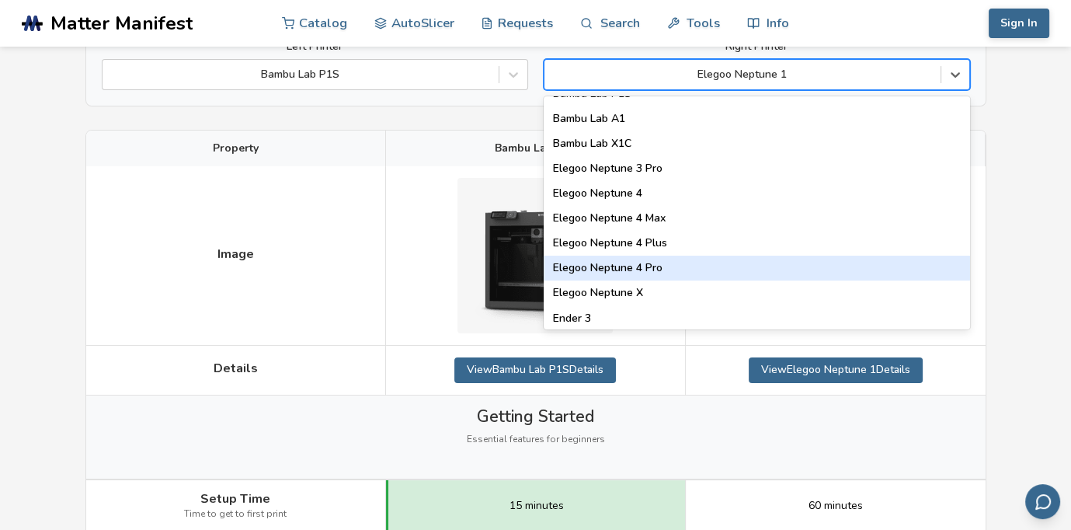
click at [845, 256] on div "Elegoo Neptune 4 Pro" at bounding box center [757, 267] width 426 height 25
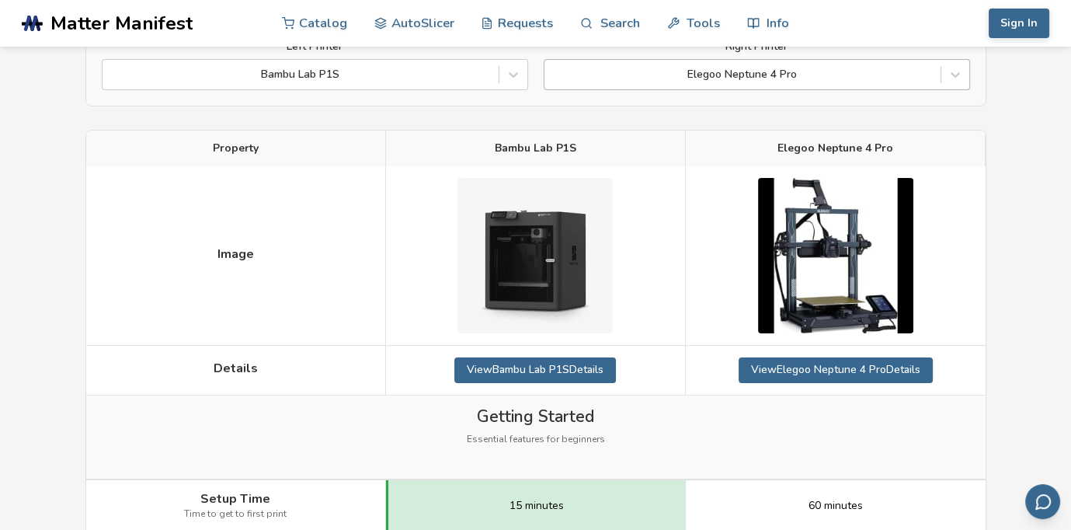
click at [905, 81] on div at bounding box center [742, 75] width 381 height 16
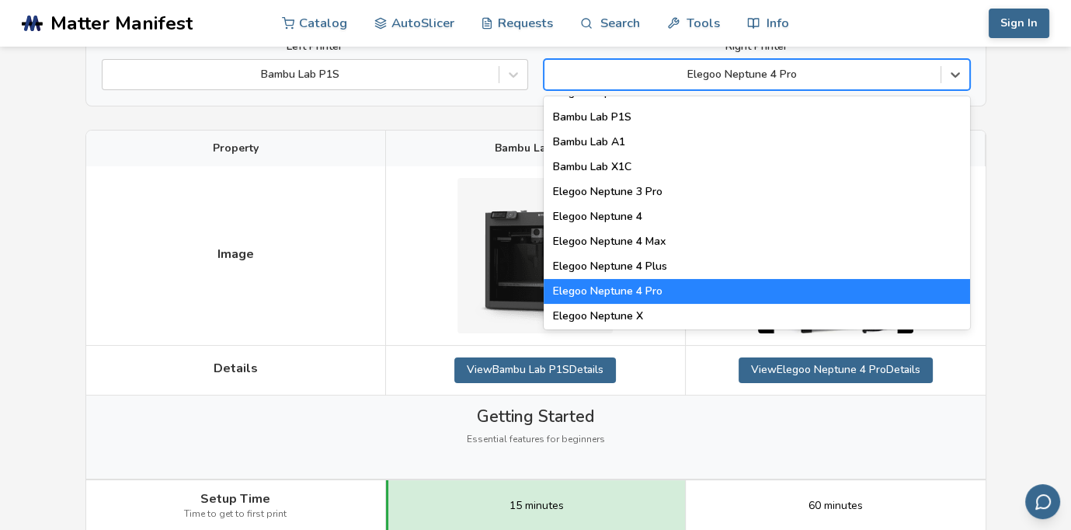
scroll to position [1320, 0]
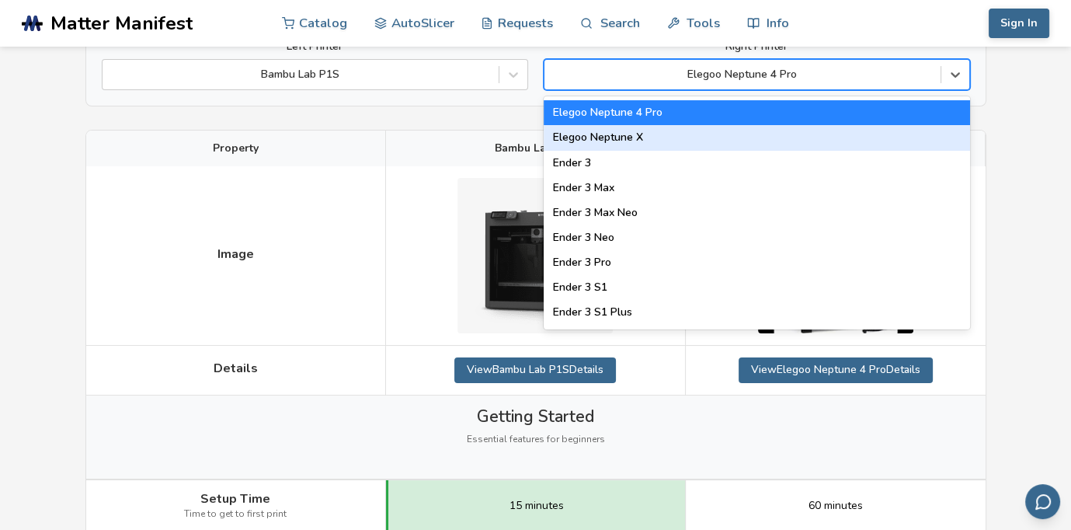
click at [897, 146] on div "Elegoo Neptune X" at bounding box center [757, 137] width 426 height 25
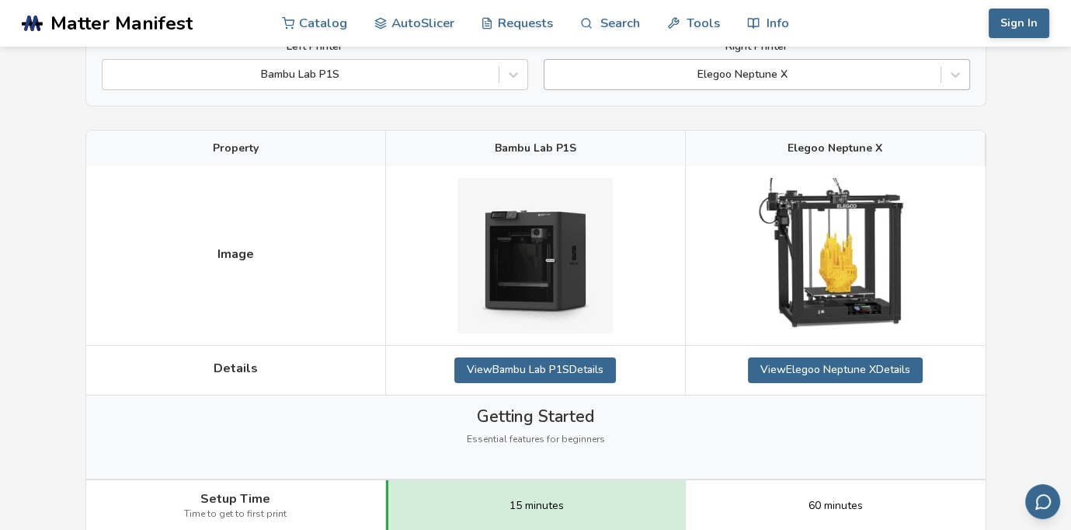
click at [914, 76] on div at bounding box center [742, 75] width 381 height 16
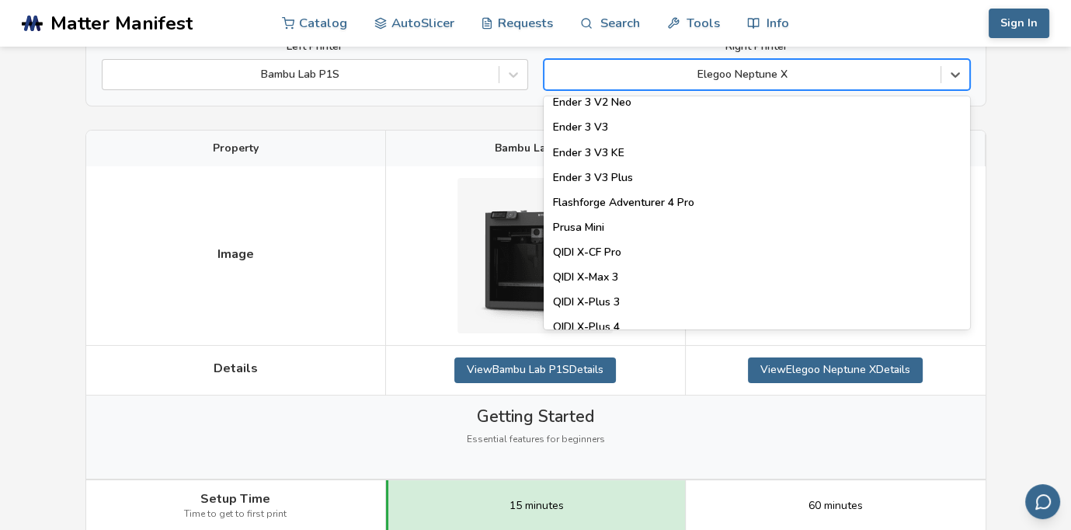
scroll to position [1631, 0]
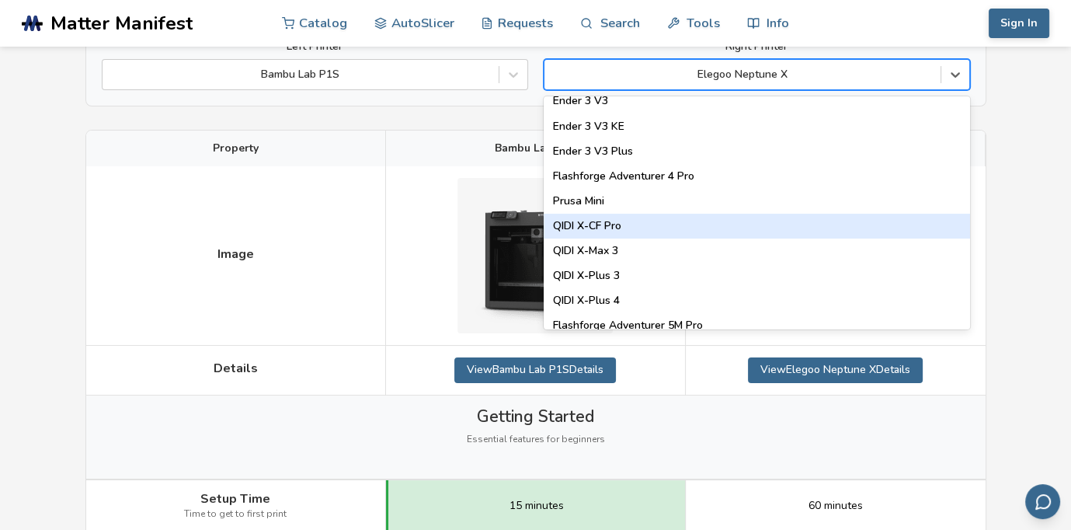
click at [853, 220] on div "QIDI X-CF Pro" at bounding box center [757, 226] width 426 height 25
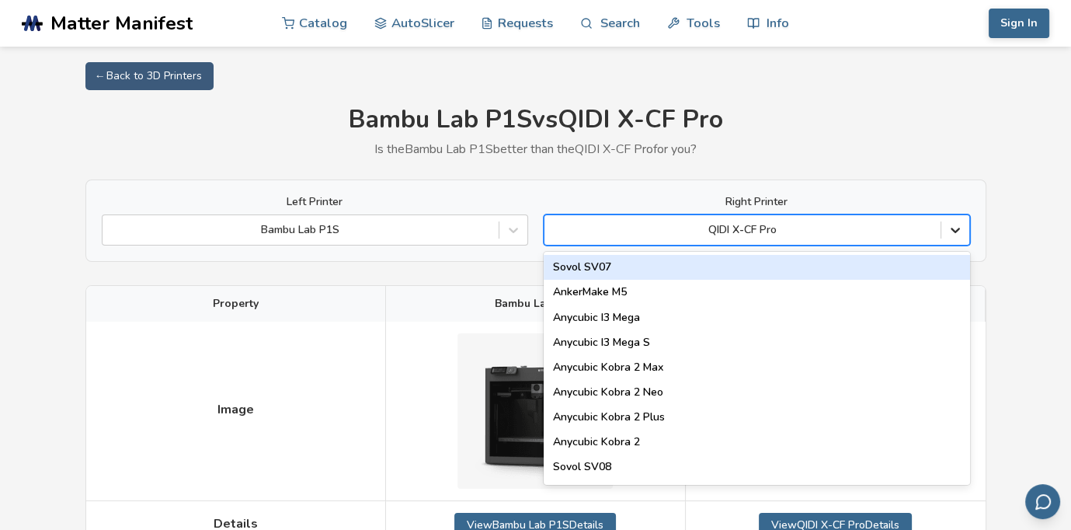
click at [951, 228] on icon at bounding box center [955, 230] width 9 height 5
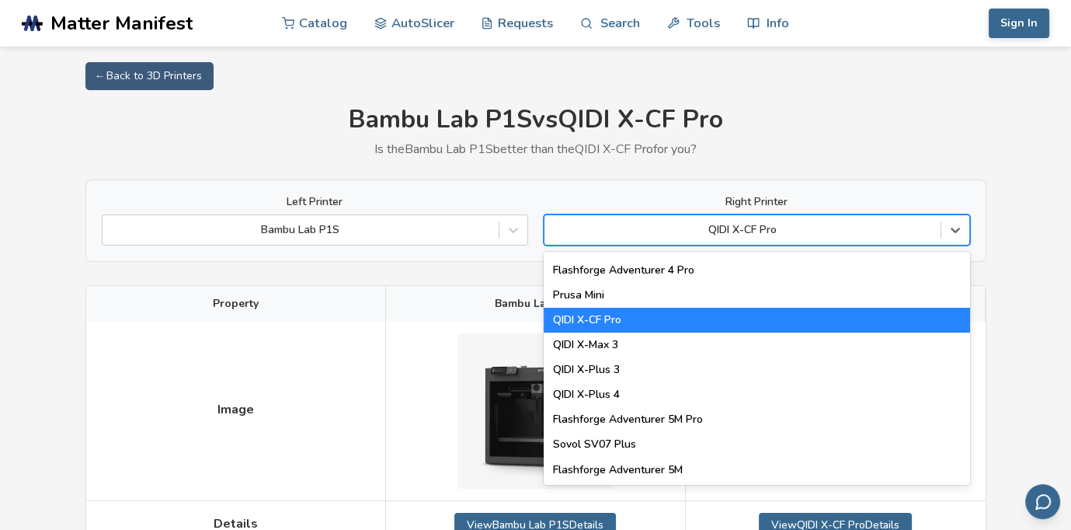
scroll to position [1708, 0]
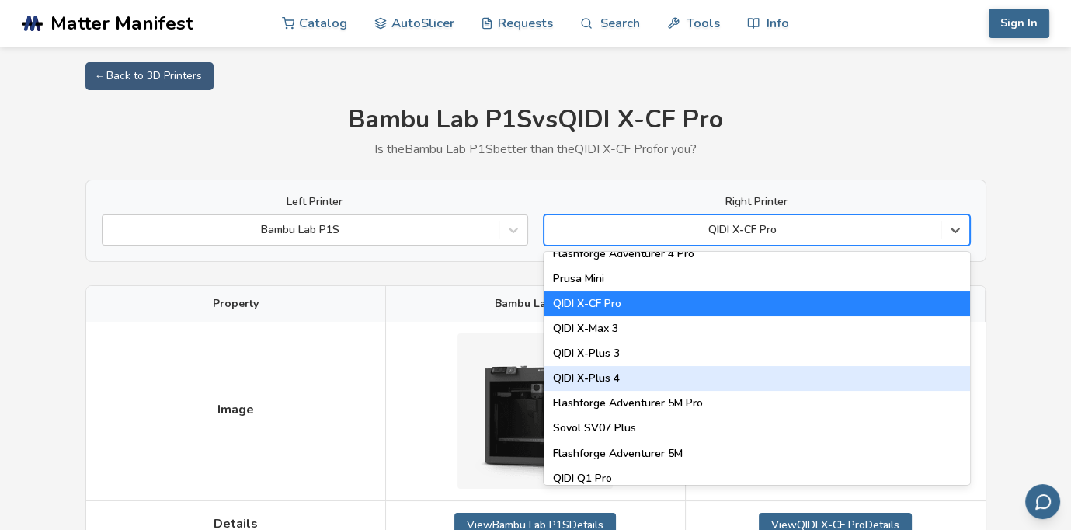
click at [883, 381] on div "QIDI X-Plus 4" at bounding box center [757, 378] width 426 height 25
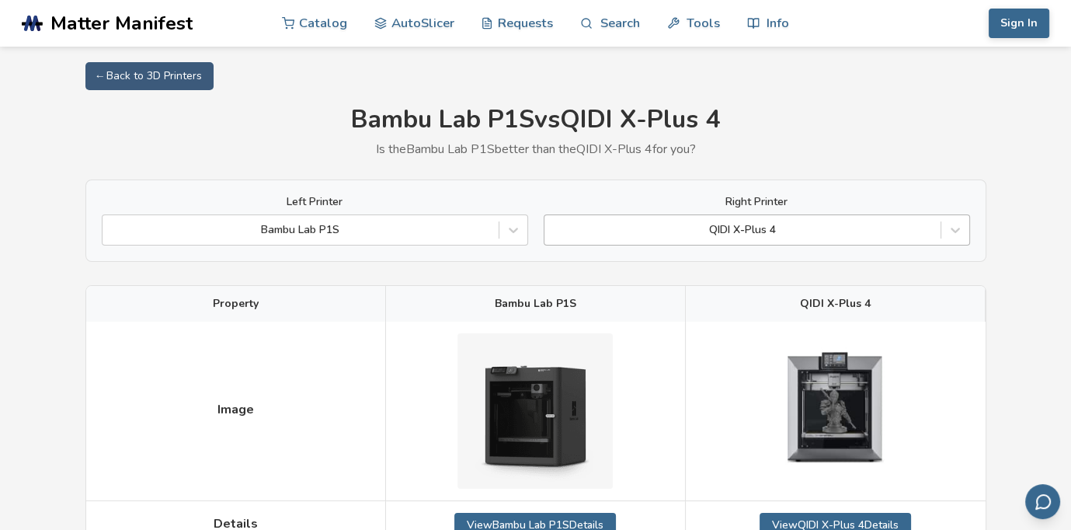
click at [926, 242] on div "QIDI X-Plus 4" at bounding box center [757, 229] width 426 height 31
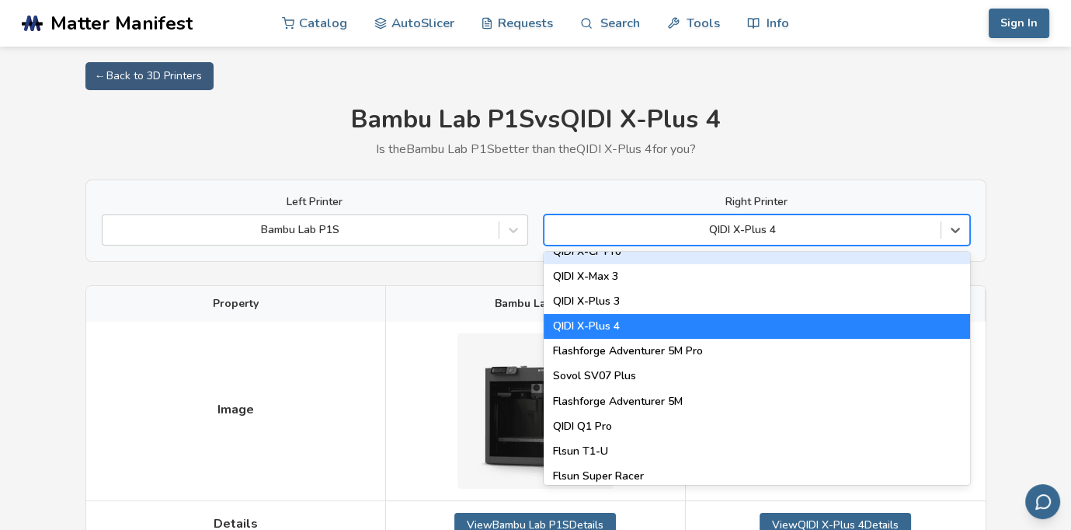
scroll to position [1786, 0]
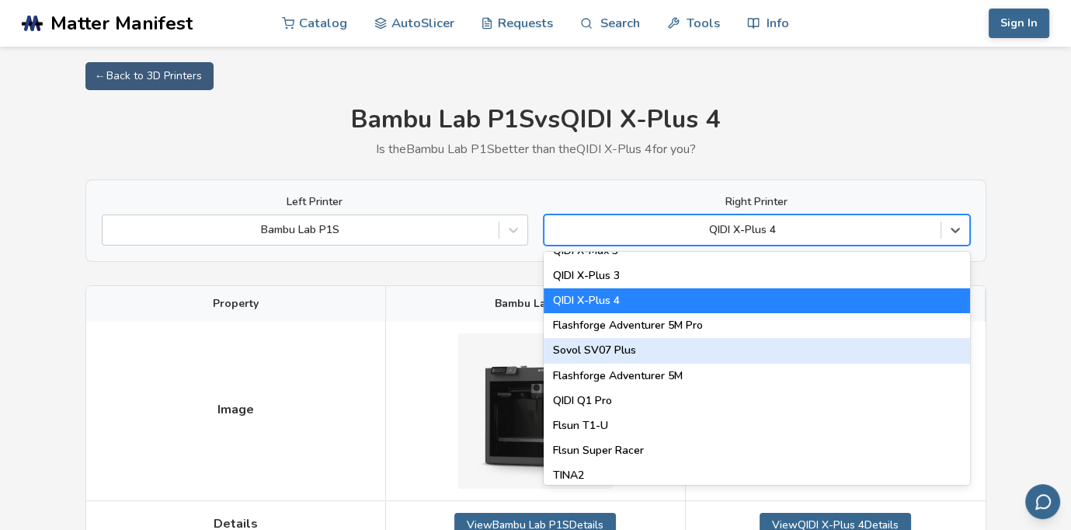
click at [899, 347] on div "Sovol SV07 Plus" at bounding box center [757, 350] width 426 height 25
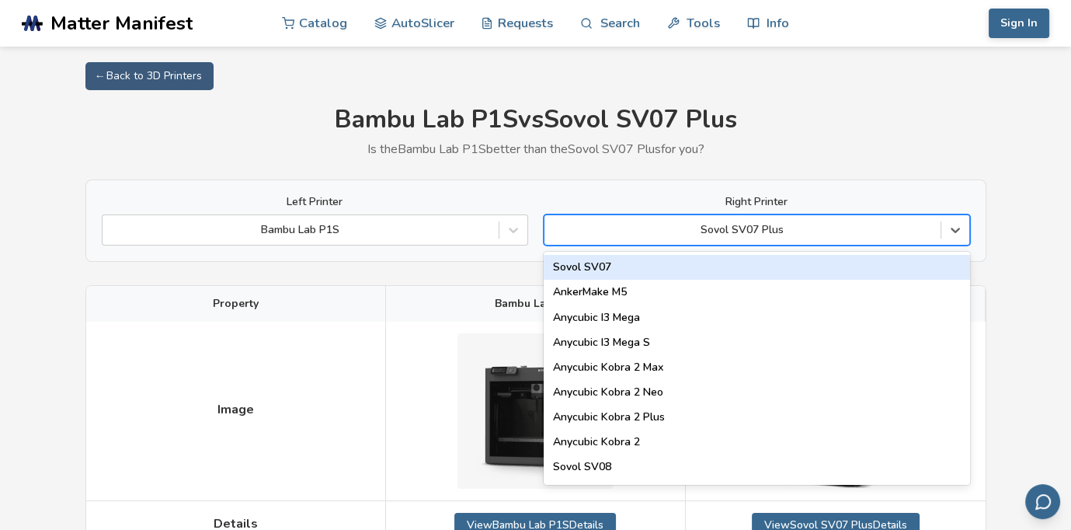
click at [921, 224] on div at bounding box center [742, 230] width 381 height 16
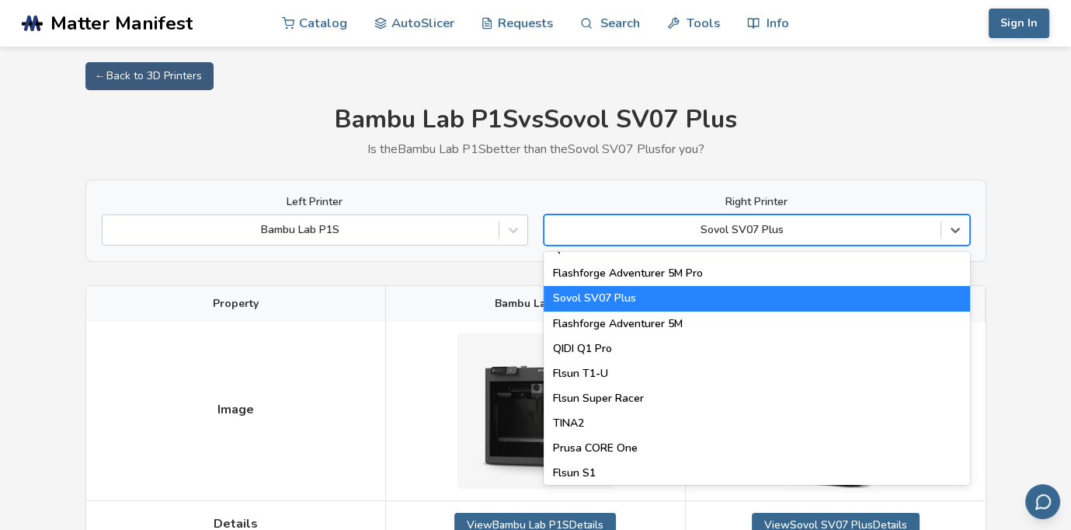
scroll to position [1864, 0]
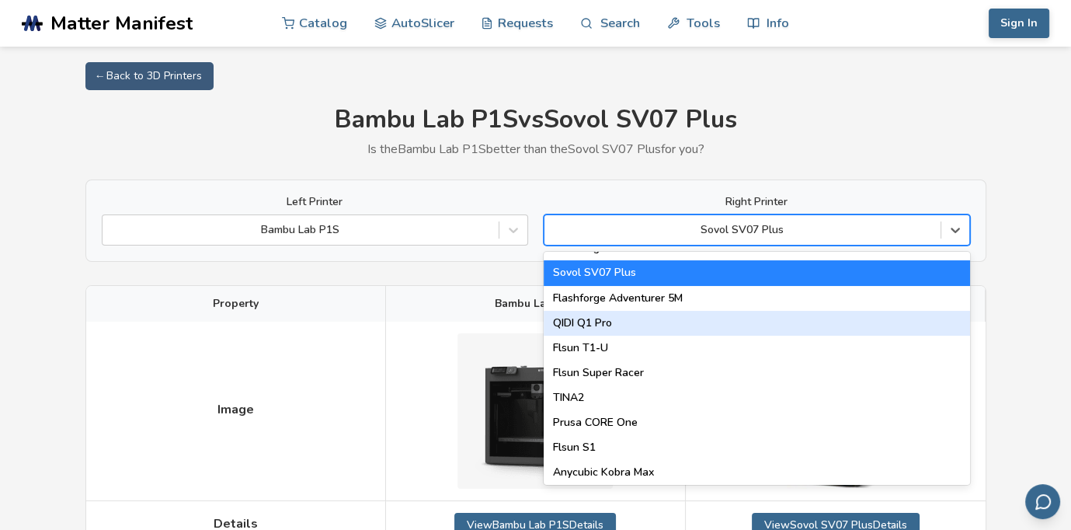
click at [897, 314] on div "QIDI Q1 Pro" at bounding box center [757, 323] width 426 height 25
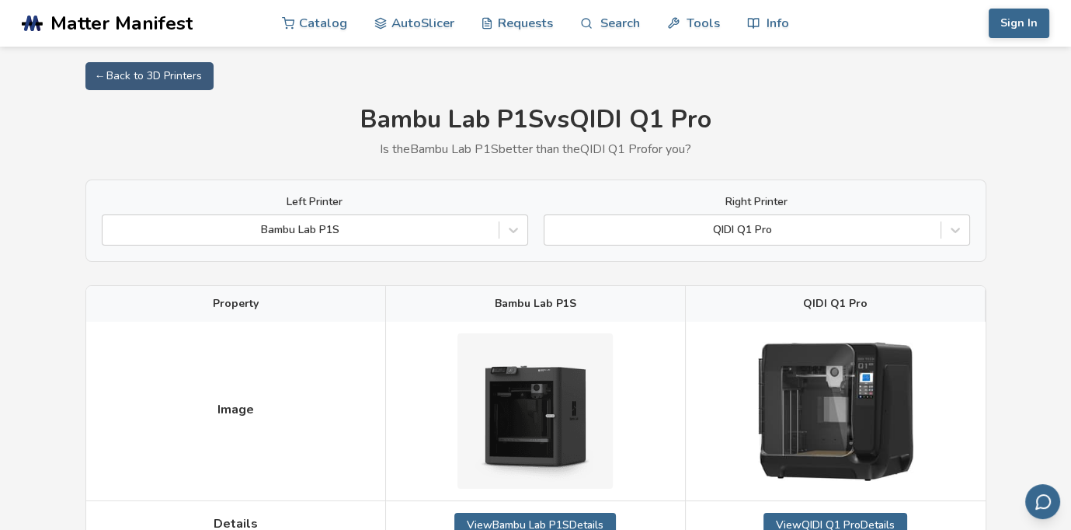
click at [921, 248] on div "Left Printer Bambu Lab P1S Right Printer QIDI Q1 Pro" at bounding box center [535, 220] width 901 height 82
click at [922, 244] on div "QIDI Q1 Pro" at bounding box center [757, 229] width 426 height 31
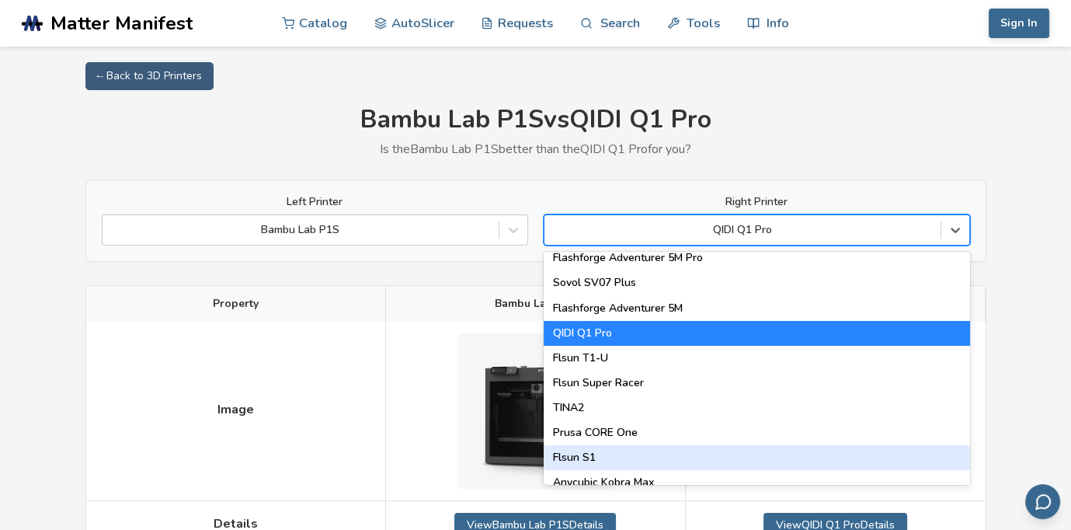
scroll to position [1913, 0]
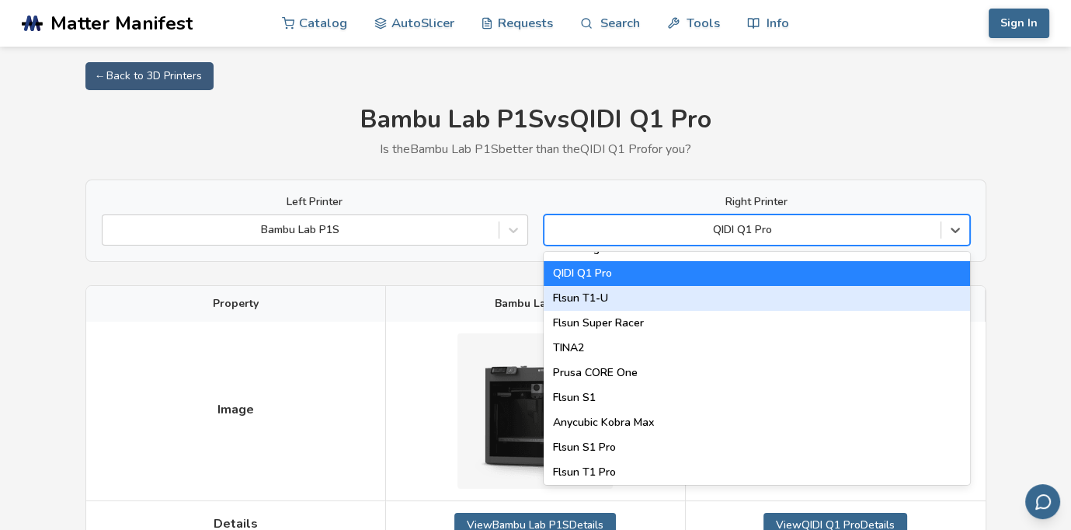
click at [915, 304] on div "Flsun T1-U" at bounding box center [757, 298] width 426 height 25
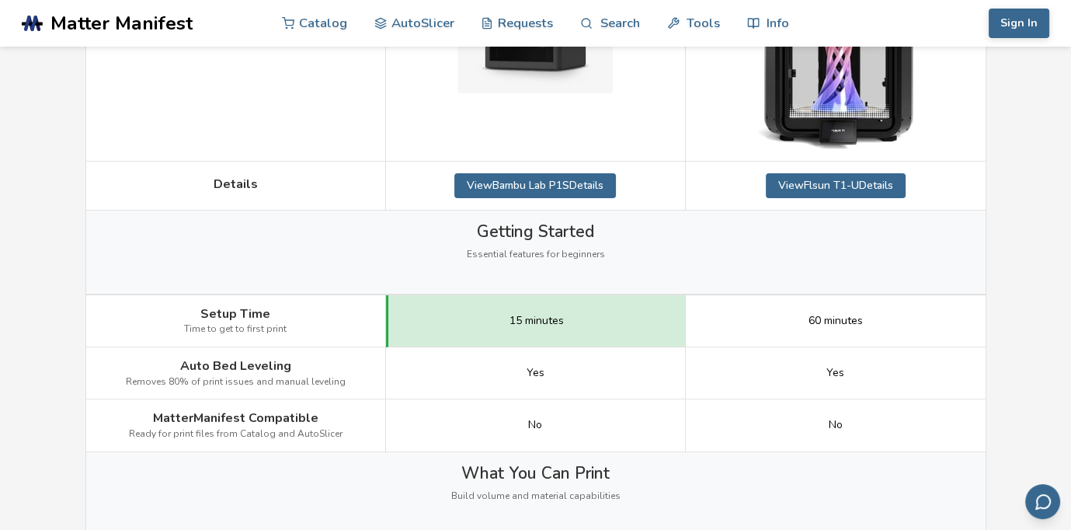
scroll to position [125, 0]
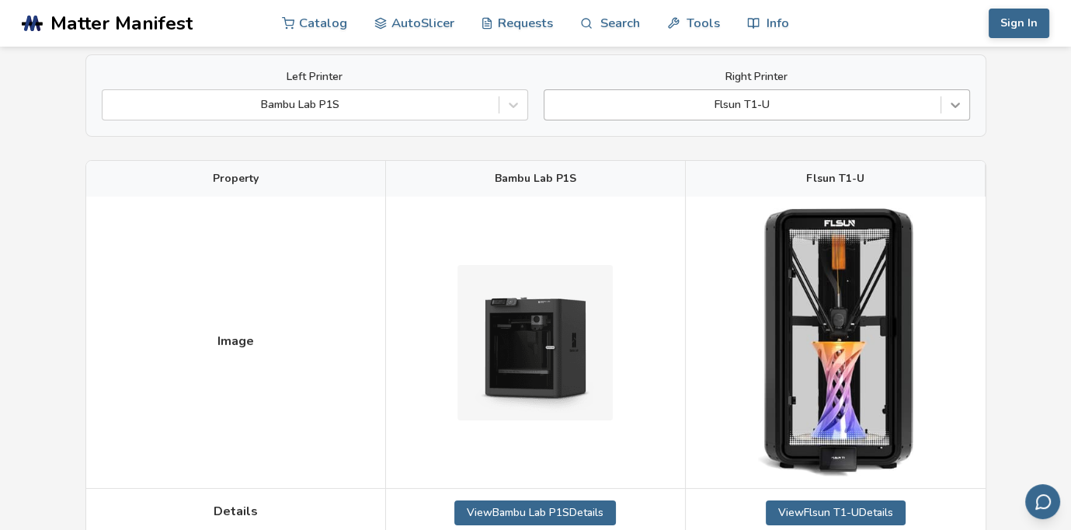
click at [954, 110] on icon at bounding box center [955, 105] width 16 height 16
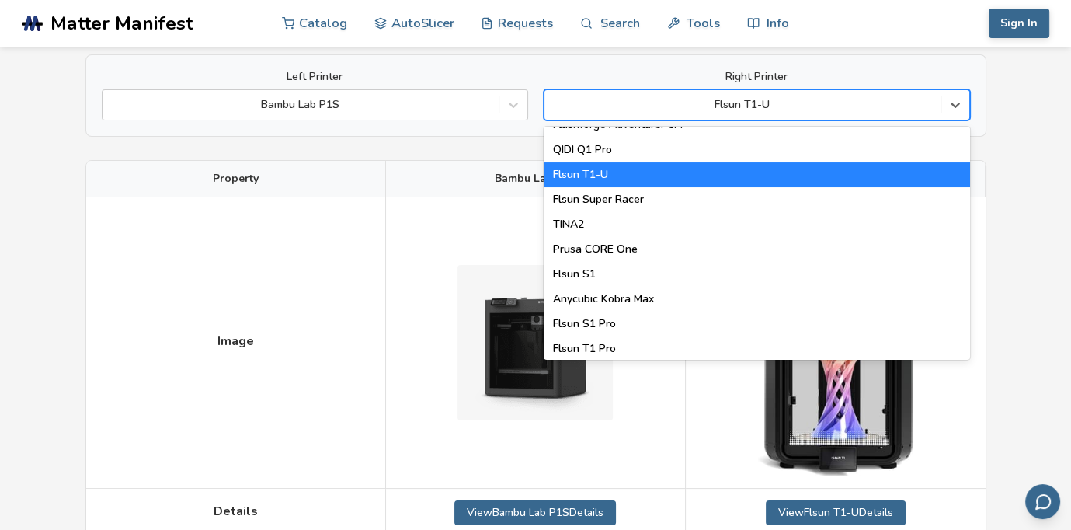
scroll to position [1899, 0]
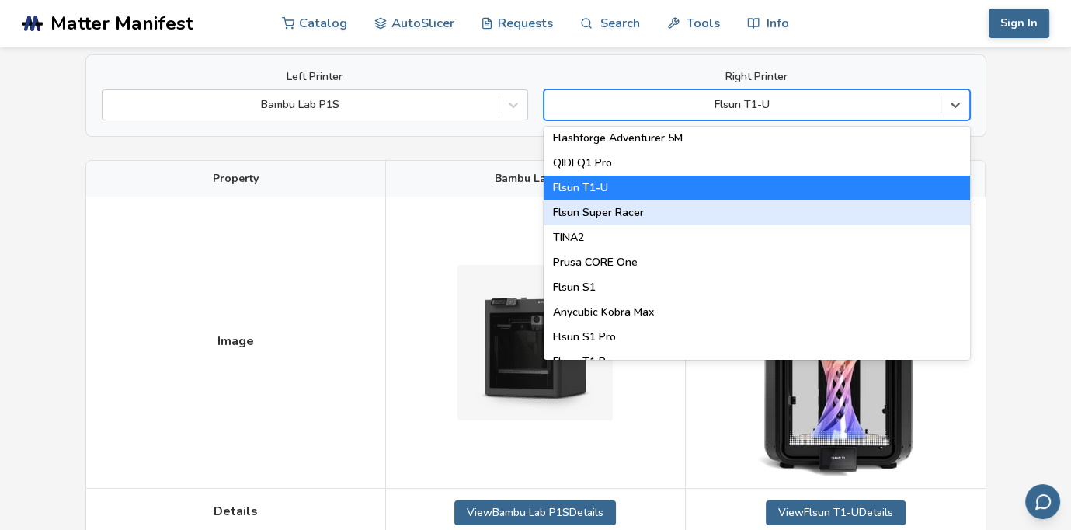
click at [870, 214] on div "Flsun Super Racer" at bounding box center [757, 212] width 426 height 25
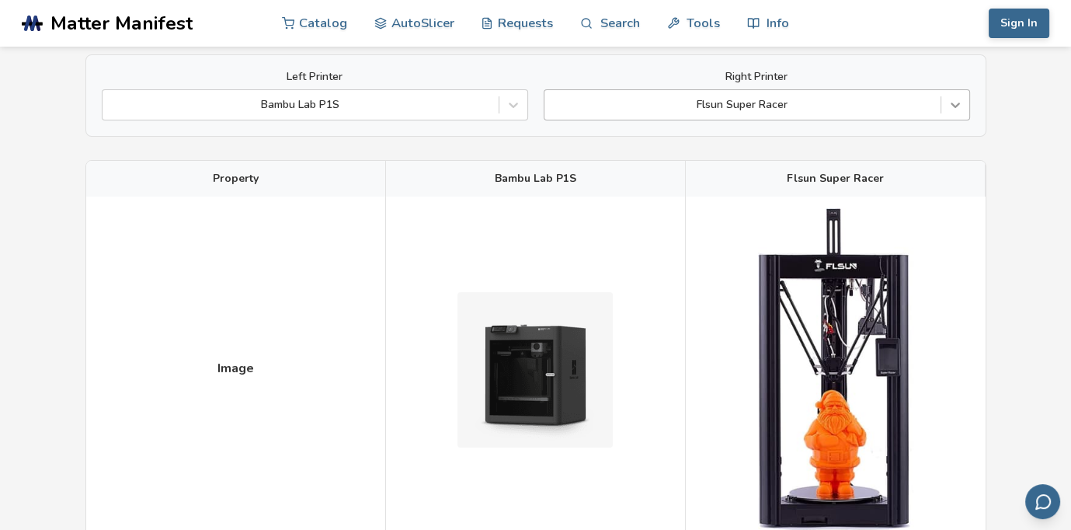
click at [962, 106] on icon at bounding box center [955, 105] width 16 height 16
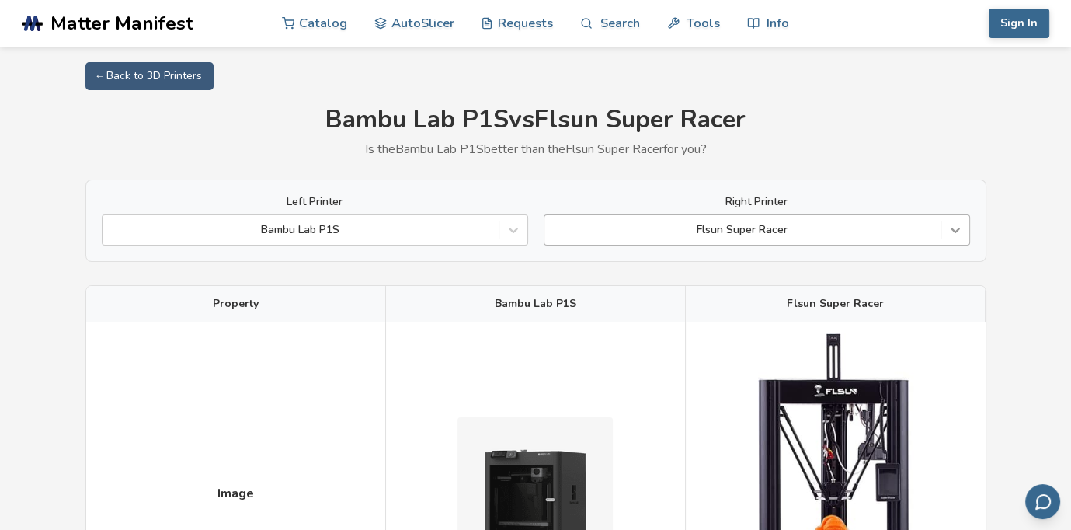
click at [957, 228] on icon at bounding box center [955, 230] width 16 height 16
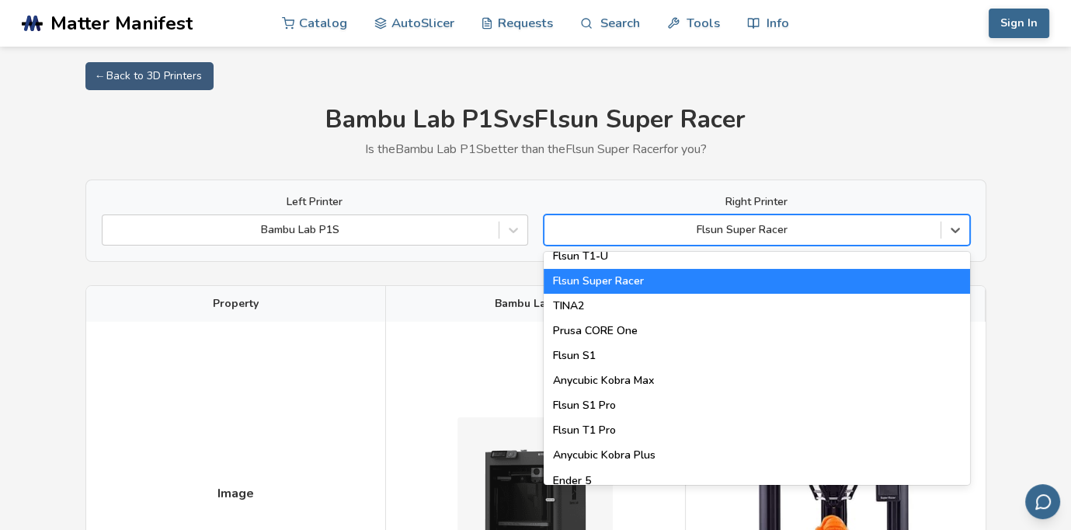
scroll to position [1962, 0]
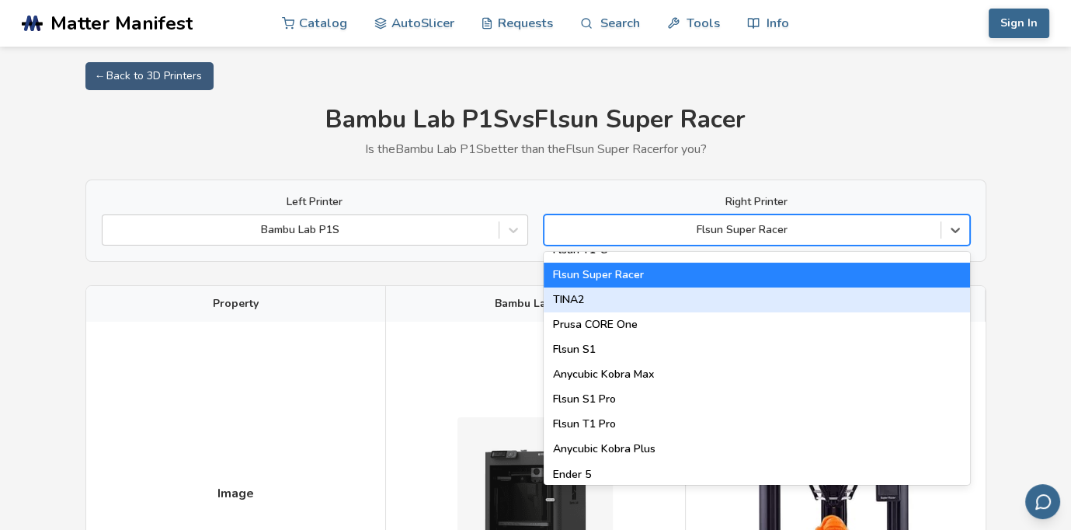
click at [882, 303] on div "TINA2" at bounding box center [757, 299] width 426 height 25
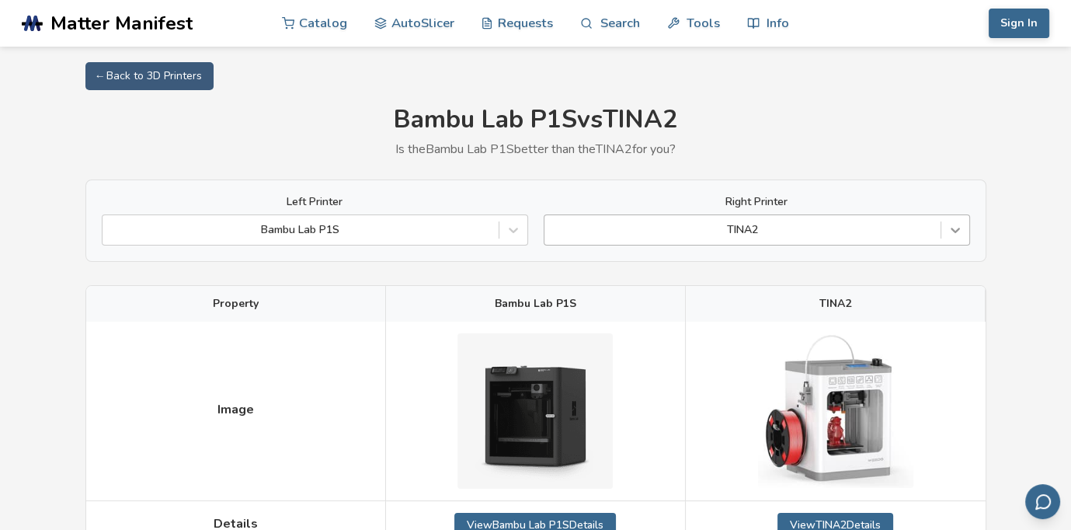
click at [950, 223] on icon at bounding box center [955, 230] width 16 height 16
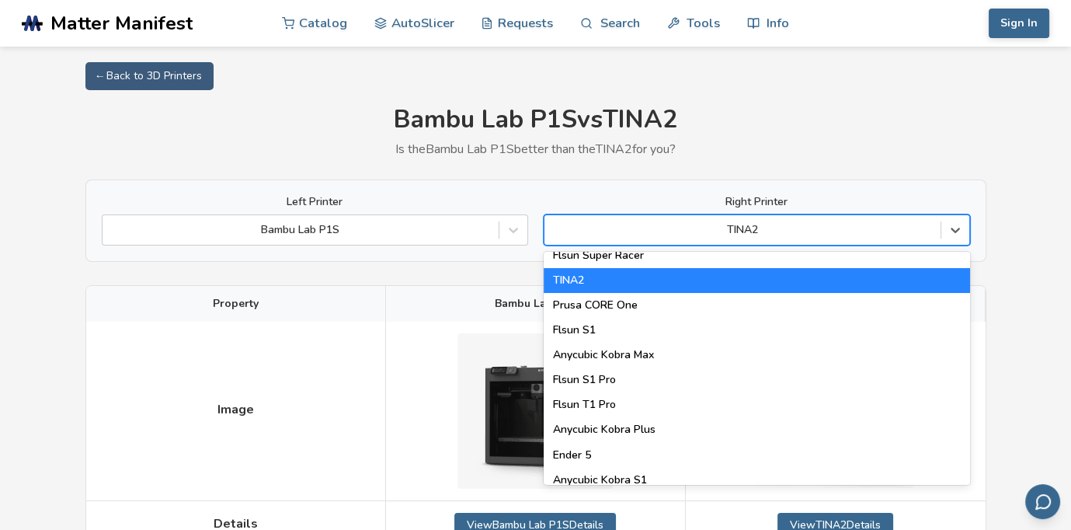
scroll to position [1987, 0]
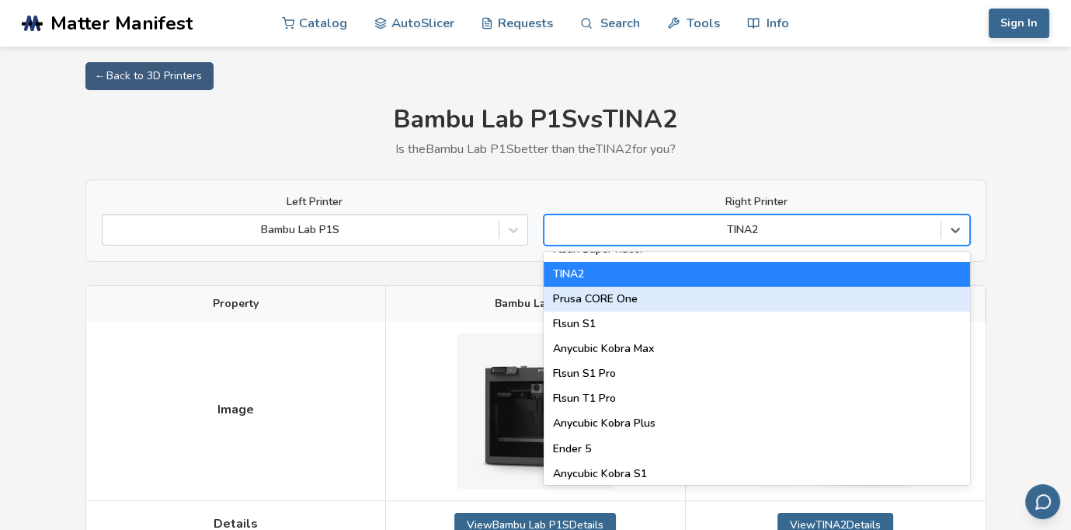
click at [855, 306] on div "Prusa CORE One" at bounding box center [757, 299] width 426 height 25
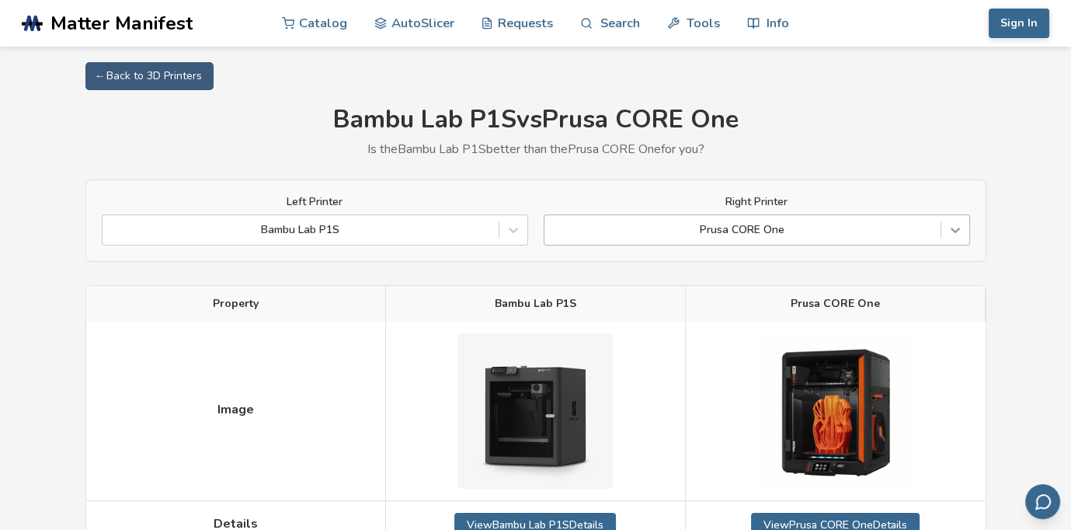
click at [962, 237] on icon at bounding box center [955, 230] width 16 height 16
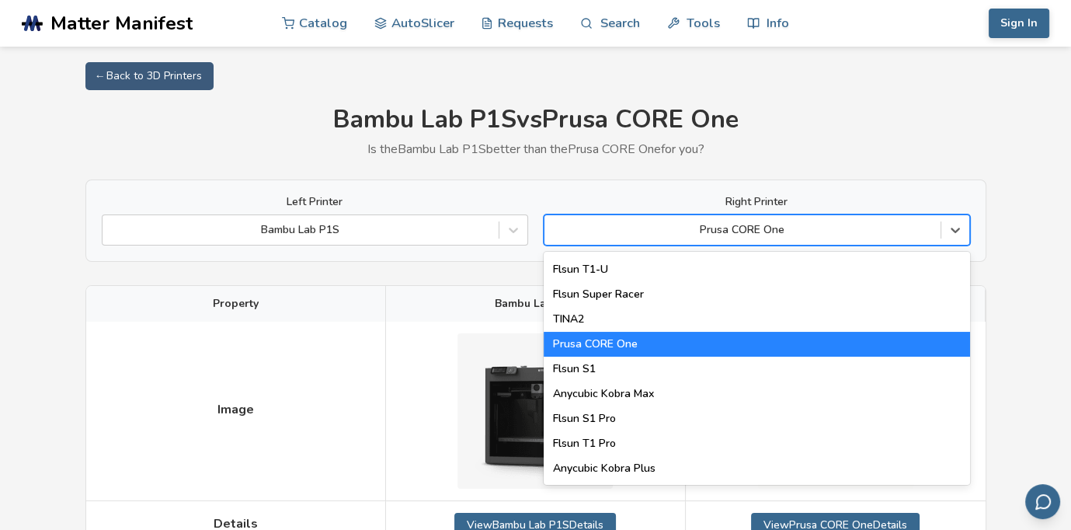
scroll to position [1991, 0]
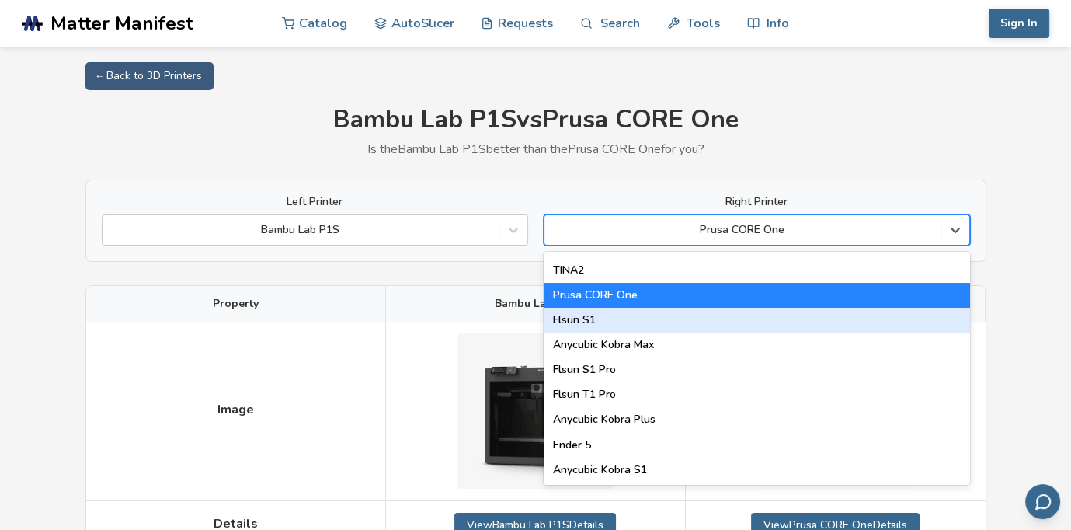
click at [915, 329] on div "Flsun S1" at bounding box center [757, 320] width 426 height 25
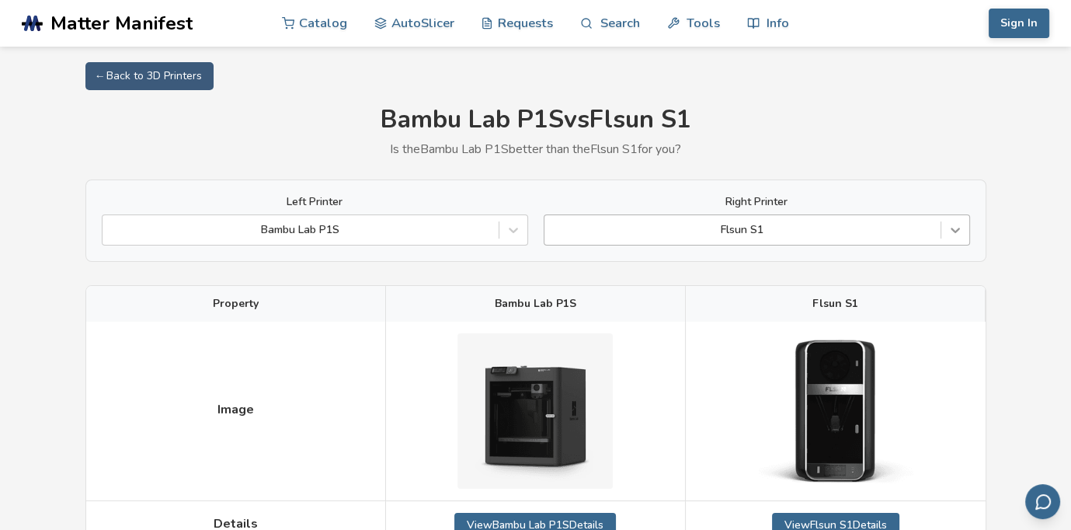
click at [957, 228] on icon at bounding box center [955, 230] width 9 height 5
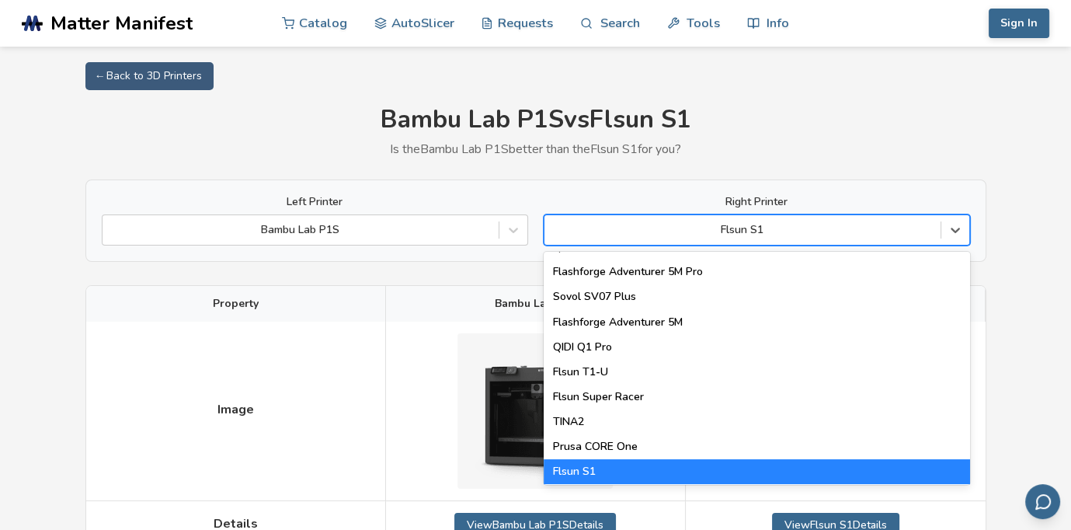
scroll to position [1991, 0]
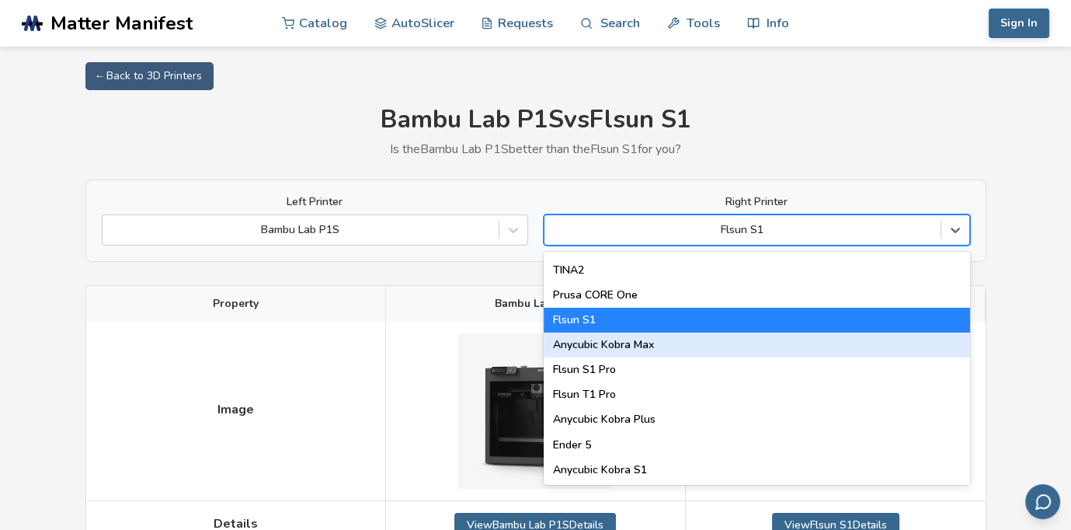
click at [885, 351] on div "Anycubic Kobra Max" at bounding box center [757, 344] width 426 height 25
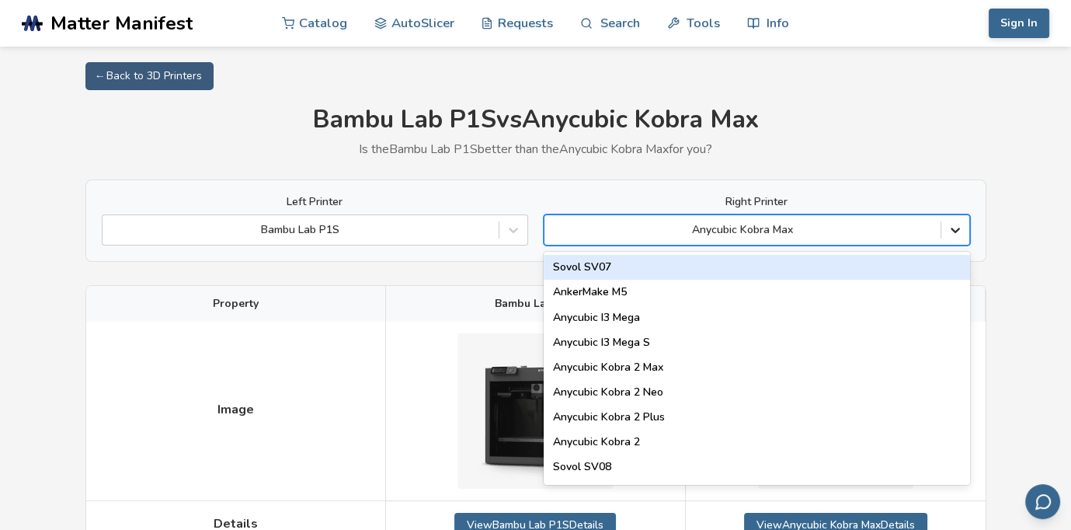
click at [959, 224] on icon at bounding box center [955, 230] width 16 height 16
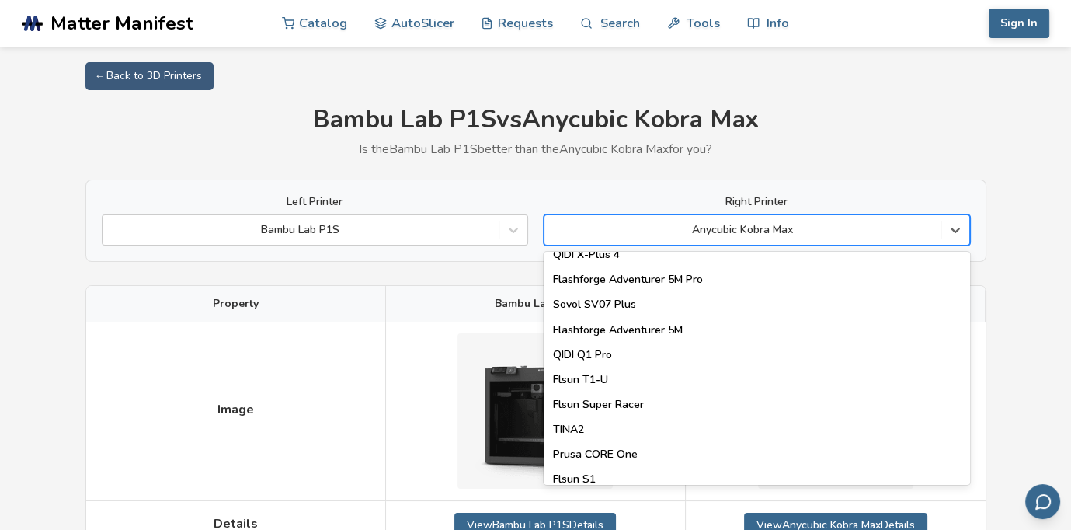
scroll to position [1991, 0]
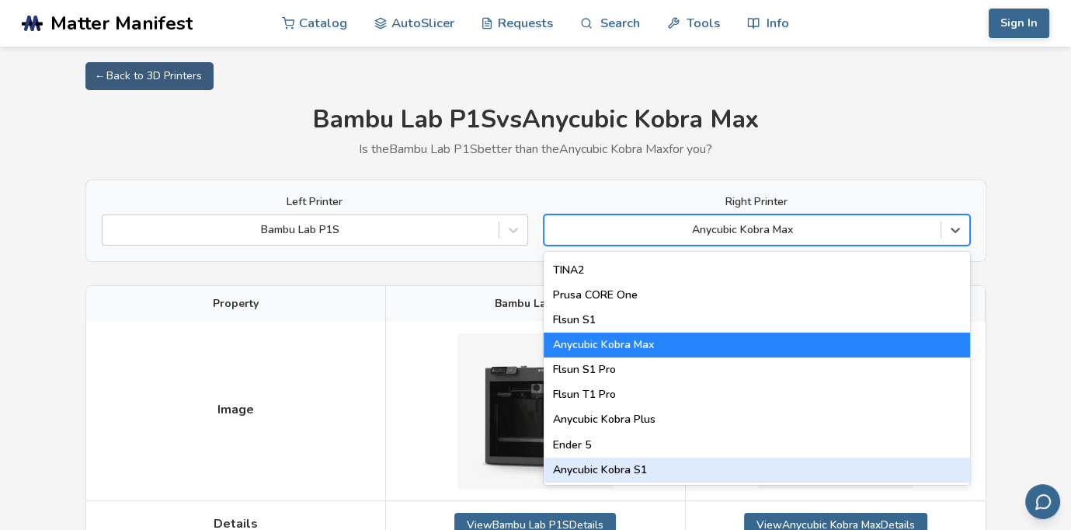
click at [786, 479] on div "Anycubic Kobra S1" at bounding box center [757, 469] width 426 height 25
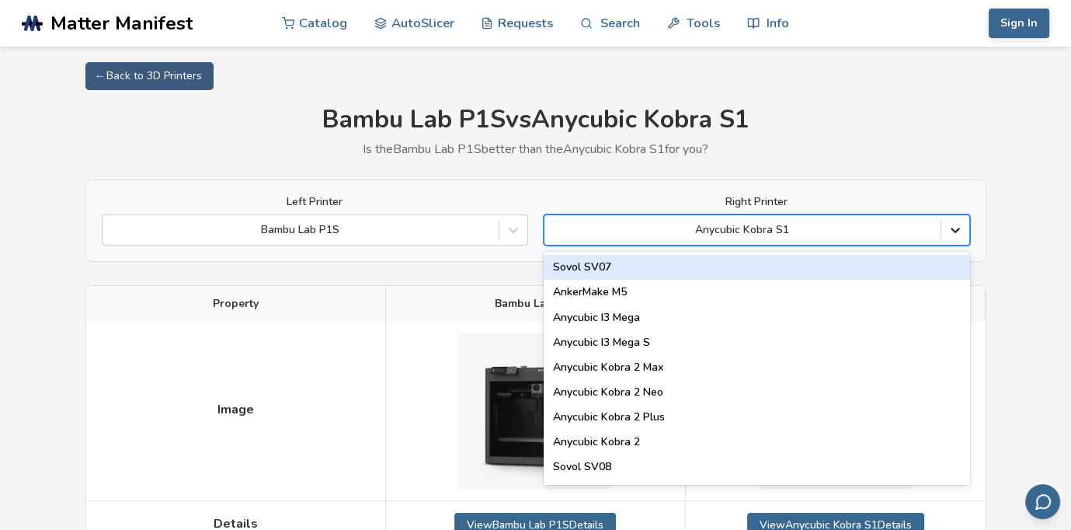
click at [954, 234] on icon at bounding box center [955, 230] width 16 height 16
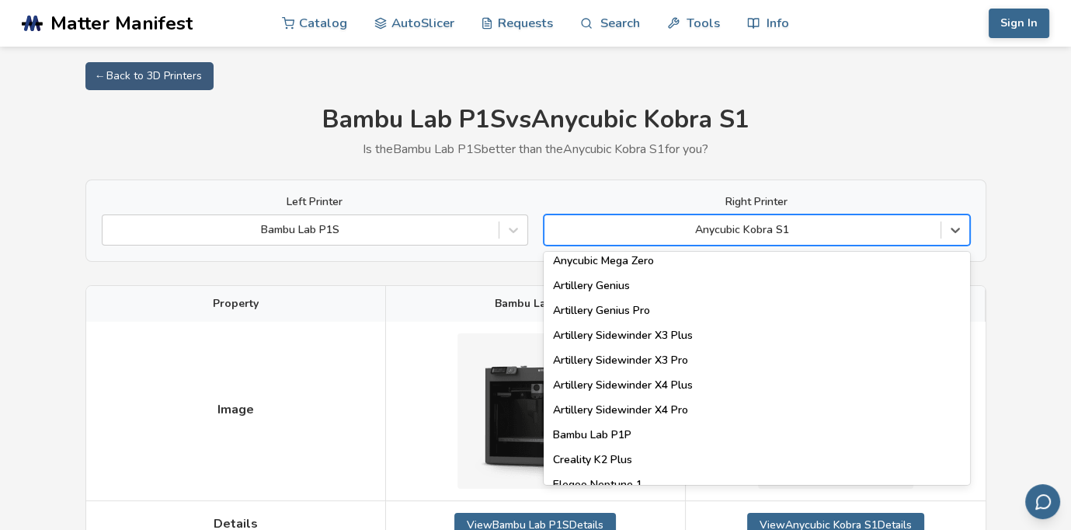
scroll to position [1991, 0]
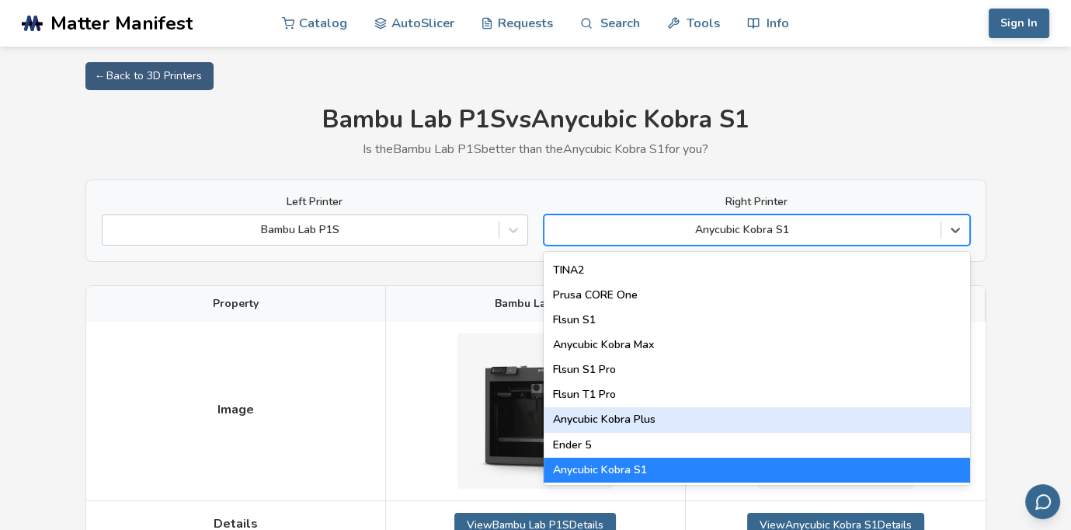
click at [914, 424] on div "Anycubic Kobra Plus" at bounding box center [757, 419] width 426 height 25
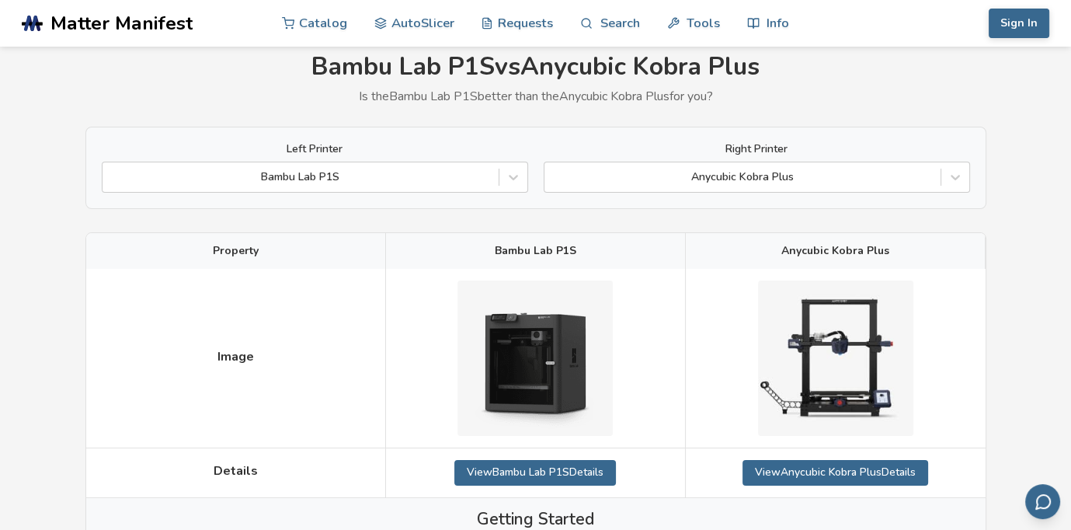
scroll to position [155, 0]
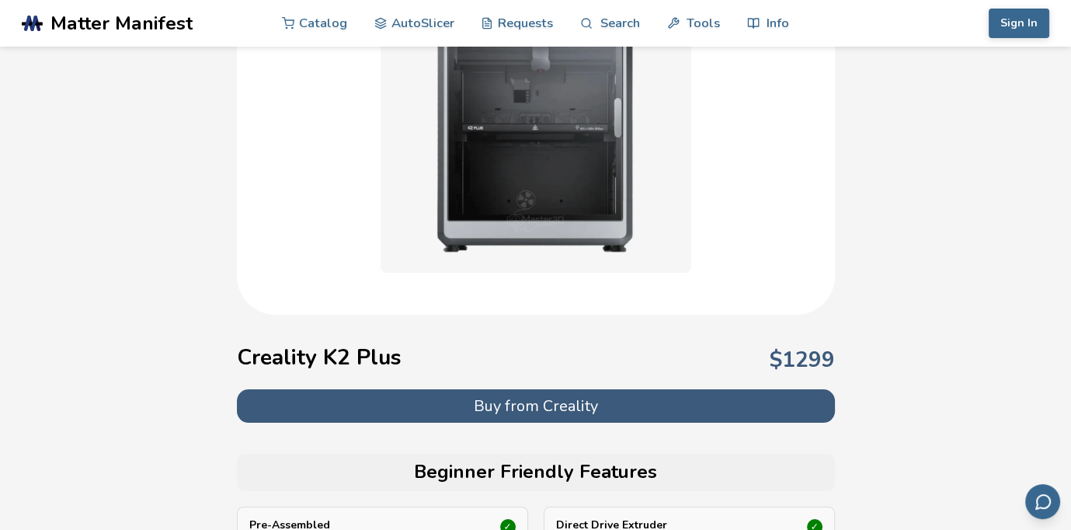
scroll to position [156, 0]
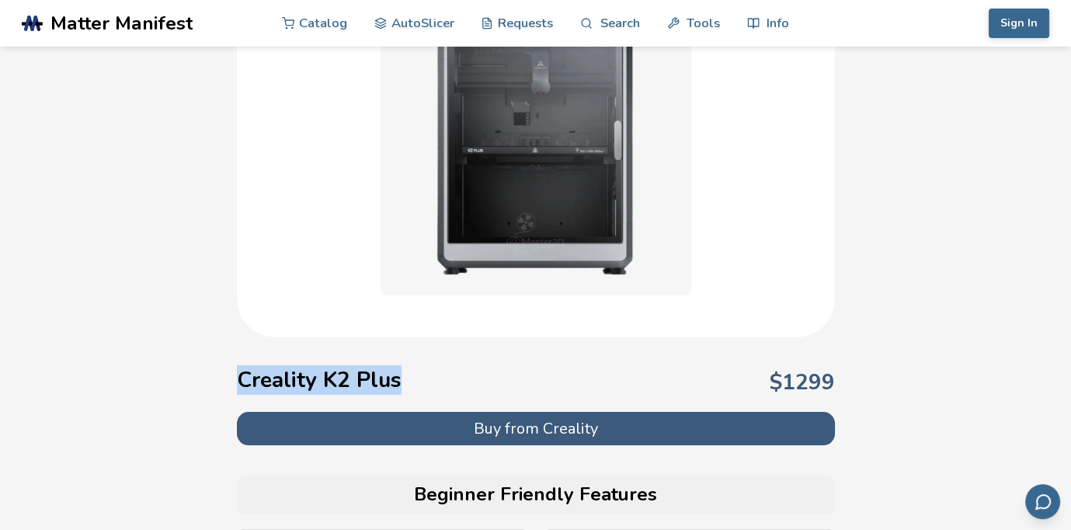
drag, startPoint x: 235, startPoint y: 379, endPoint x: 401, endPoint y: 379, distance: 166.2
drag, startPoint x: 401, startPoint y: 379, endPoint x: 353, endPoint y: 381, distance: 48.2
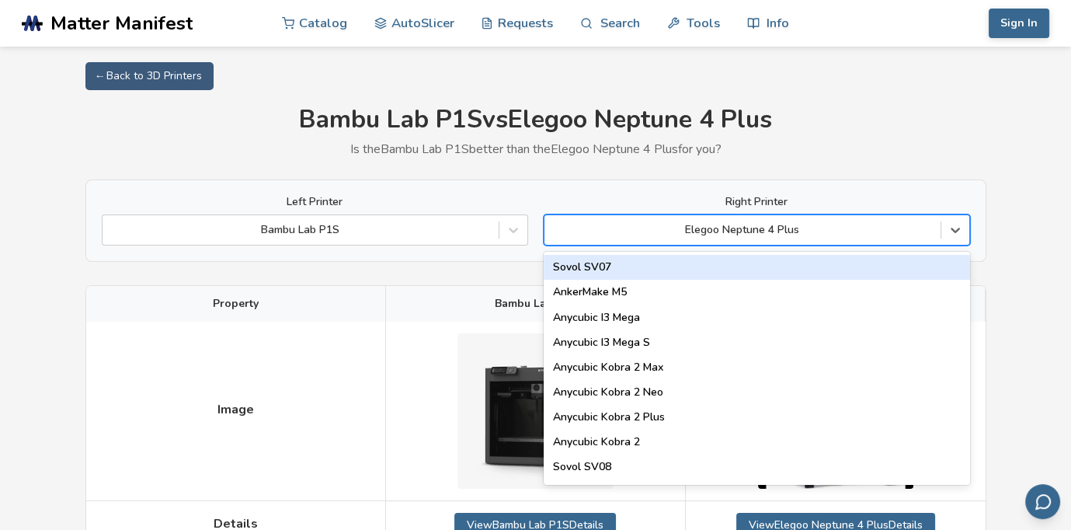
click at [645, 240] on div "Elegoo Neptune 4 Plus" at bounding box center [742, 230] width 396 height 22
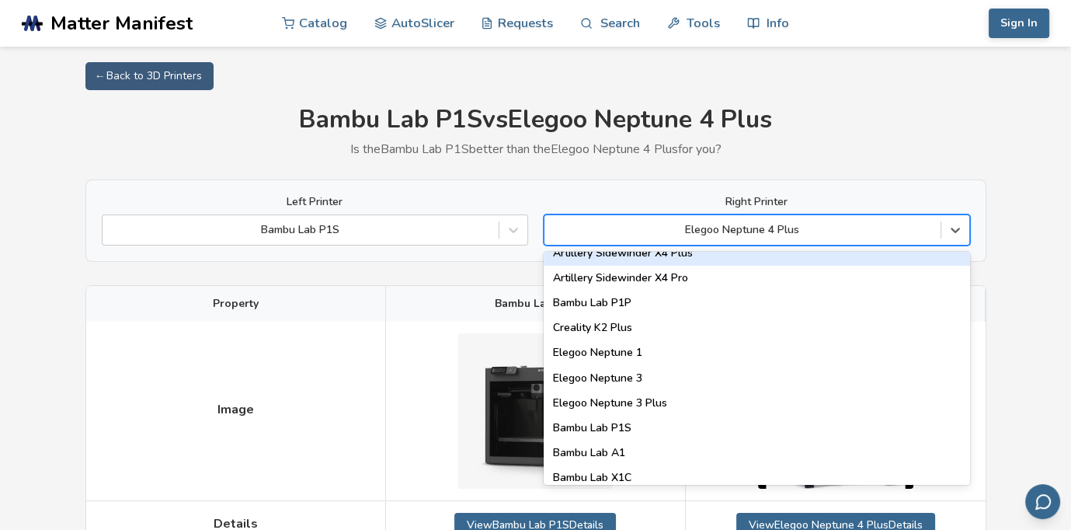
scroll to position [1010, 0]
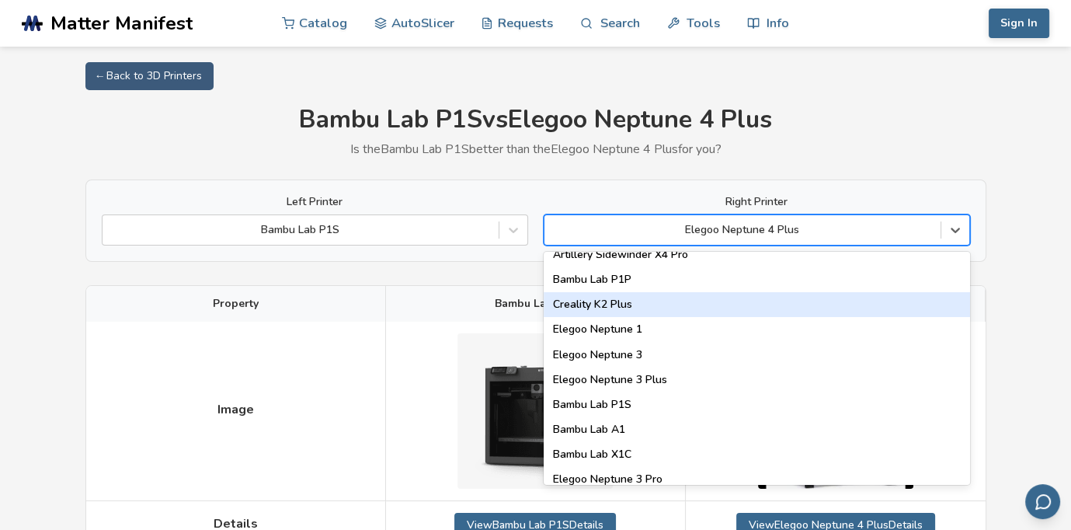
click at [683, 308] on div "Creality K2 Plus" at bounding box center [757, 304] width 426 height 25
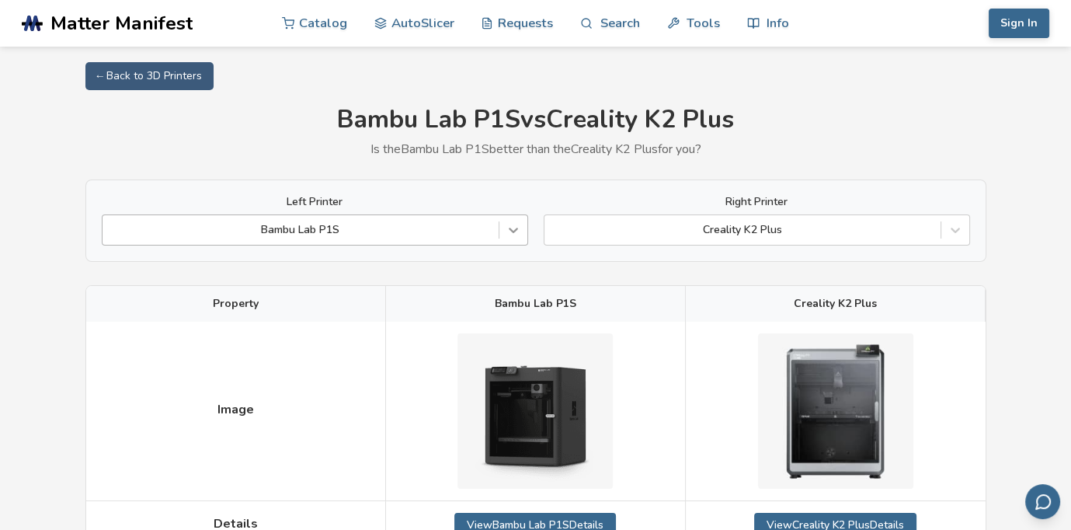
click at [506, 227] on icon at bounding box center [514, 230] width 16 height 16
